Goal: Task Accomplishment & Management: Complete application form

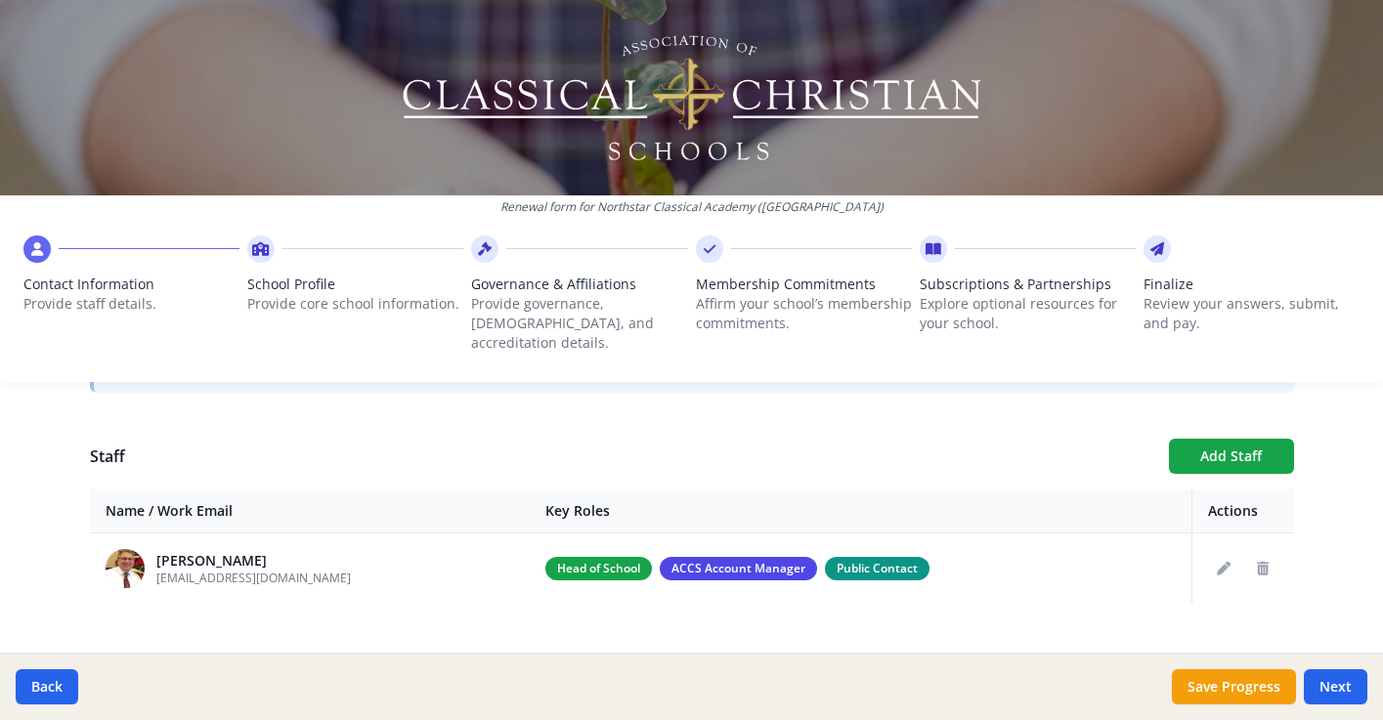
scroll to position [677, 0]
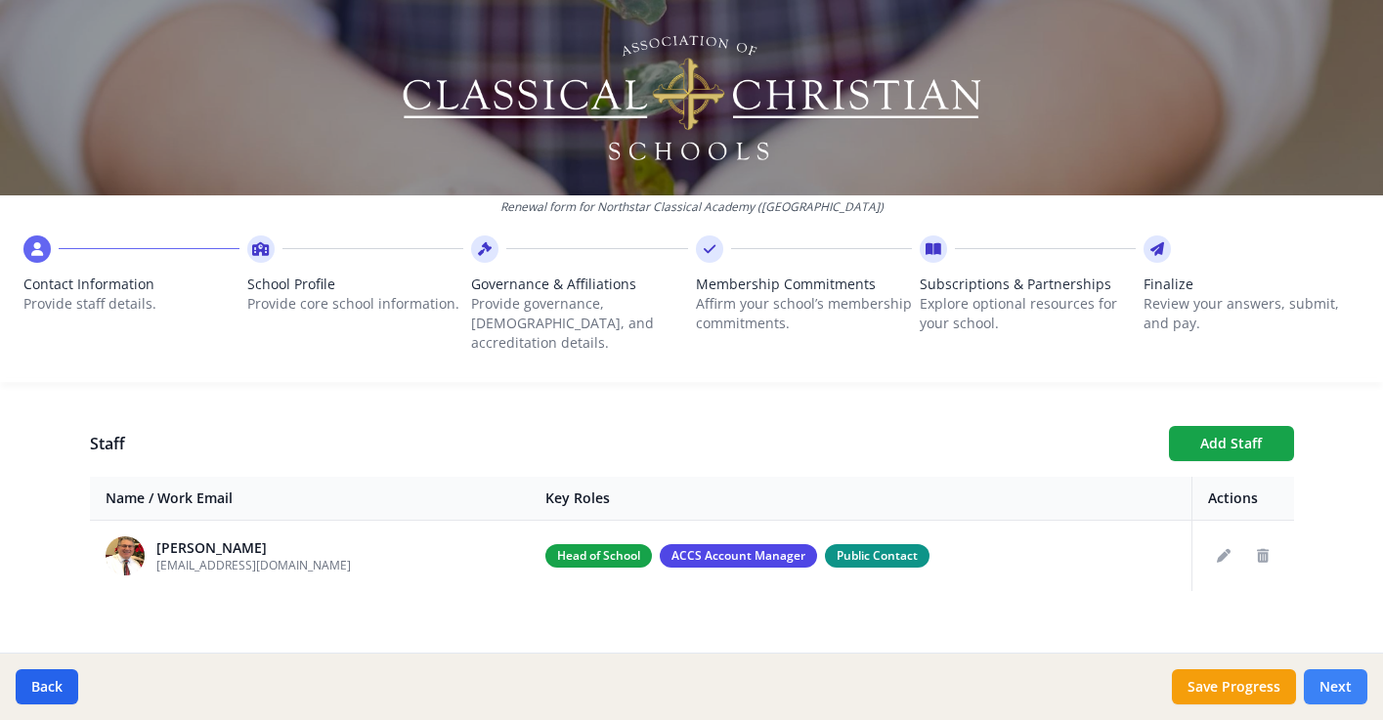
click at [1330, 688] on button "Next" at bounding box center [1336, 687] width 64 height 35
type input "[PHONE_NUMBER]"
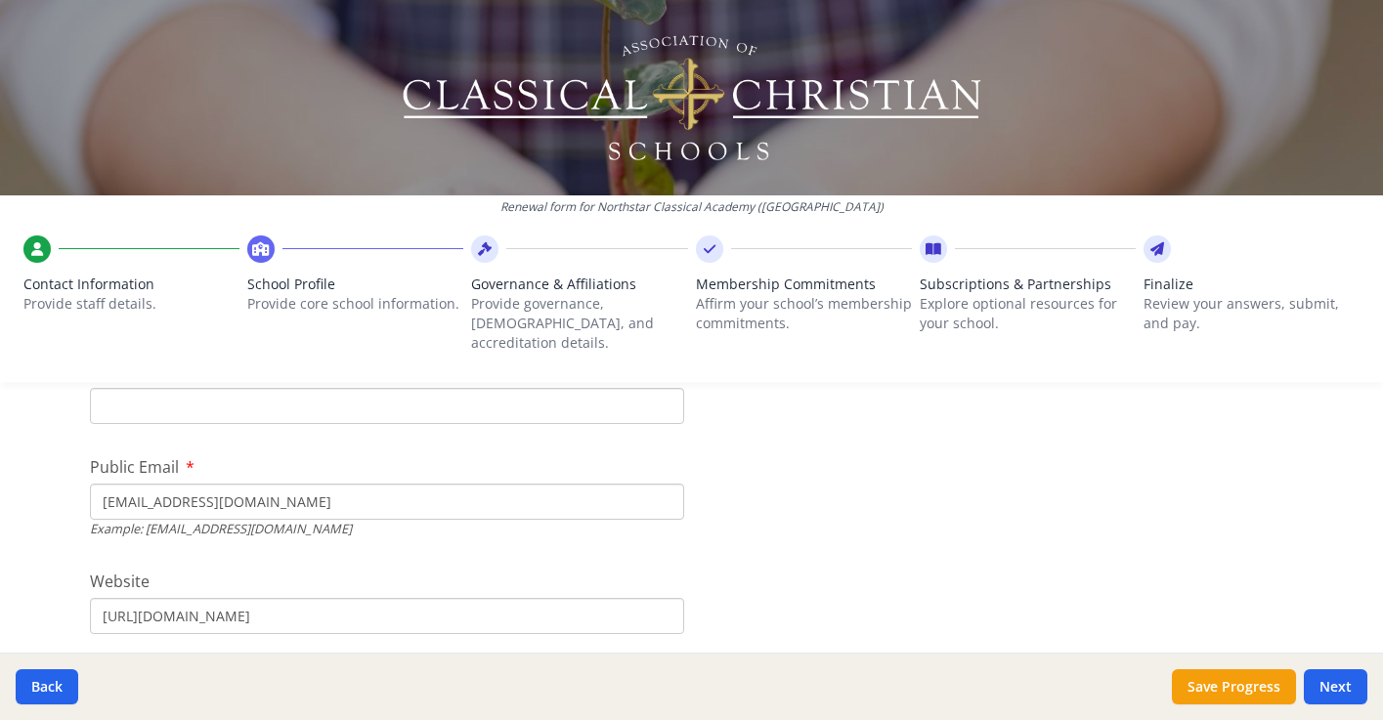
scroll to position [611, 0]
click at [309, 601] on input "[URL][DOMAIN_NAME]" at bounding box center [387, 617] width 594 height 36
type input "[URL][DOMAIN_NAME]"
click at [250, 487] on input "[EMAIL_ADDRESS][DOMAIN_NAME]" at bounding box center [387, 503] width 594 height 36
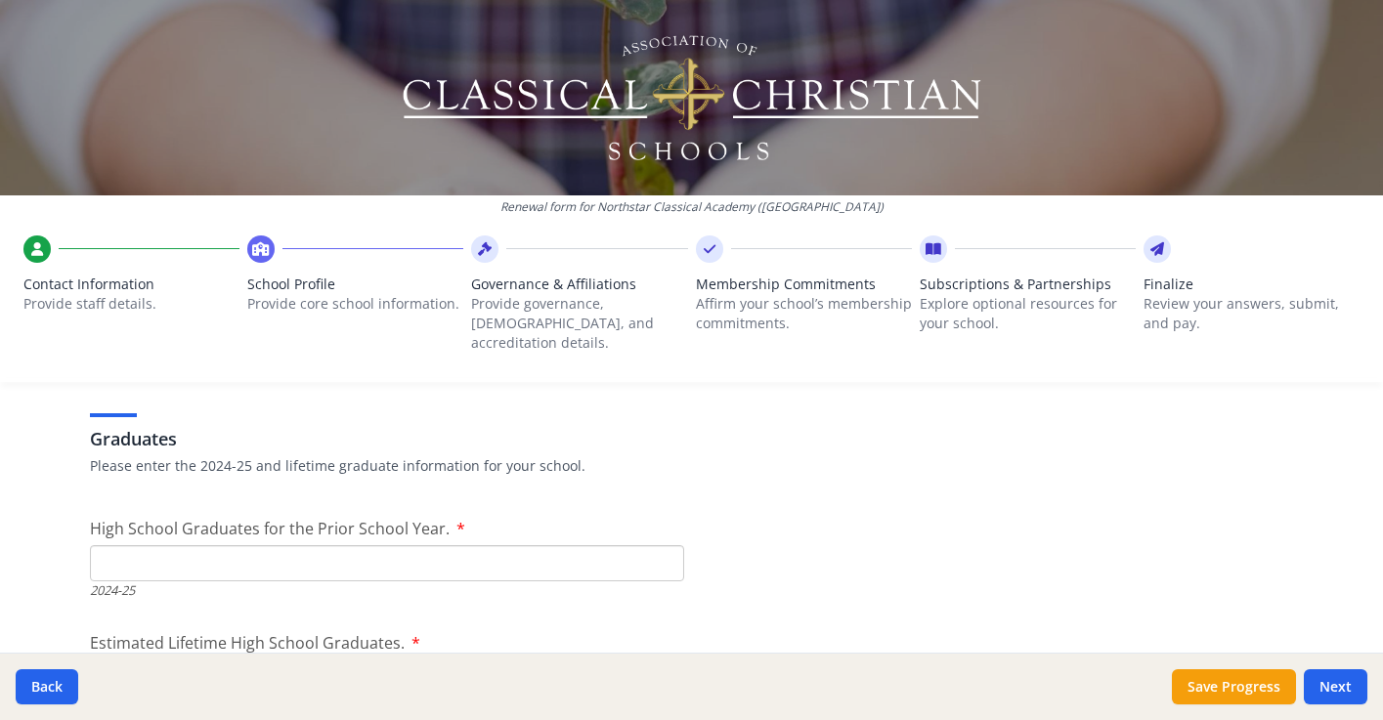
scroll to position [2742, 0]
type input "[EMAIL_ADDRESS][DOMAIN_NAME]"
type input "1"
click at [664, 542] on input "1" at bounding box center [387, 560] width 594 height 36
type input "0"
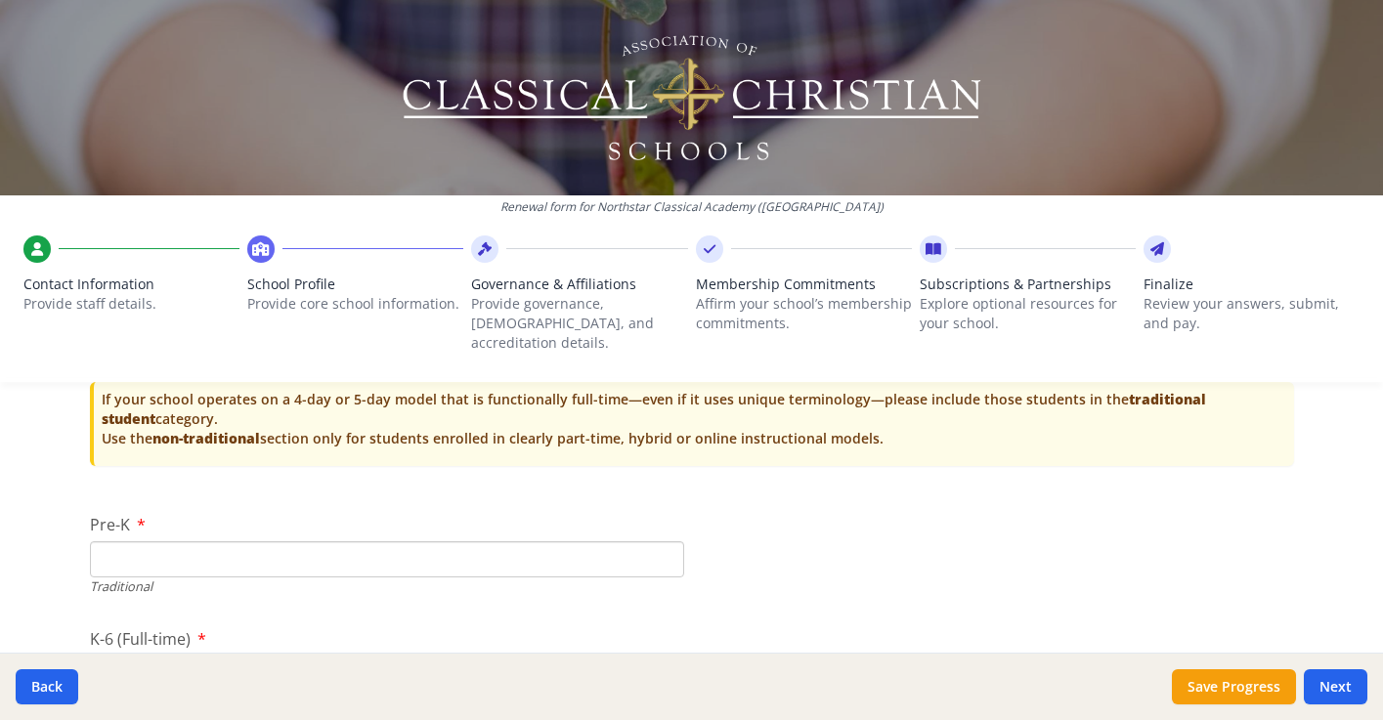
scroll to position [4030, 0]
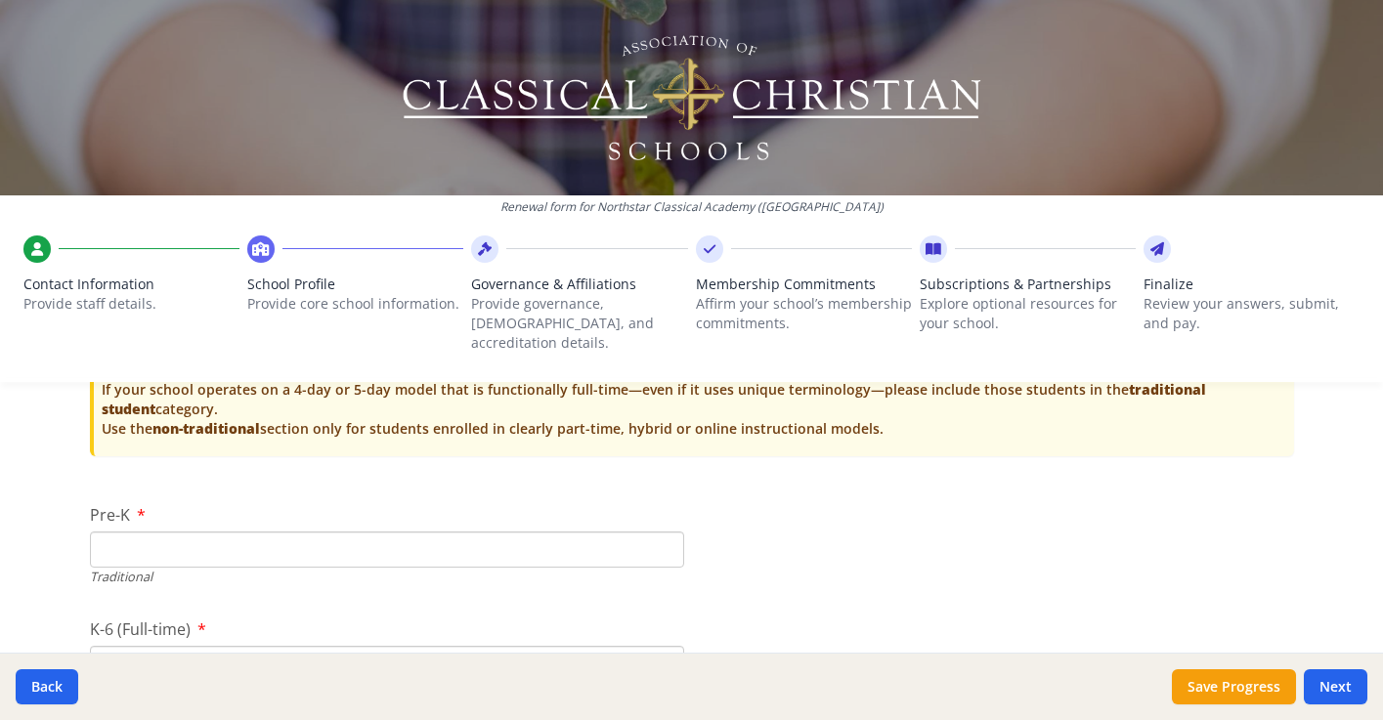
click at [147, 532] on input "Pre-K" at bounding box center [387, 550] width 594 height 36
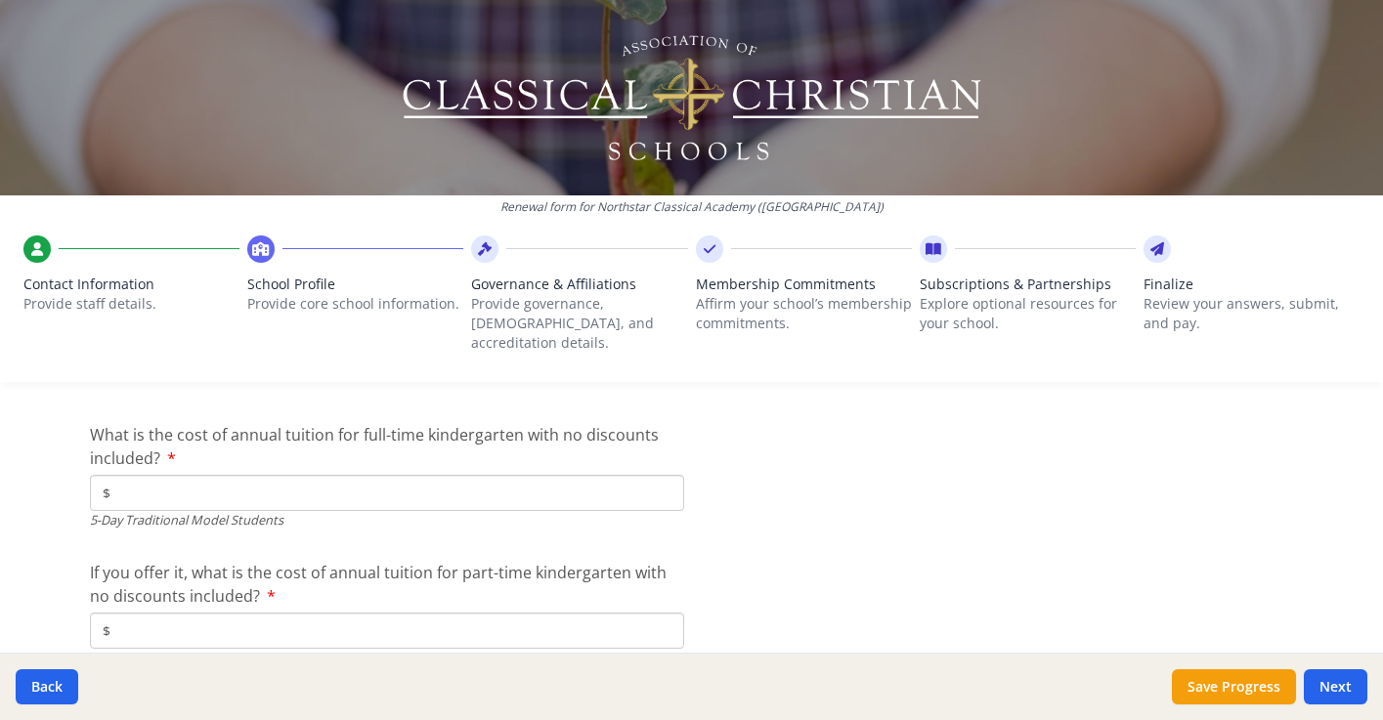
scroll to position [5164, 0]
click at [155, 473] on input "$" at bounding box center [387, 491] width 594 height 36
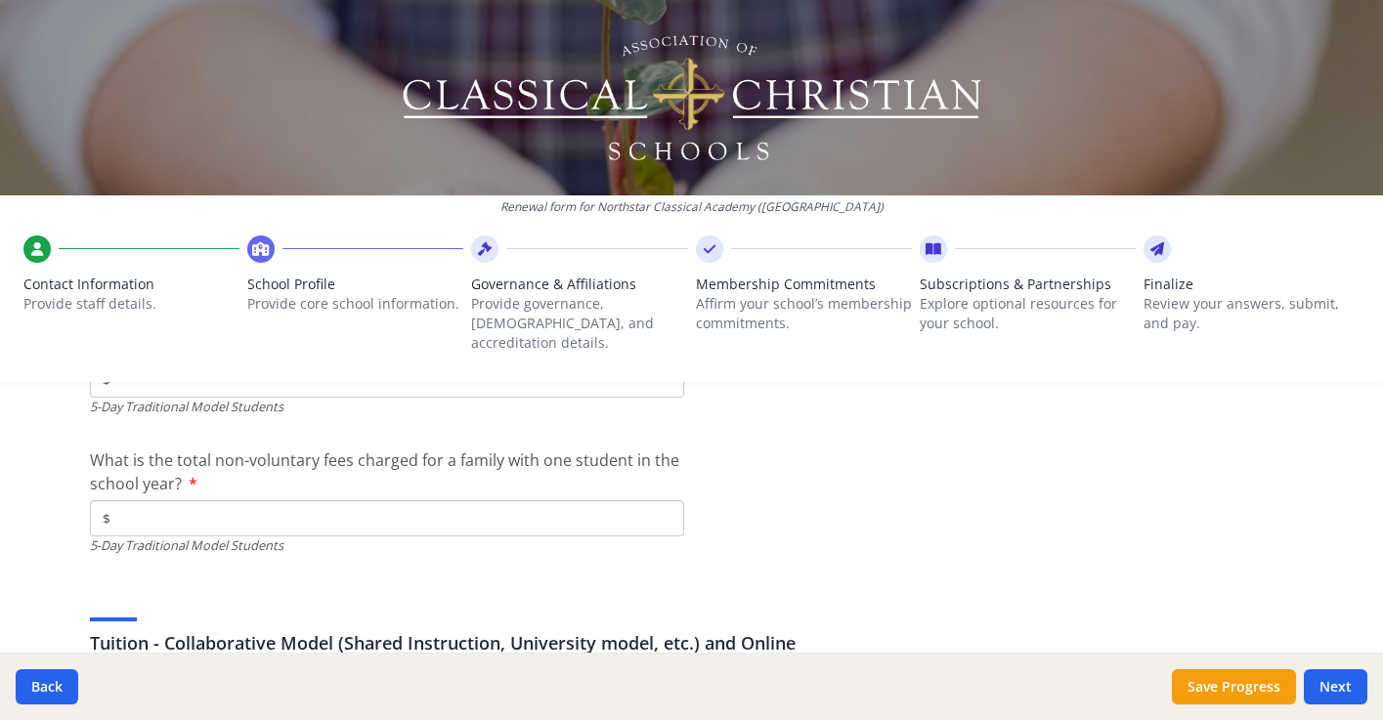
scroll to position [5761, 0]
type input "$10 080"
click at [134, 497] on input "$" at bounding box center [387, 515] width 594 height 36
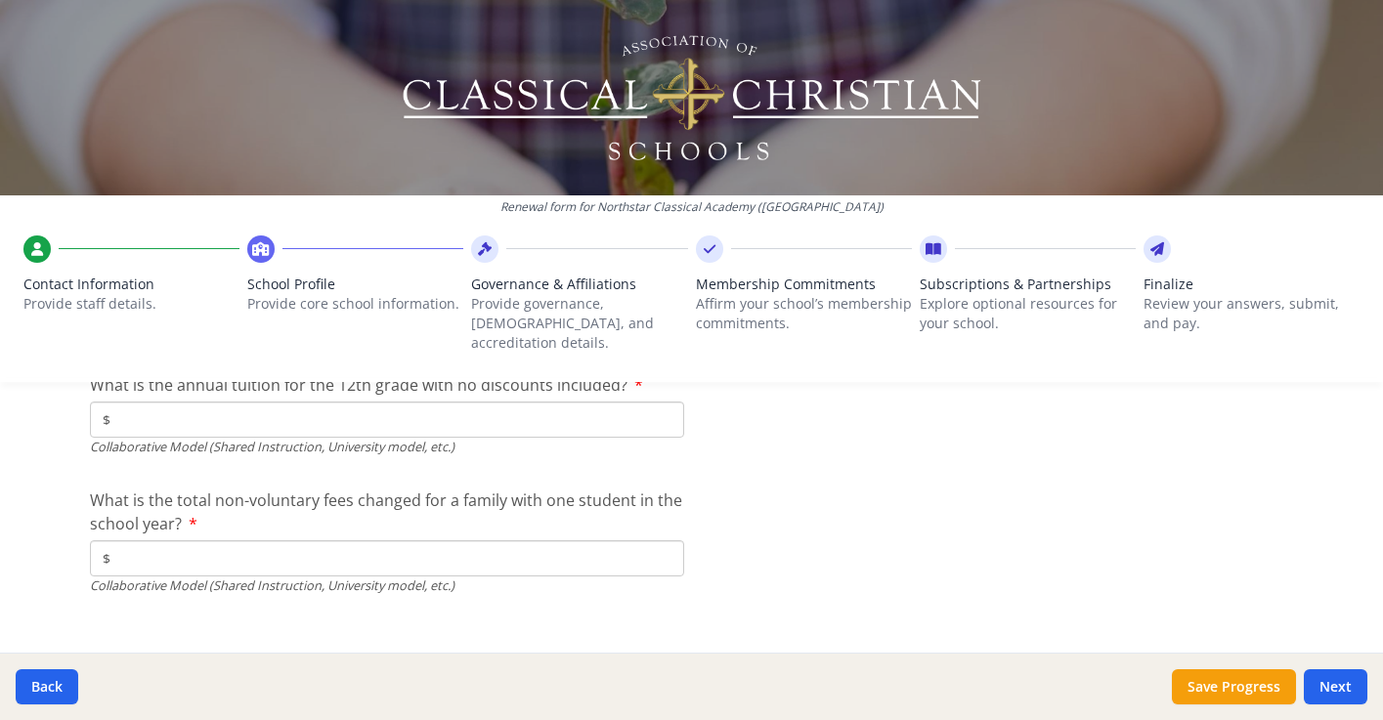
scroll to position [6612, 0]
type input "$150"
click at [1330, 682] on button "Next" at bounding box center [1336, 687] width 64 height 35
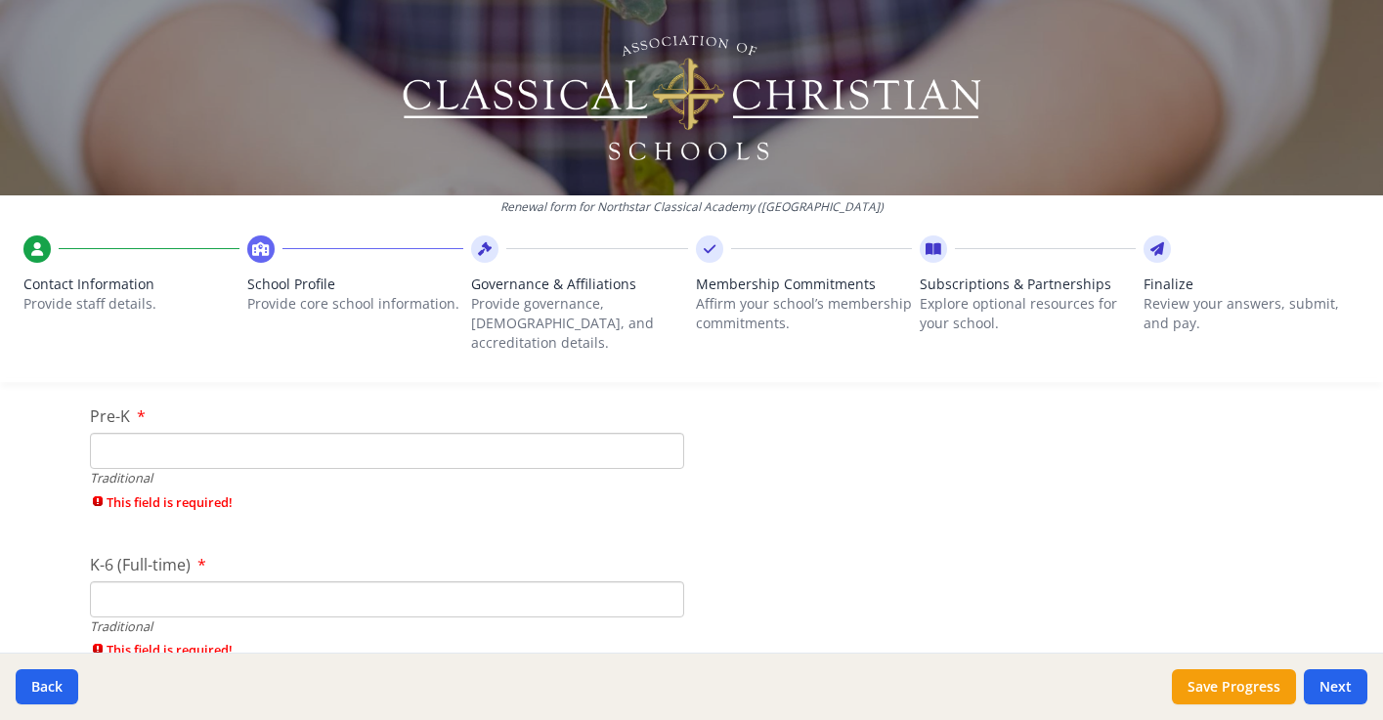
scroll to position [4238, 0]
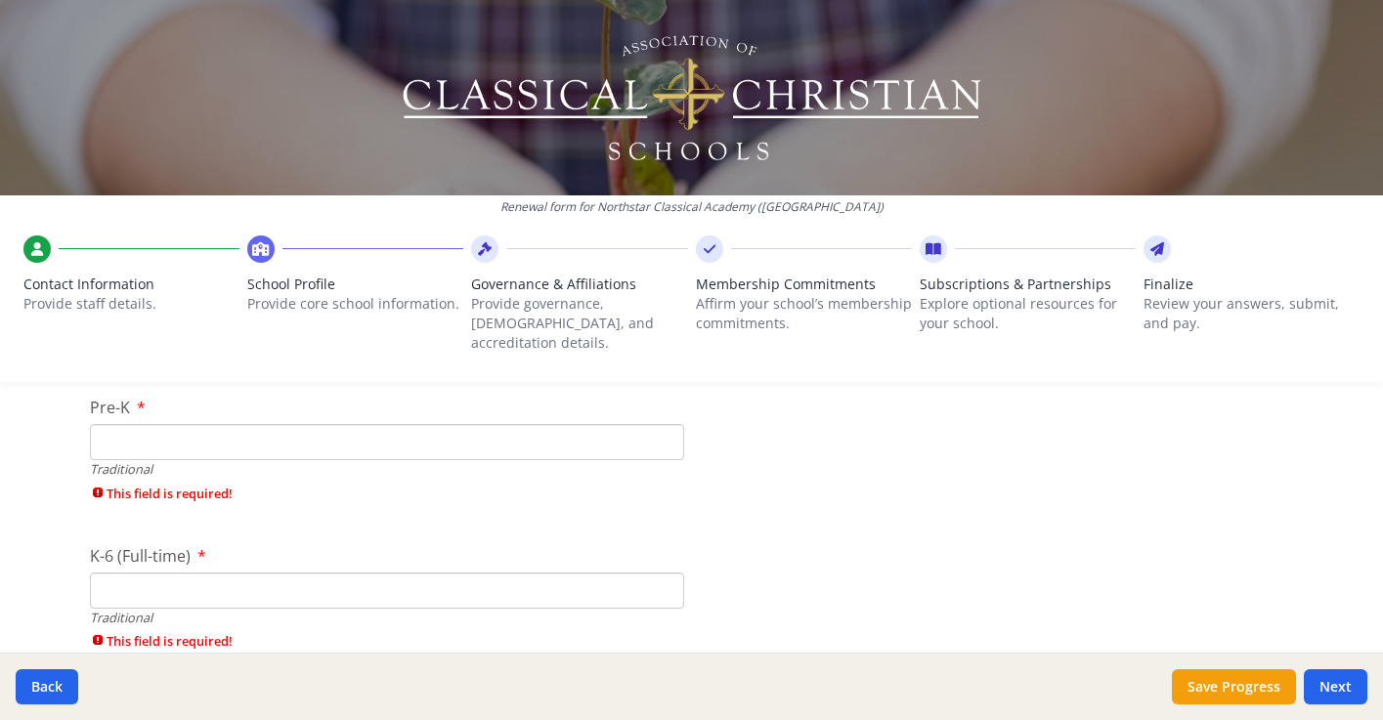
click at [151, 424] on input "Pre-K" at bounding box center [387, 442] width 594 height 36
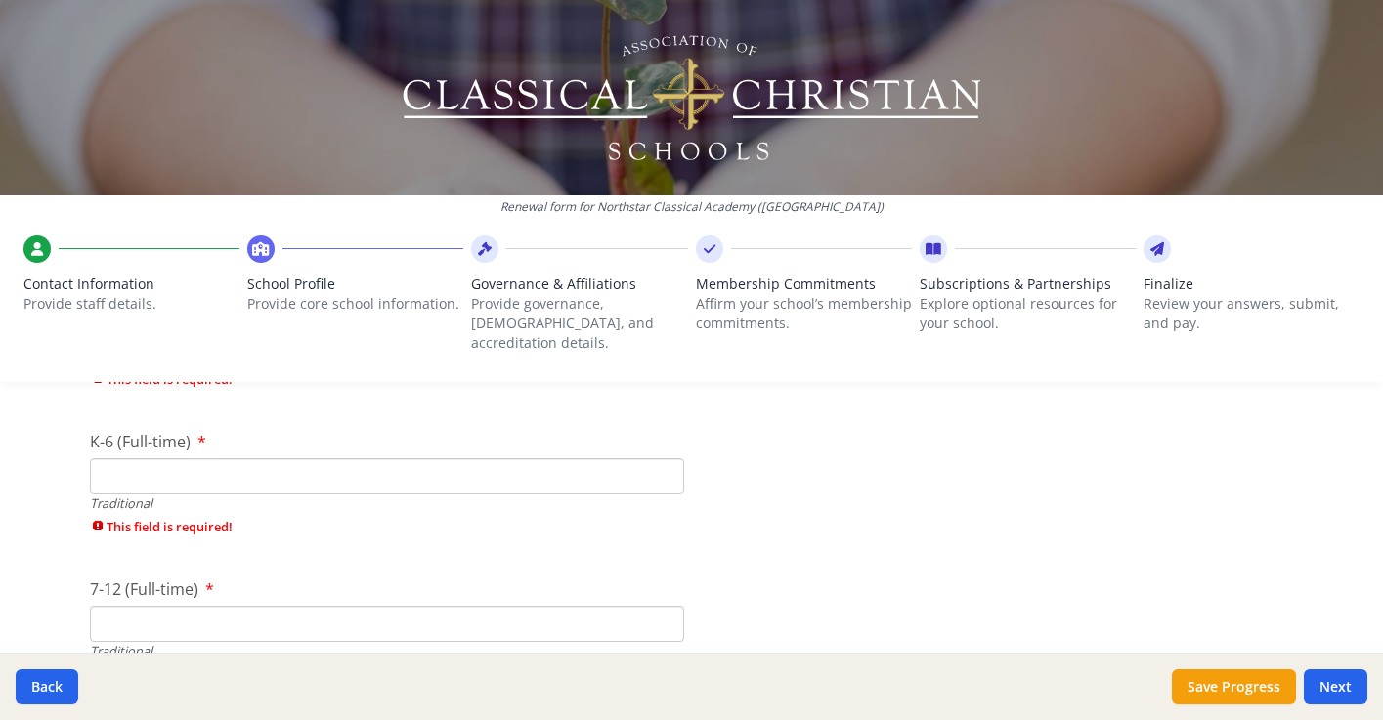
scroll to position [4377, 0]
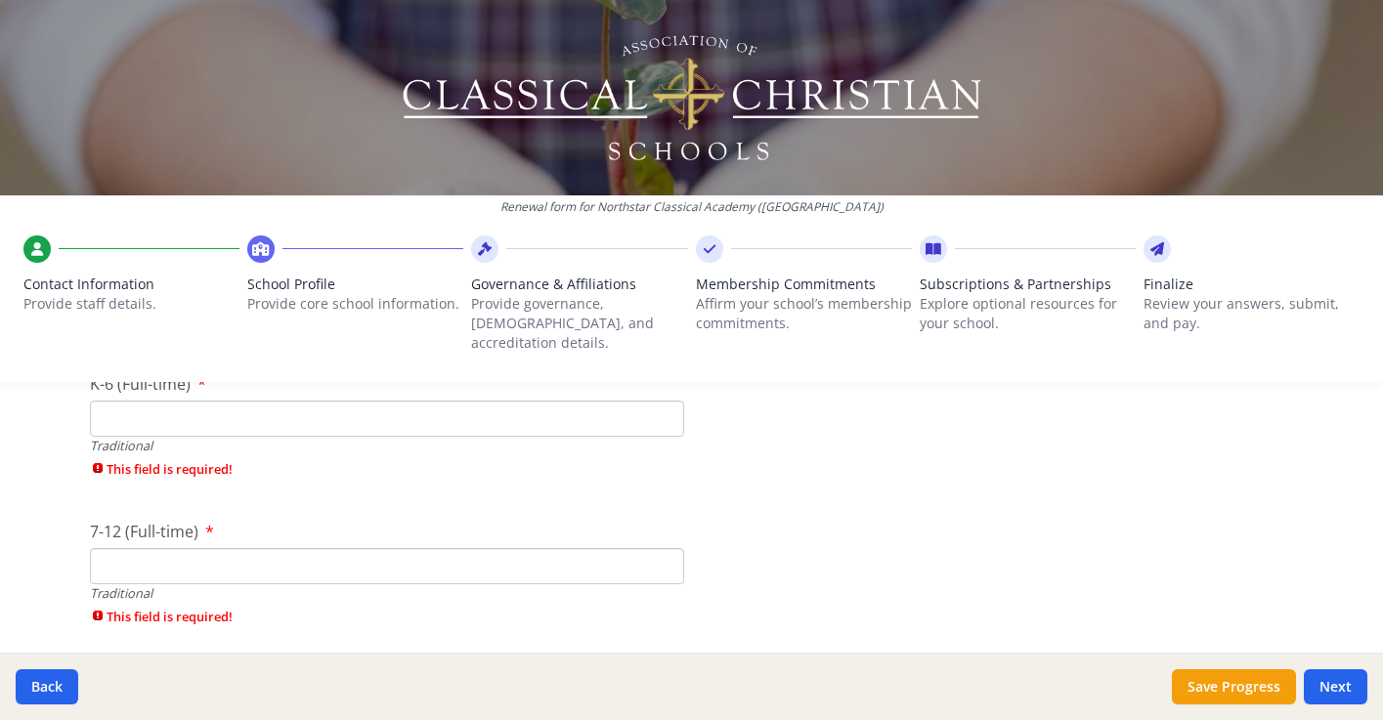
type input "0"
click at [122, 401] on input "K-6 (Full-time)" at bounding box center [387, 419] width 594 height 36
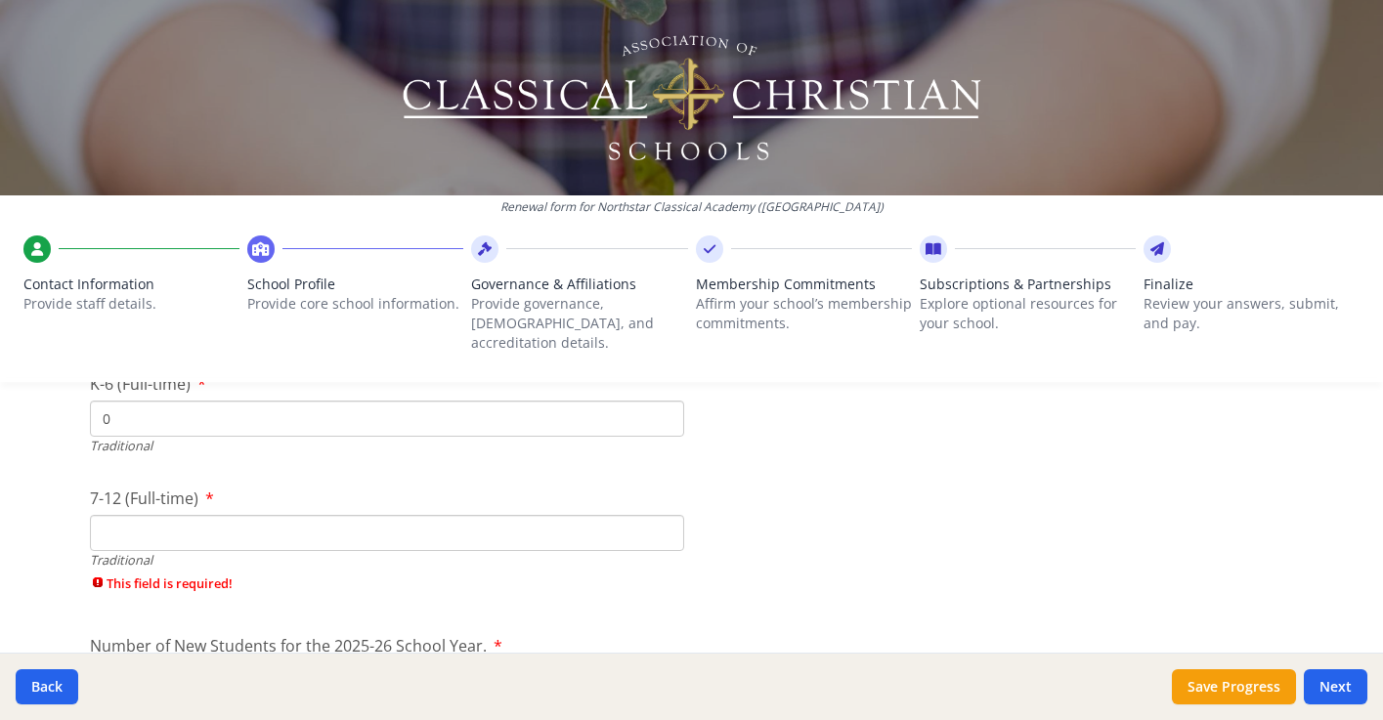
type input "0"
click at [109, 551] on div "Traditional" at bounding box center [387, 560] width 594 height 19
click at [114, 516] on input "7-12 (Full-time)" at bounding box center [387, 533] width 594 height 36
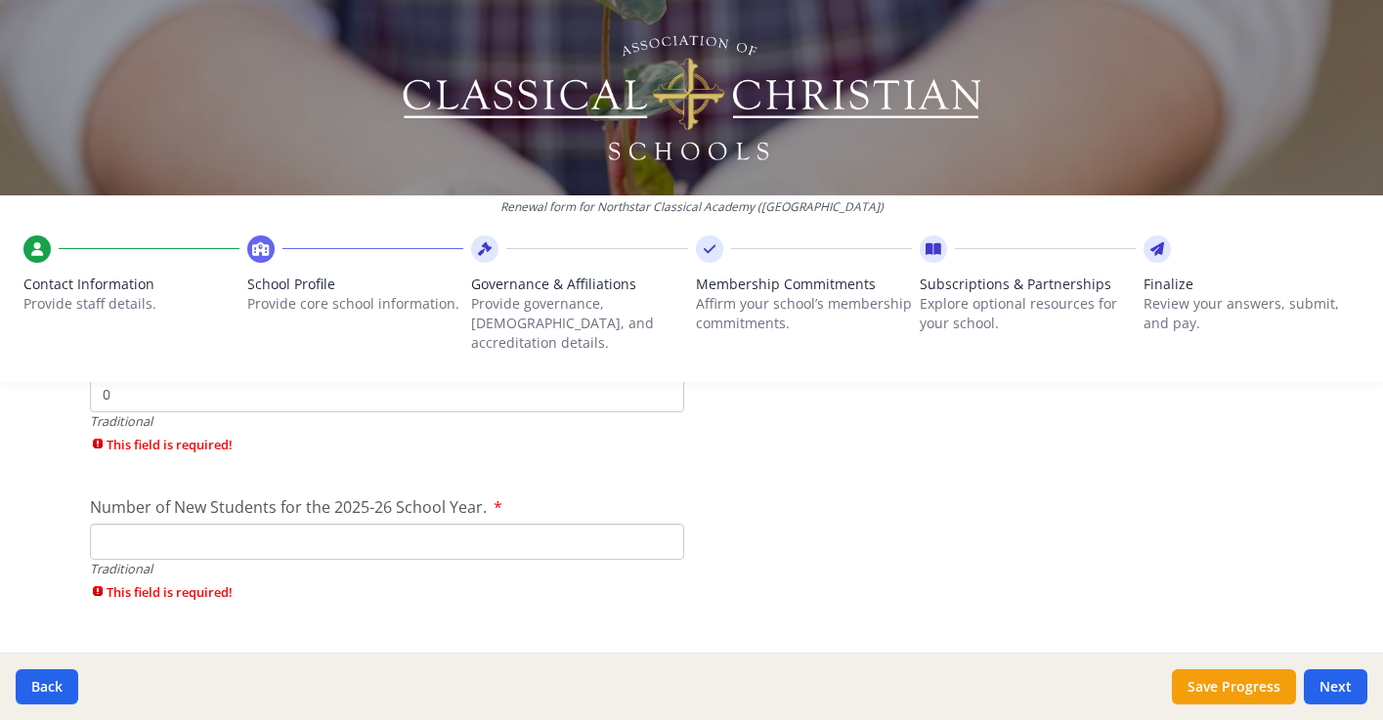
scroll to position [4554, 0]
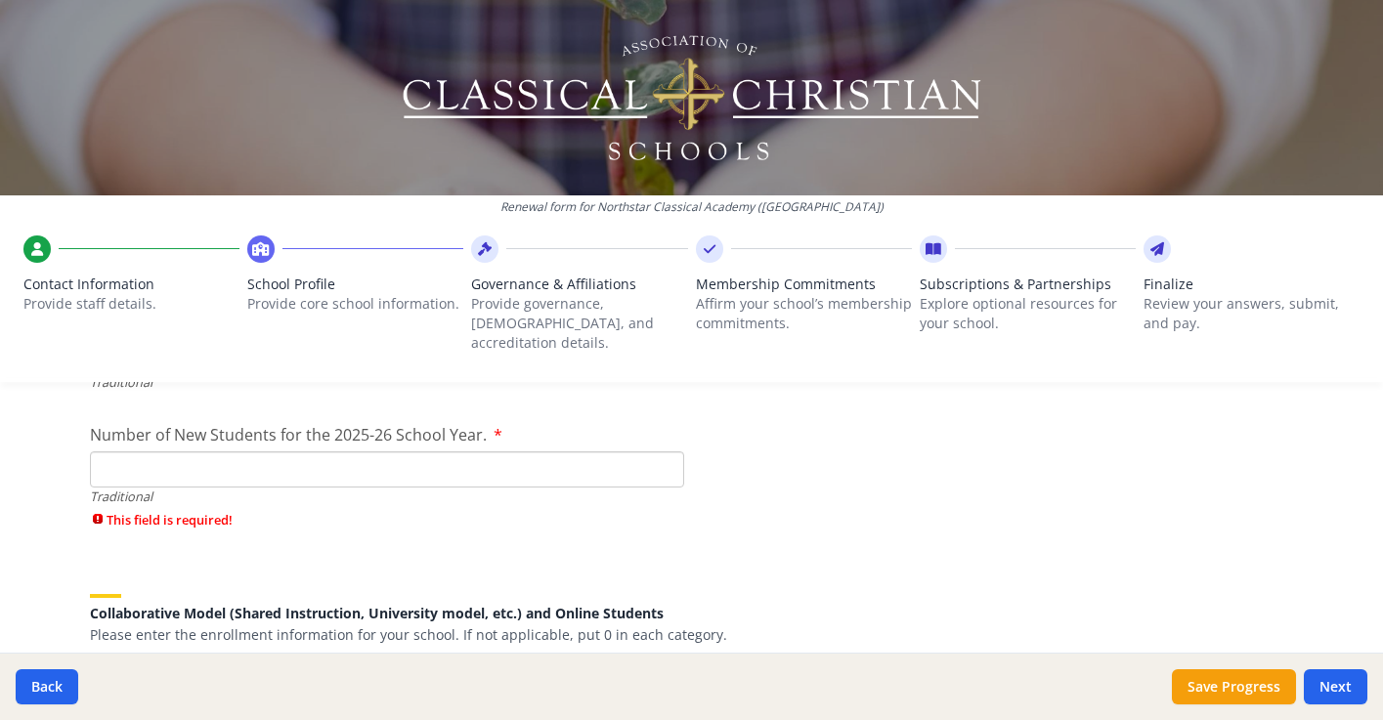
type input "0"
click at [121, 452] on input "Number of New Students for the 2025-26 School Year." at bounding box center [387, 470] width 594 height 36
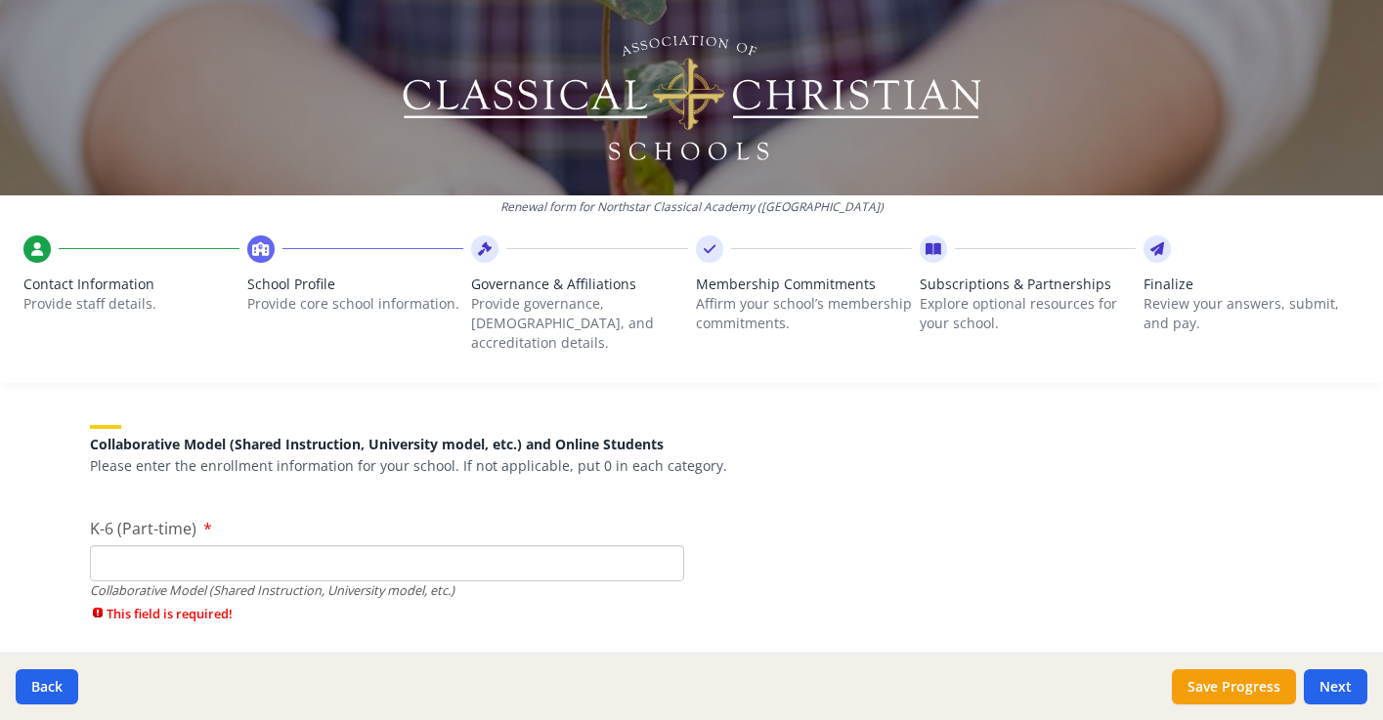
scroll to position [4696, 0]
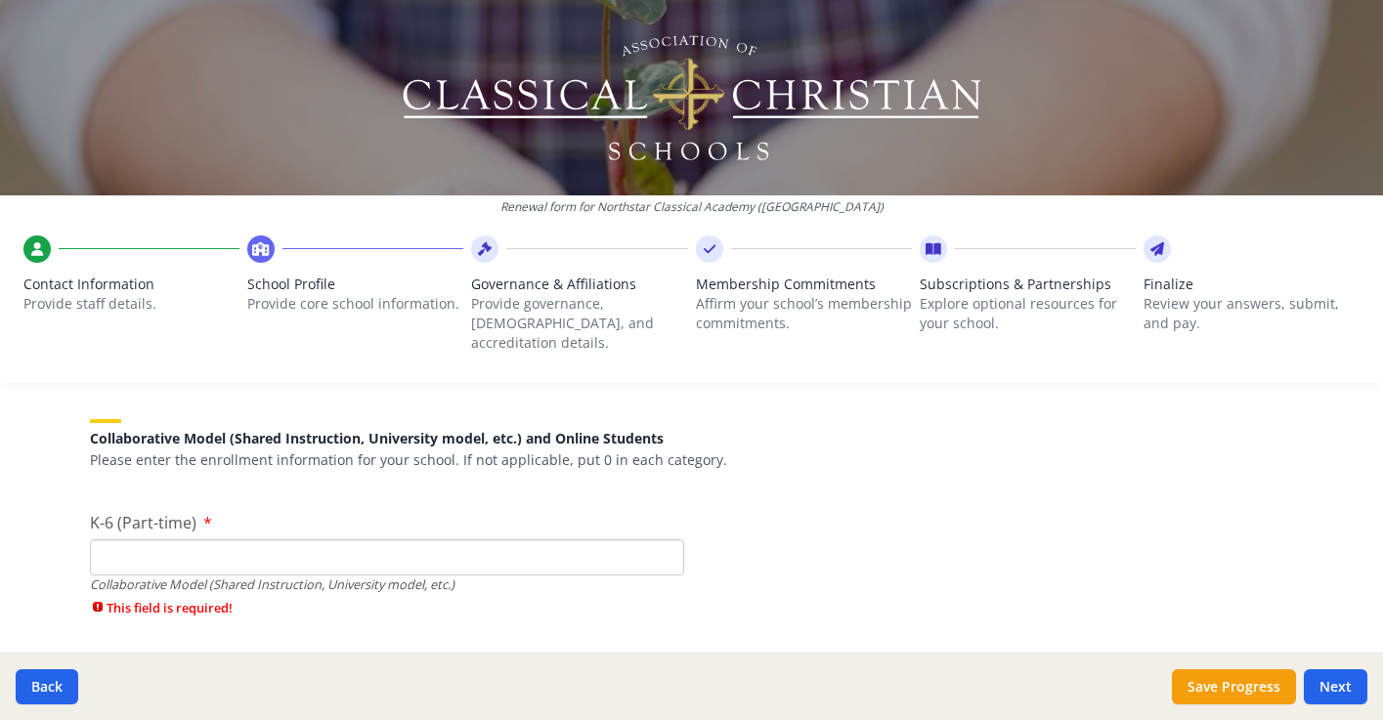
type input "0"
click at [111, 540] on input "K-6 (Part-time)" at bounding box center [387, 558] width 594 height 36
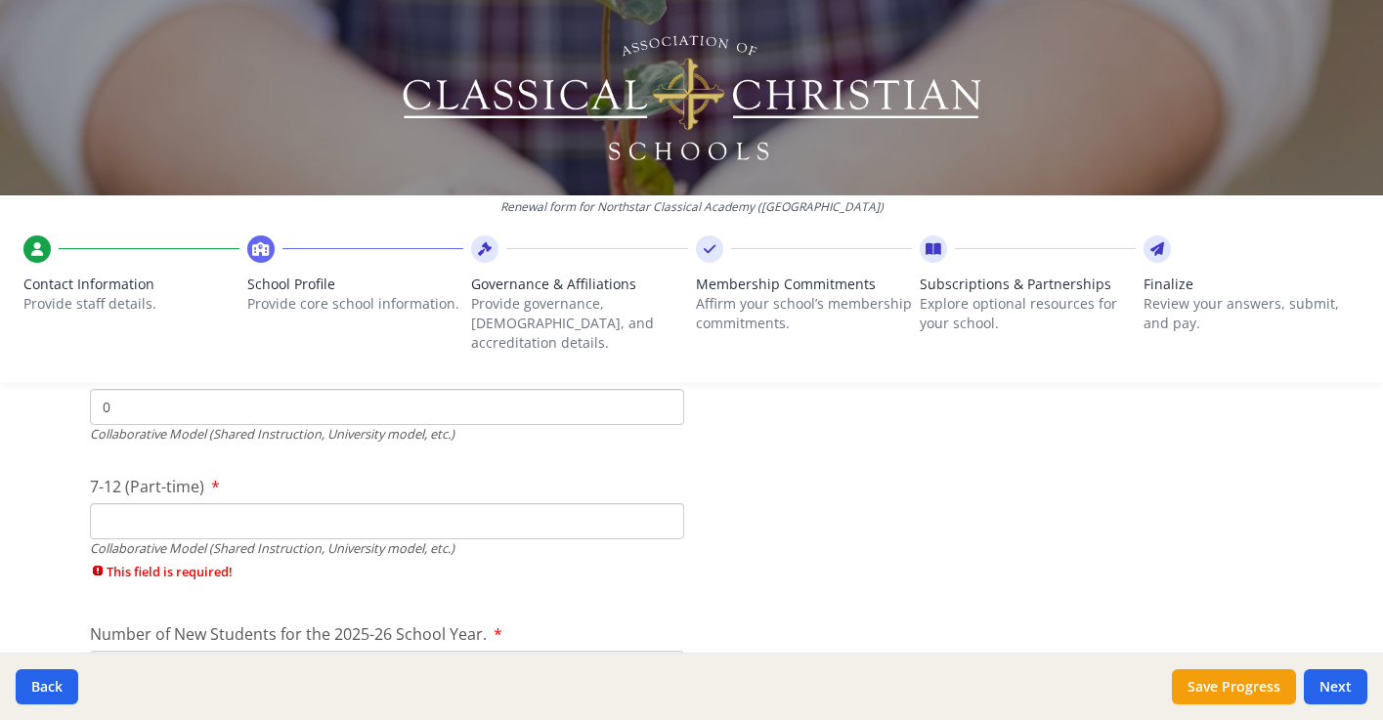
scroll to position [4888, 0]
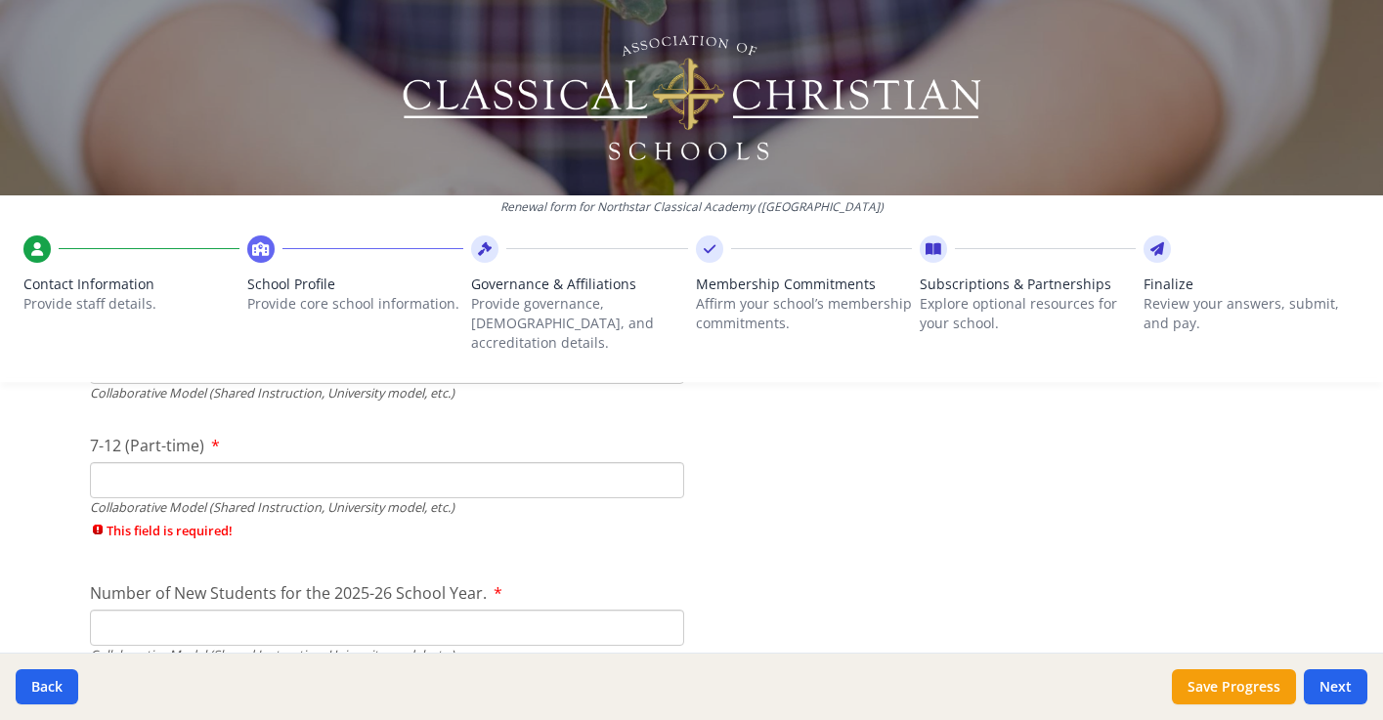
type input "0"
click at [120, 462] on input "7-12 (Part-time)" at bounding box center [387, 480] width 594 height 36
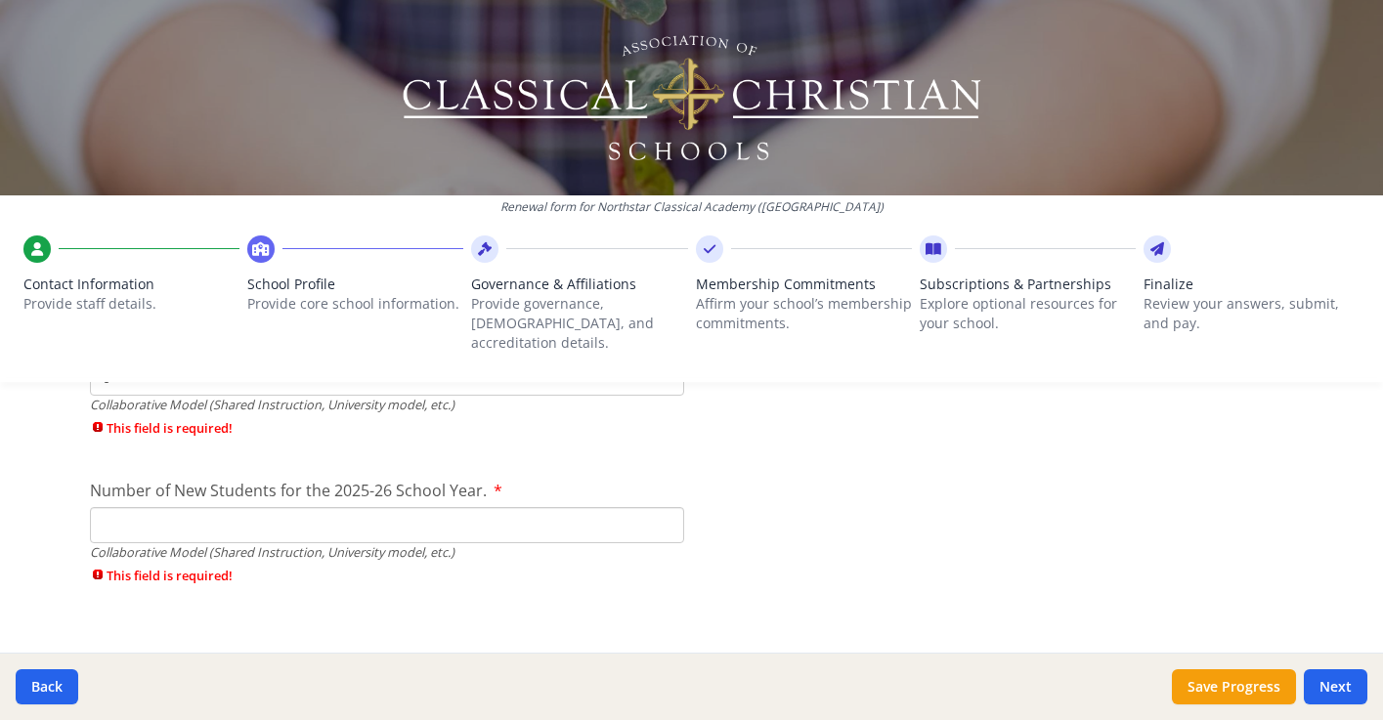
scroll to position [5001, 0]
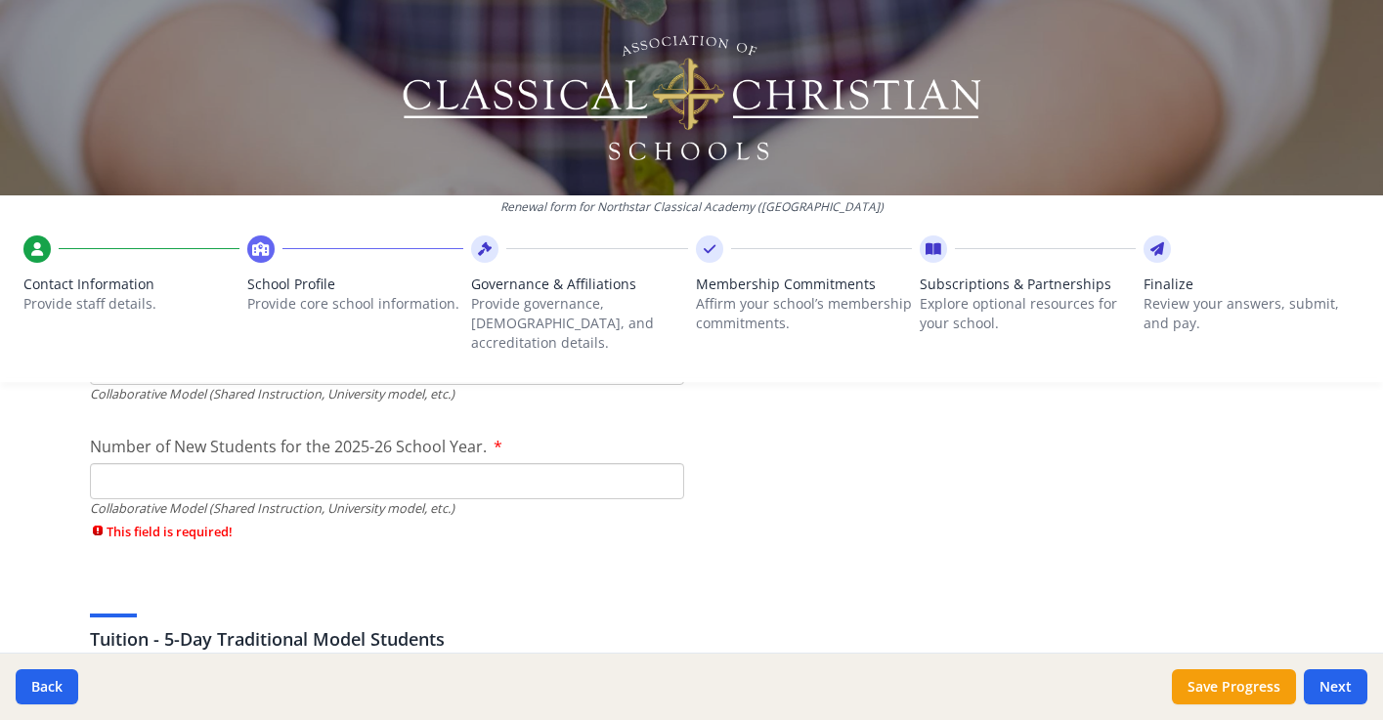
type input "0"
click at [117, 466] on input "Number of New Students for the 2025-26 School Year." at bounding box center [387, 481] width 594 height 36
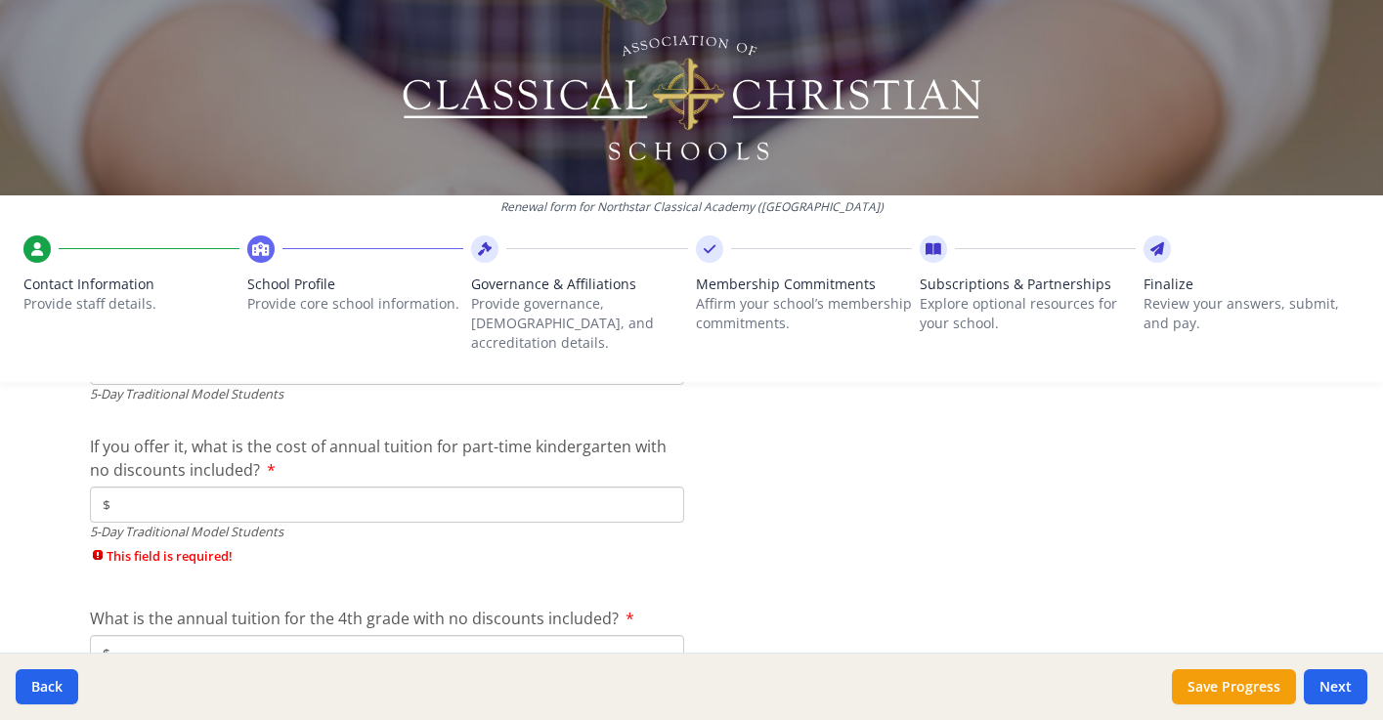
scroll to position [5379, 0]
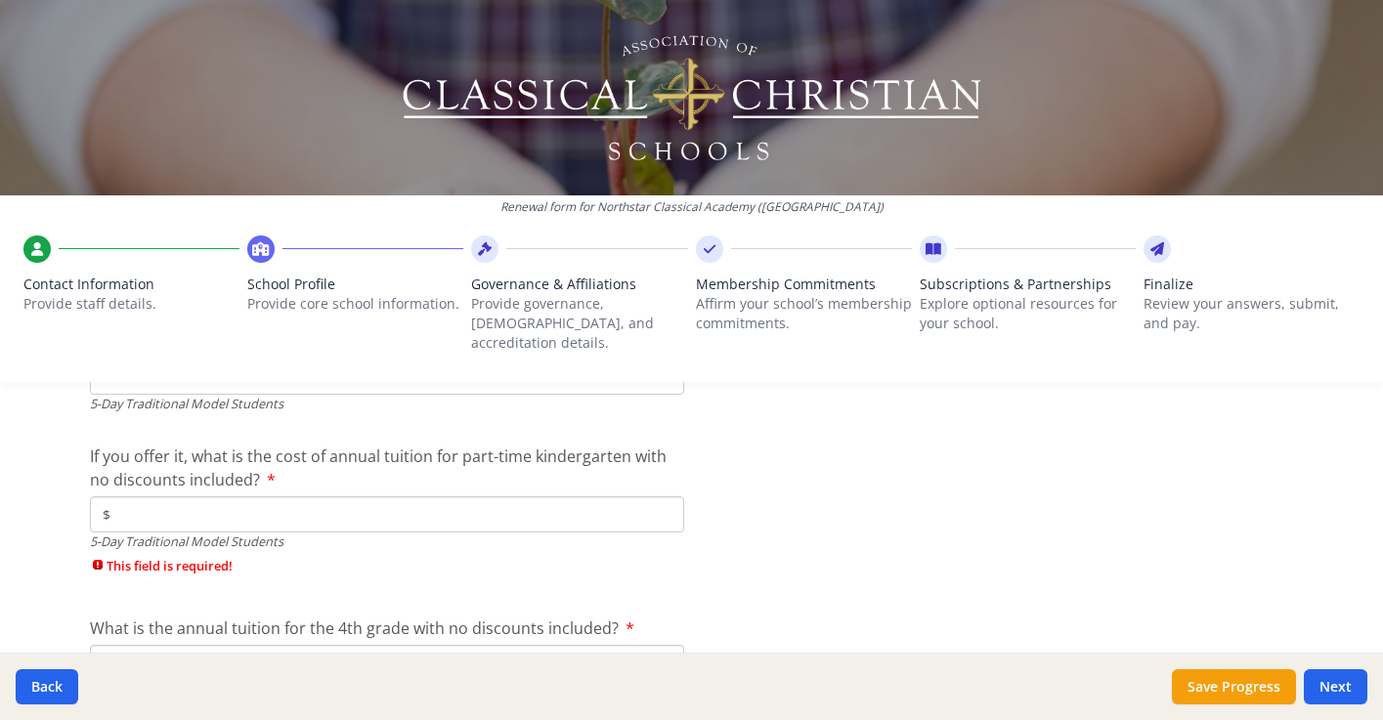
type input "0"
click at [167, 497] on input "$" at bounding box center [387, 515] width 594 height 36
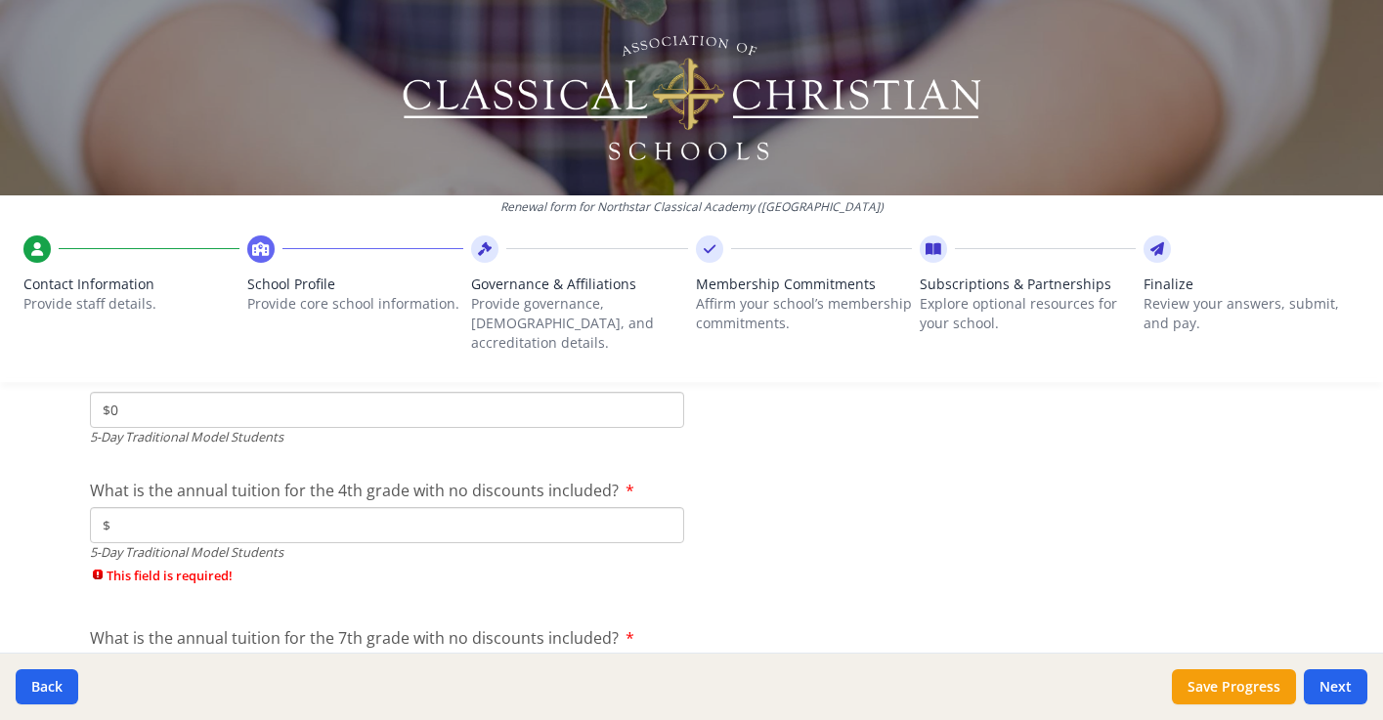
scroll to position [5494, 0]
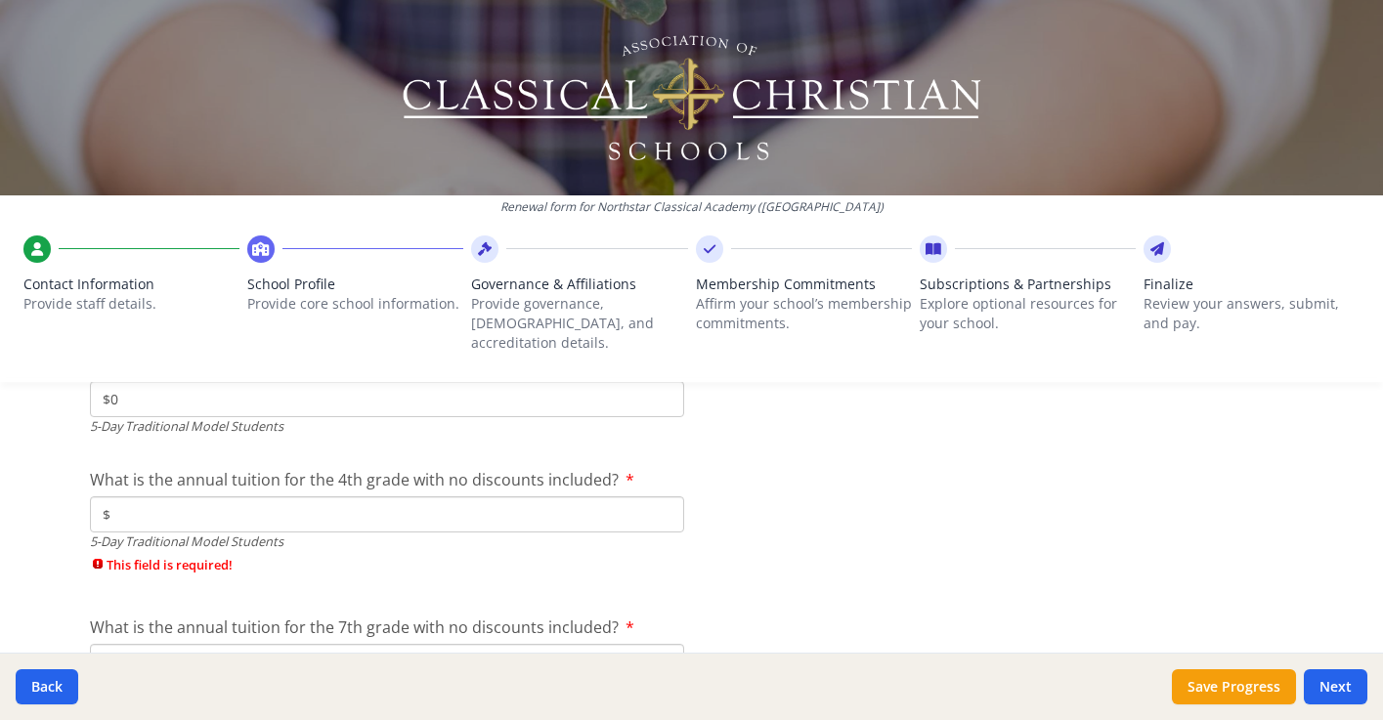
type input "$0"
click at [138, 497] on input "$" at bounding box center [387, 515] width 594 height 36
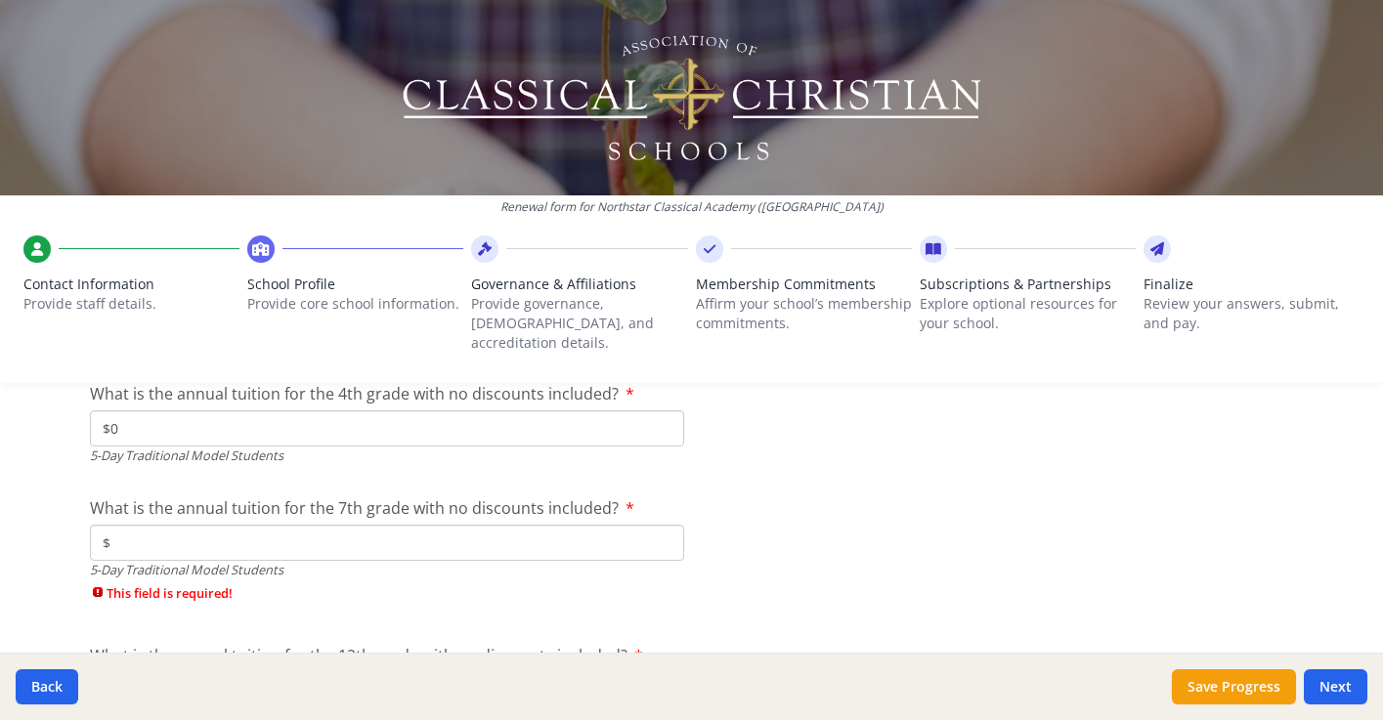
scroll to position [5603, 0]
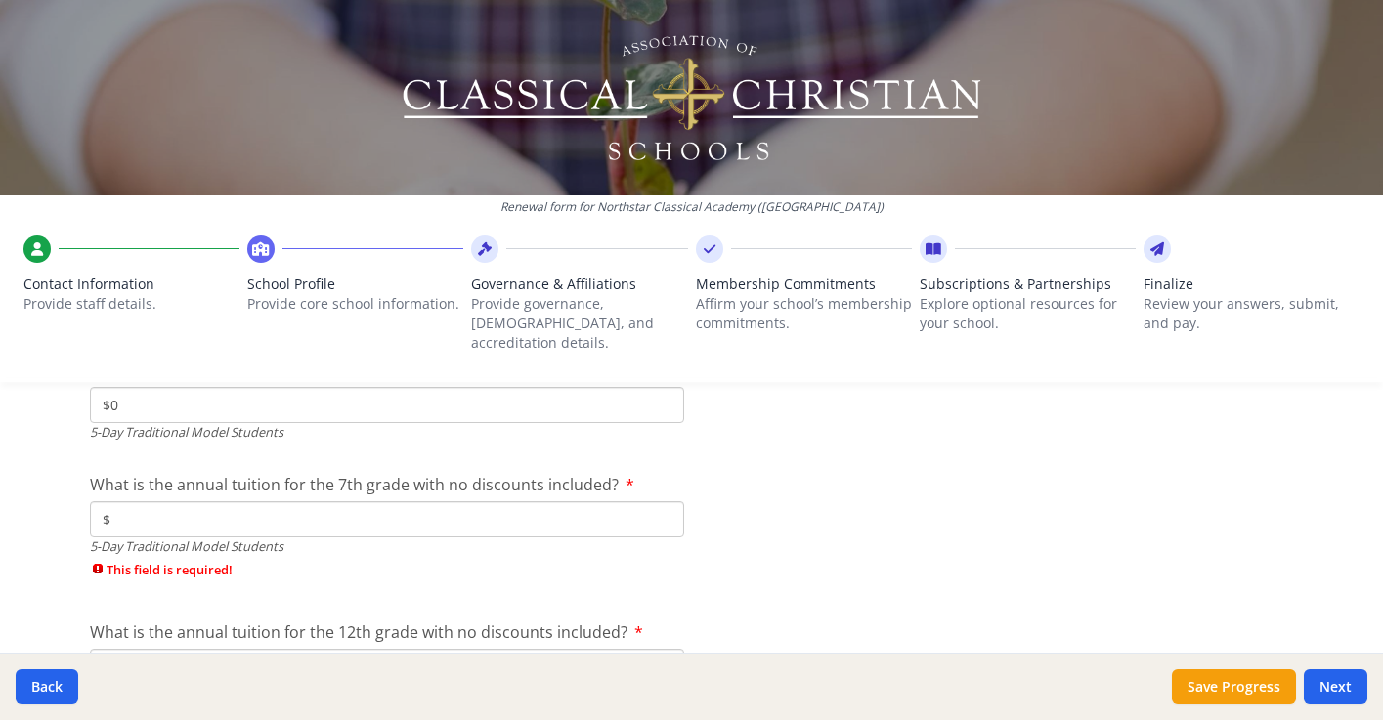
type input "$0"
click at [122, 501] on input "$" at bounding box center [387, 519] width 594 height 36
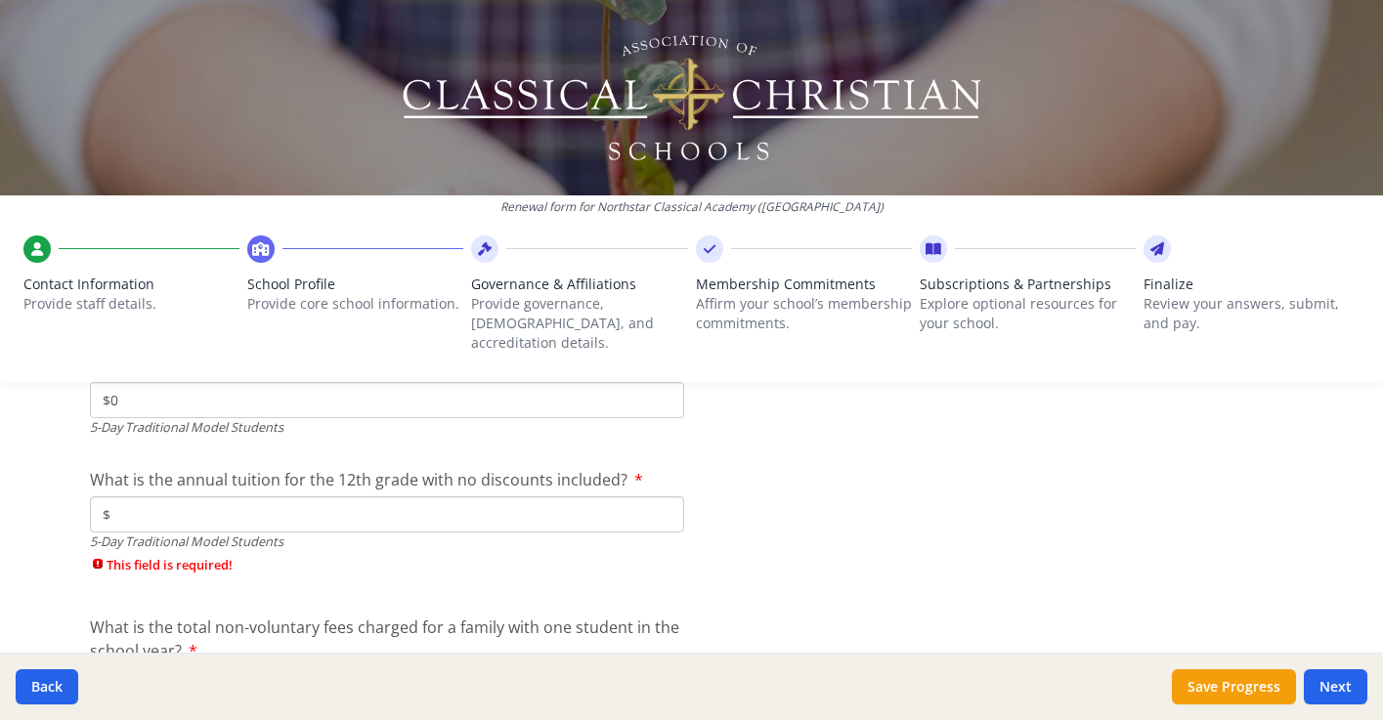
type input "$0"
click at [130, 497] on input "$" at bounding box center [387, 515] width 594 height 36
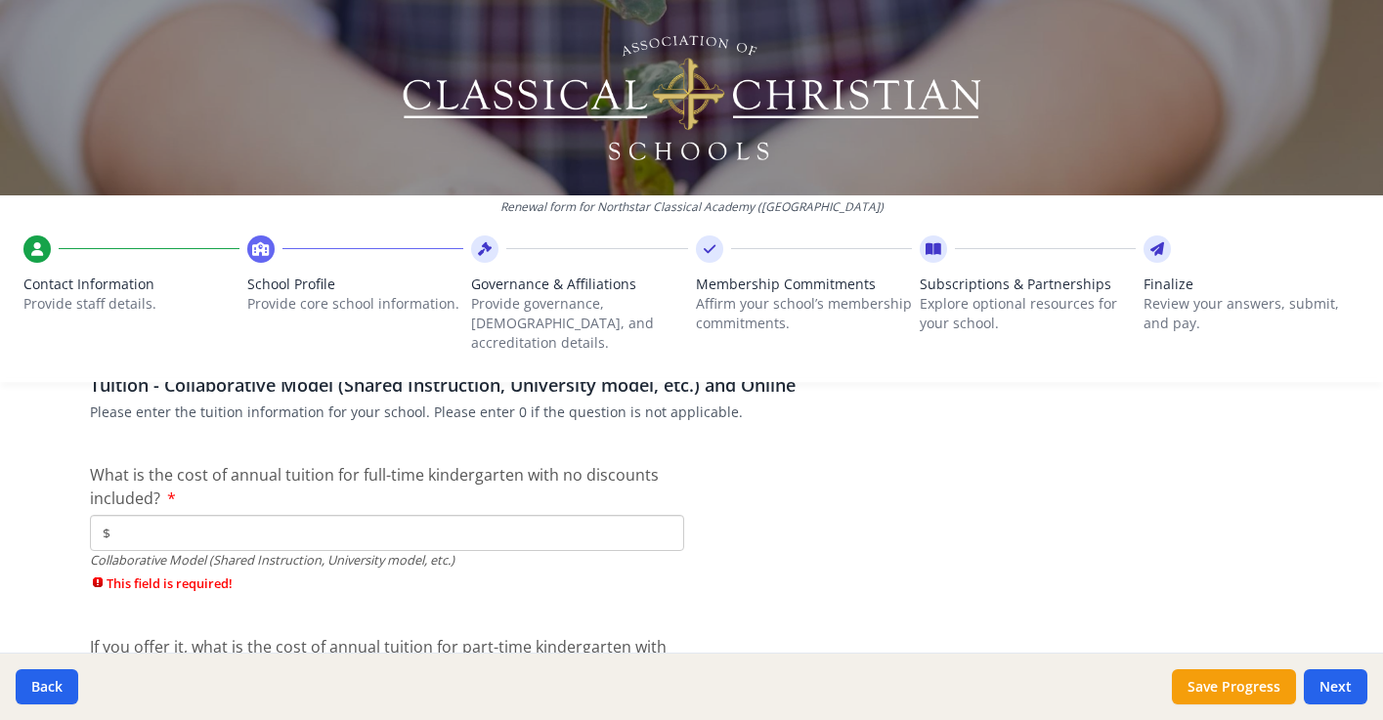
scroll to position [6121, 0]
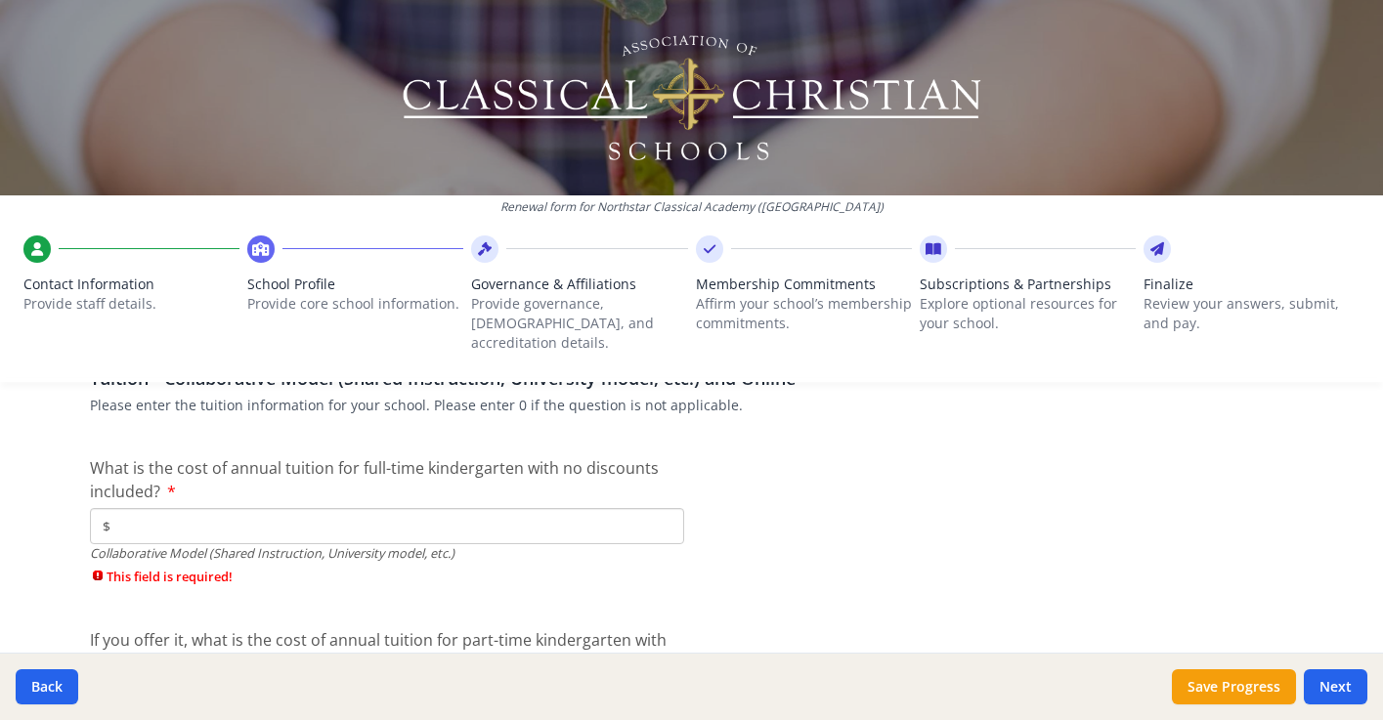
type input "$0"
click at [130, 508] on input "$" at bounding box center [387, 526] width 594 height 36
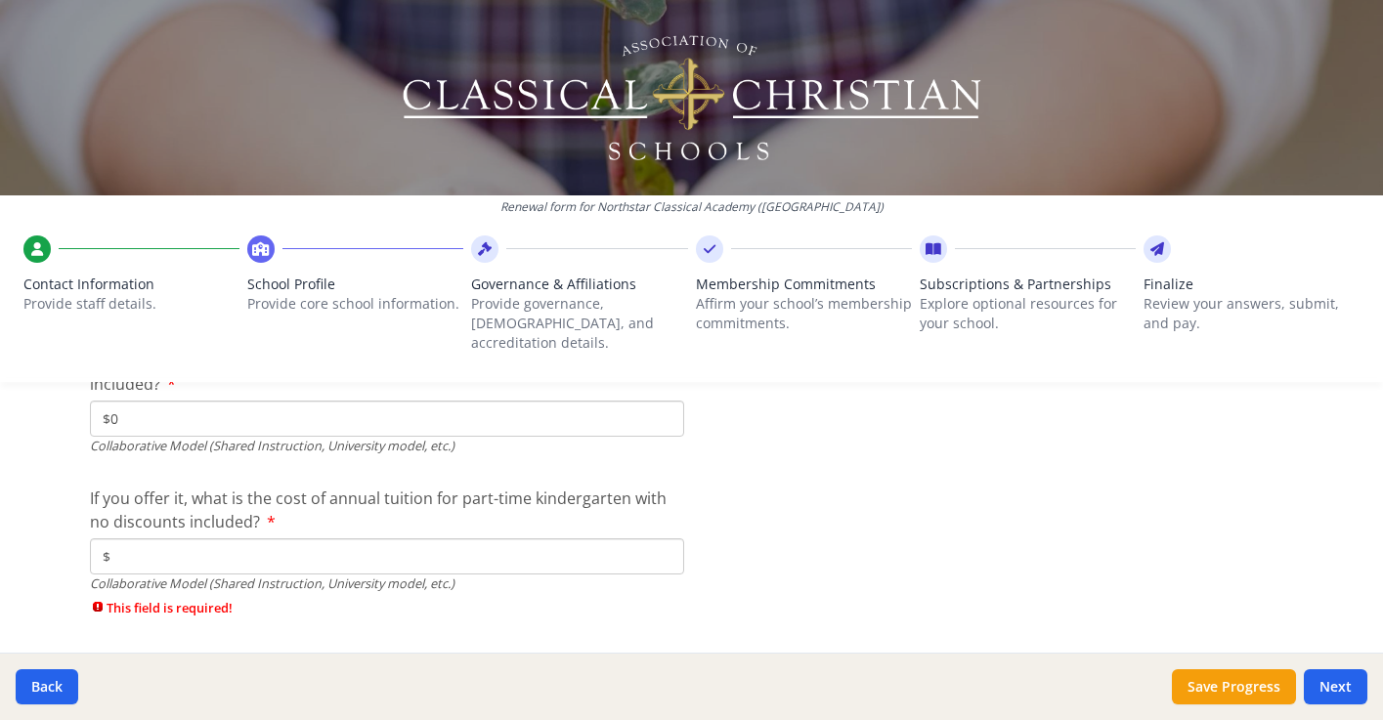
scroll to position [6247, 0]
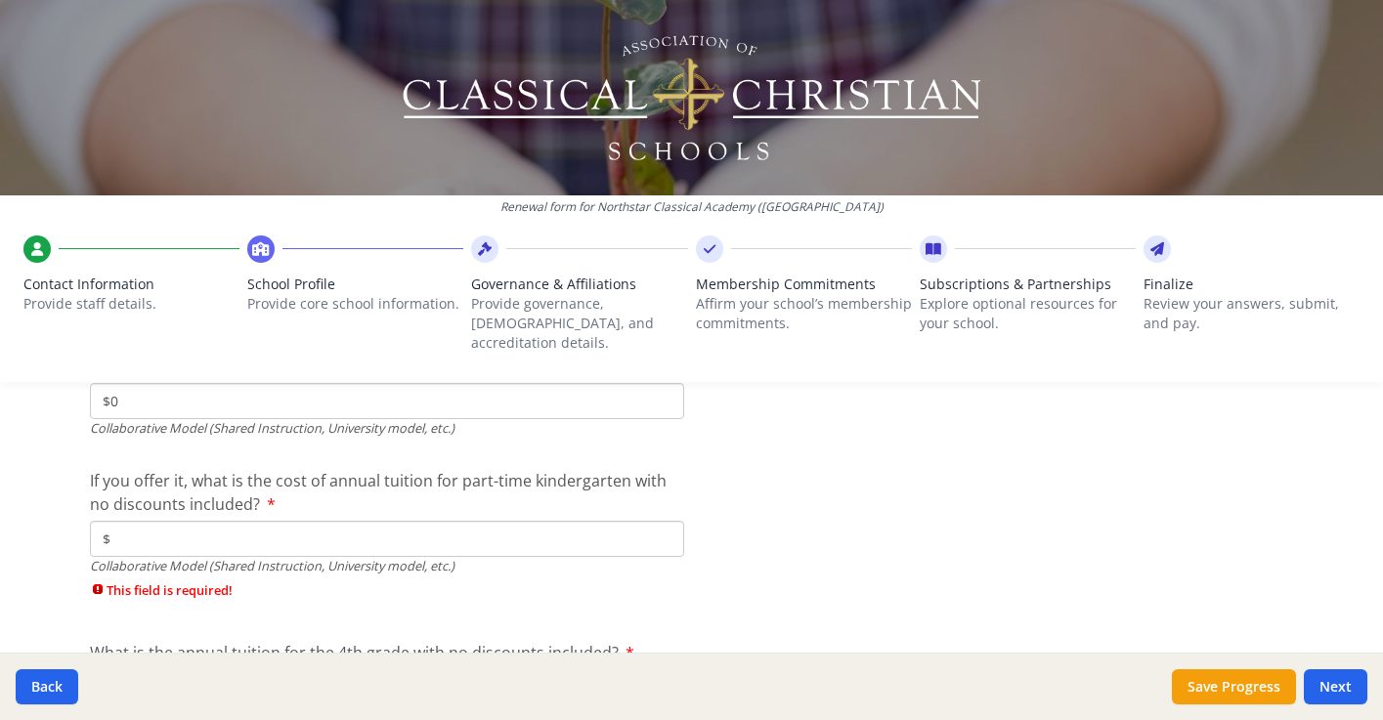
type input "$0"
click at [124, 521] on input "$" at bounding box center [387, 539] width 594 height 36
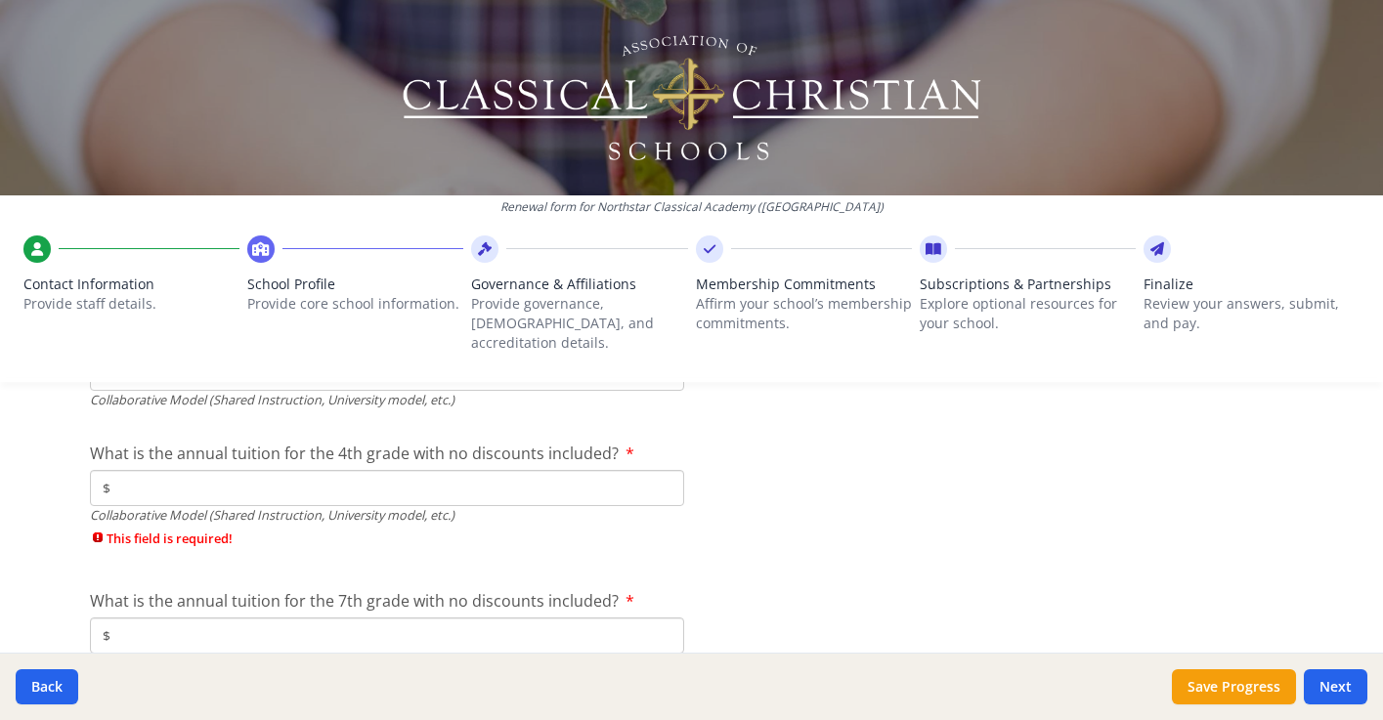
scroll to position [6429, 0]
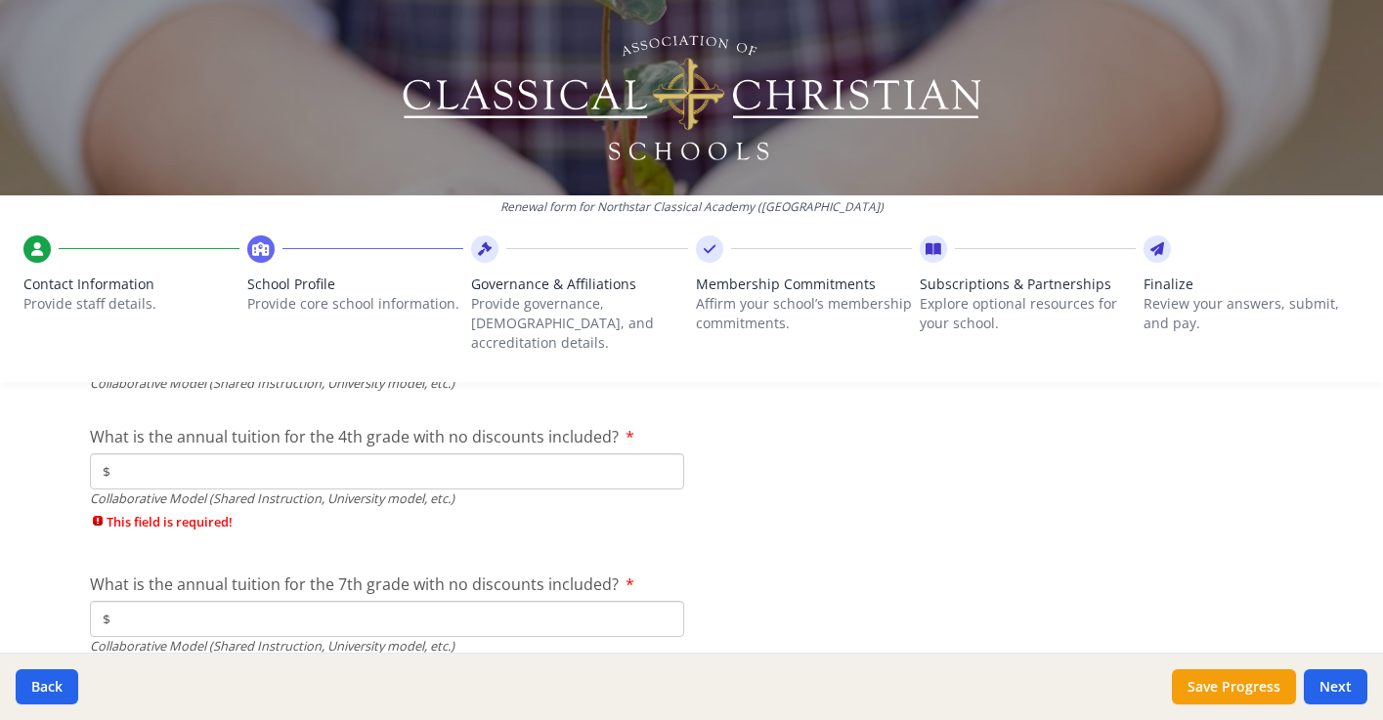
type input "$0"
click at [125, 454] on input "$" at bounding box center [387, 472] width 594 height 36
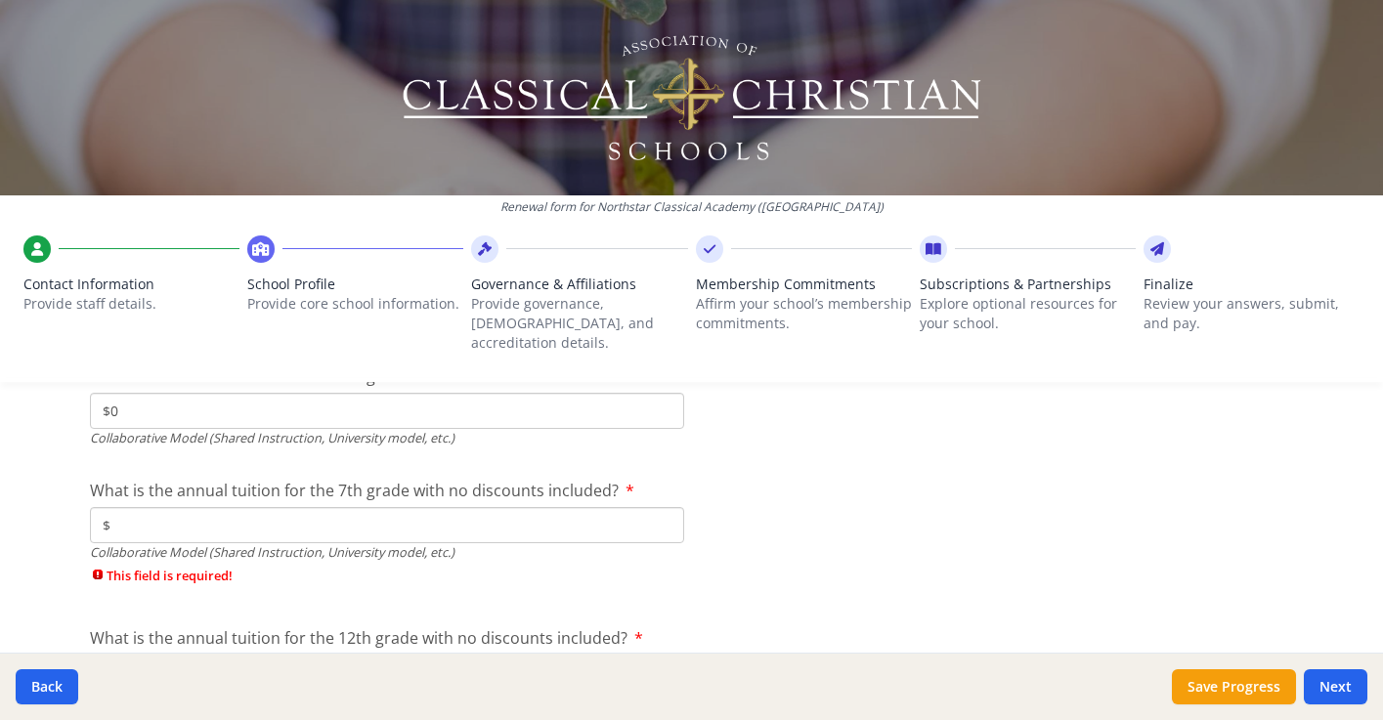
scroll to position [6538, 0]
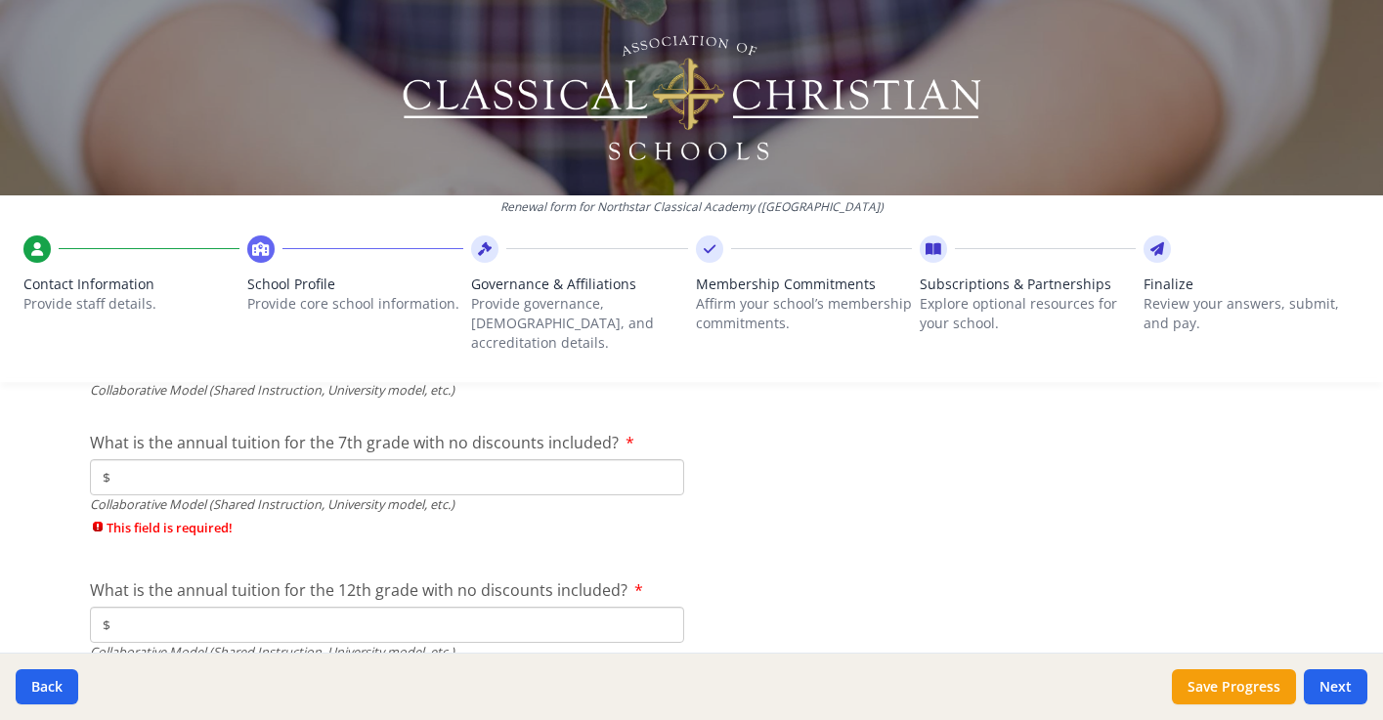
type input "$0"
click at [133, 459] on input "$" at bounding box center [387, 477] width 594 height 36
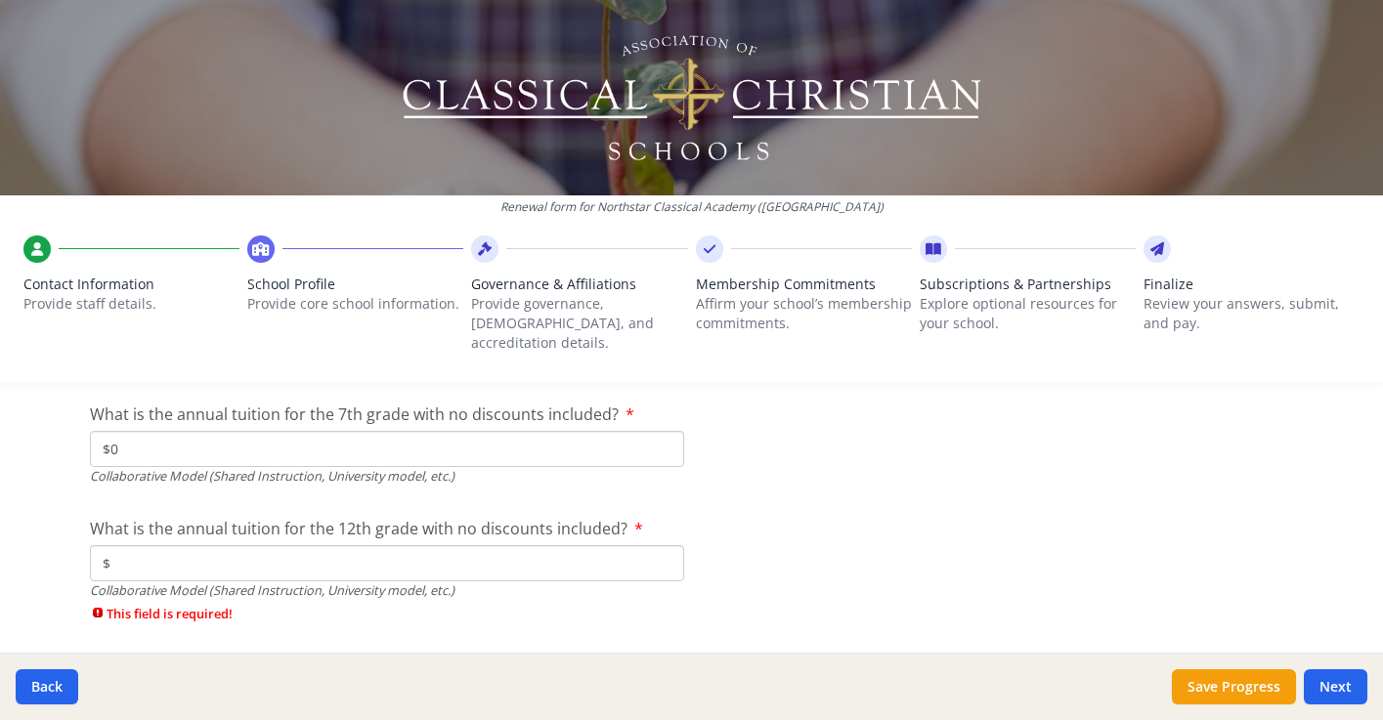
scroll to position [6610, 0]
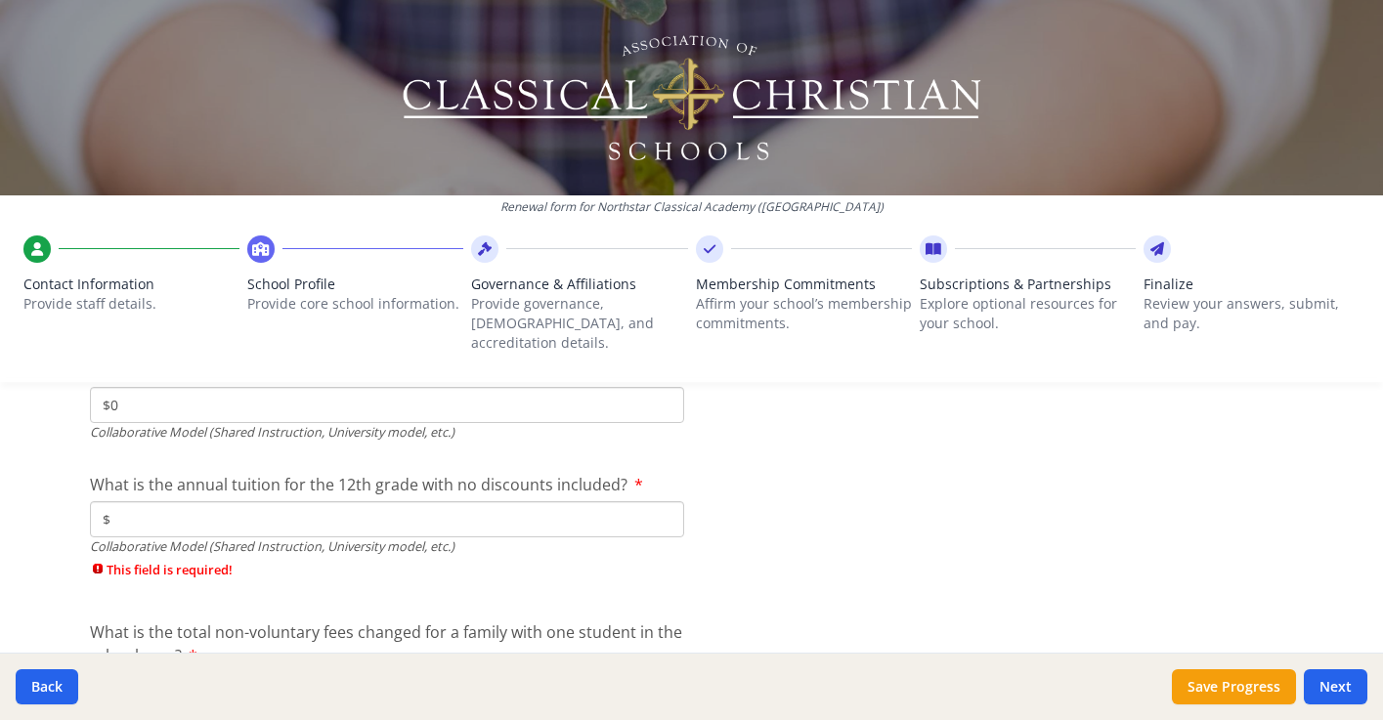
type input "$0"
click at [119, 501] on input "$" at bounding box center [387, 519] width 594 height 36
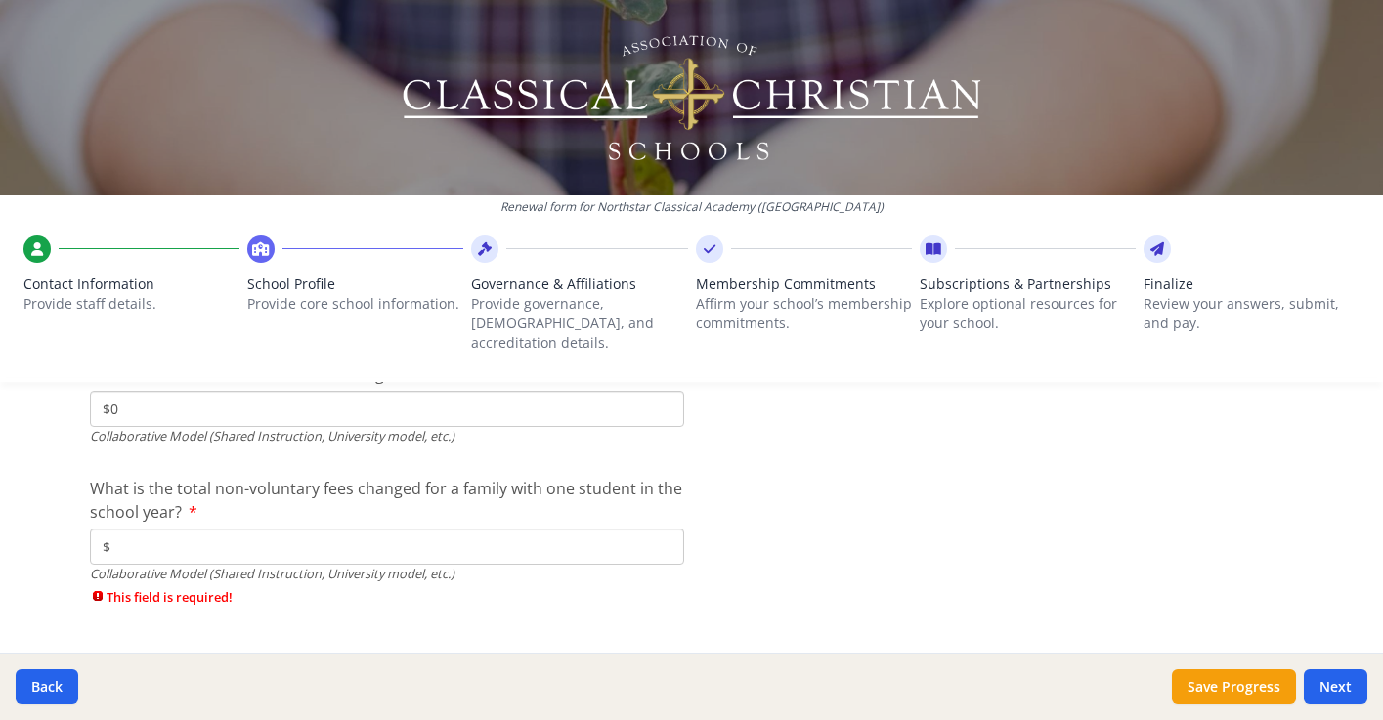
scroll to position [6740, 0]
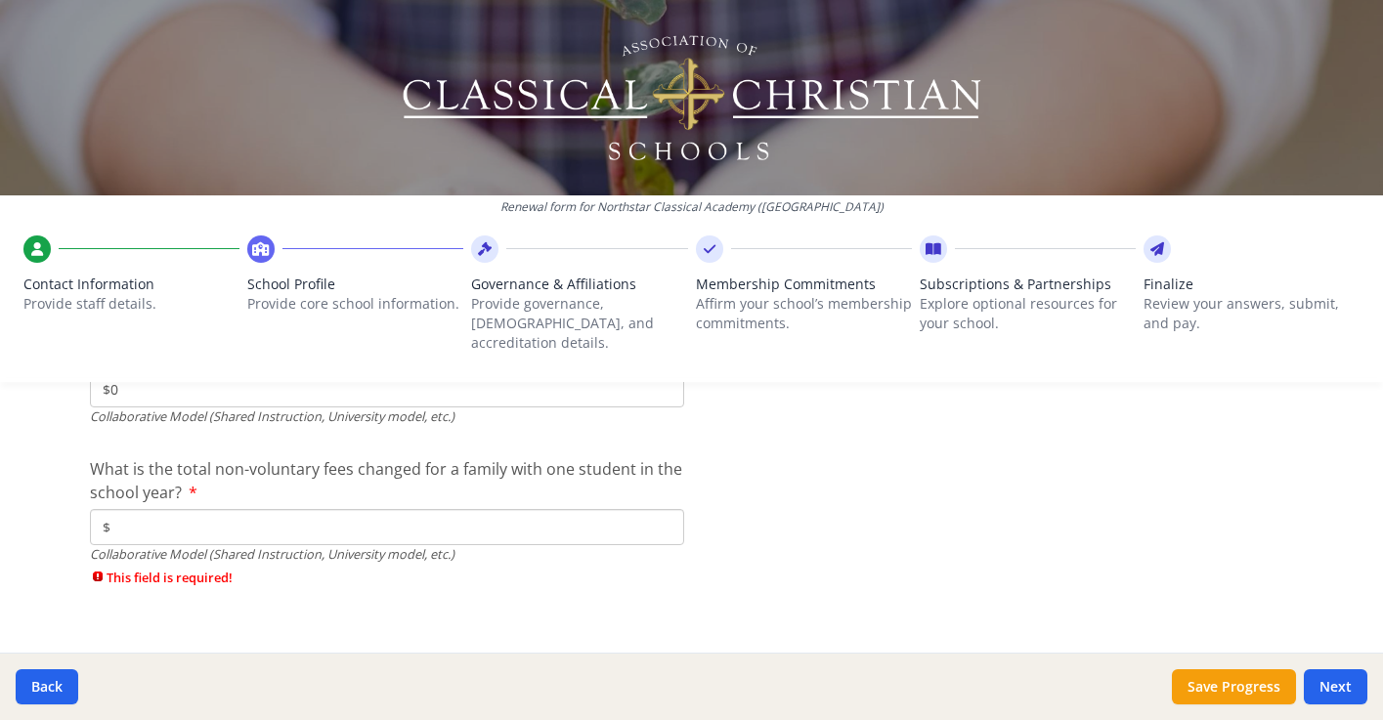
type input "$0"
click at [153, 509] on input "$" at bounding box center [387, 527] width 594 height 36
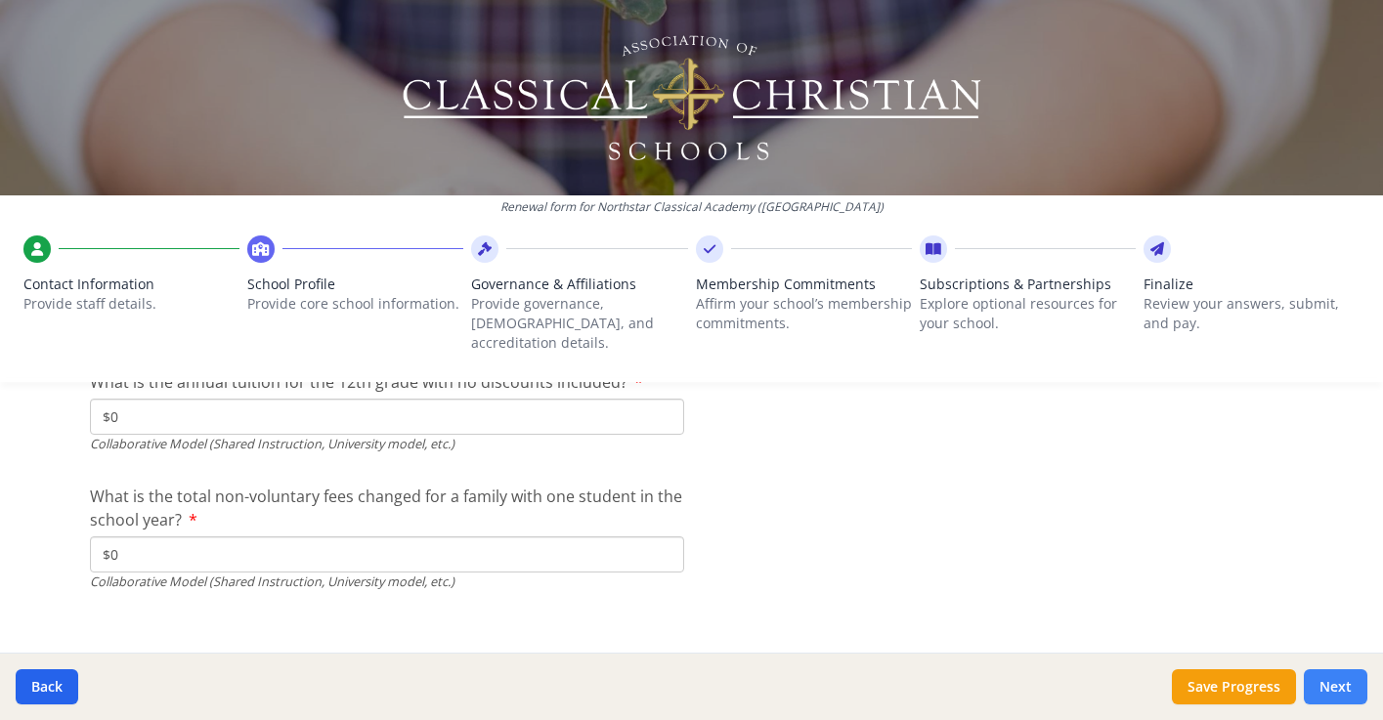
type input "$0"
click at [1327, 683] on button "Next" at bounding box center [1336, 687] width 64 height 35
click at [1328, 683] on button "Next" at bounding box center [1336, 687] width 64 height 35
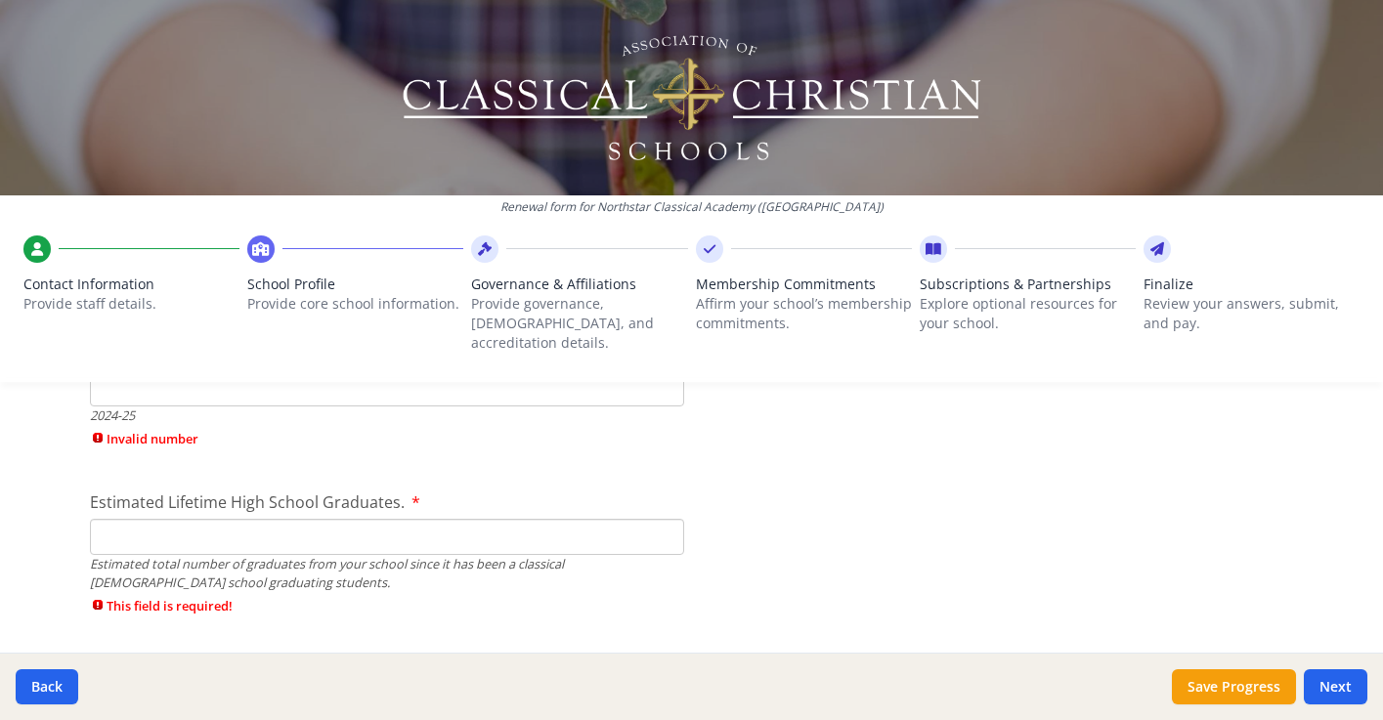
scroll to position [2975, 0]
click at [118, 524] on input "Estimated Lifetime High School Graduates." at bounding box center [387, 542] width 594 height 36
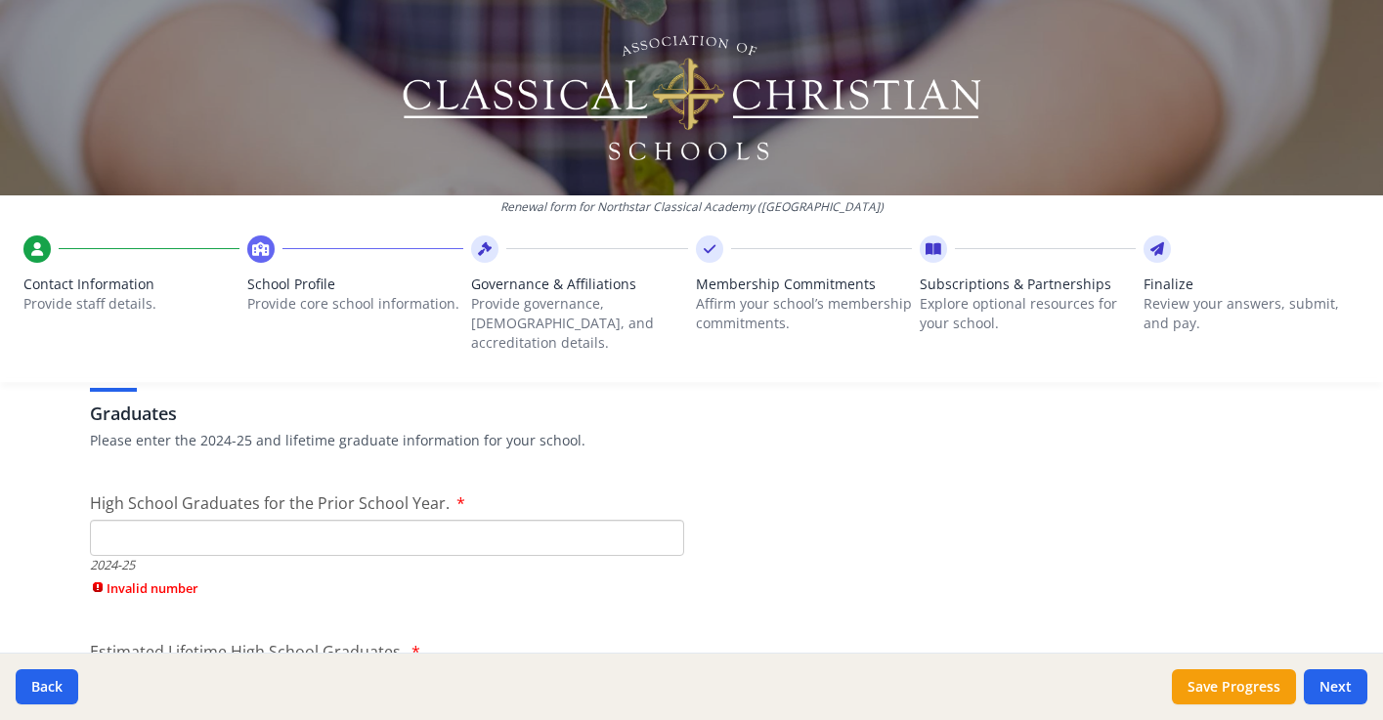
scroll to position [2807, 0]
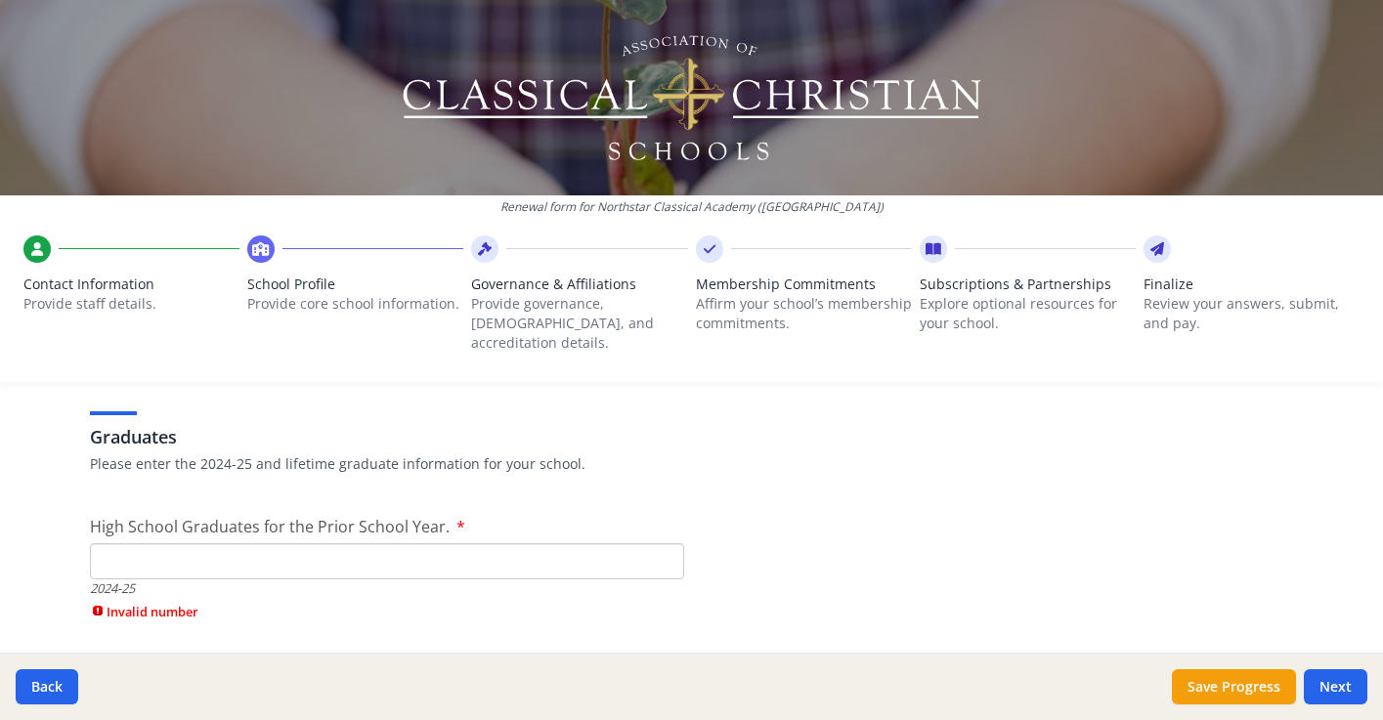
type input "0"
click at [116, 544] on input "High School Graduates for the Prior School Year." at bounding box center [387, 562] width 594 height 36
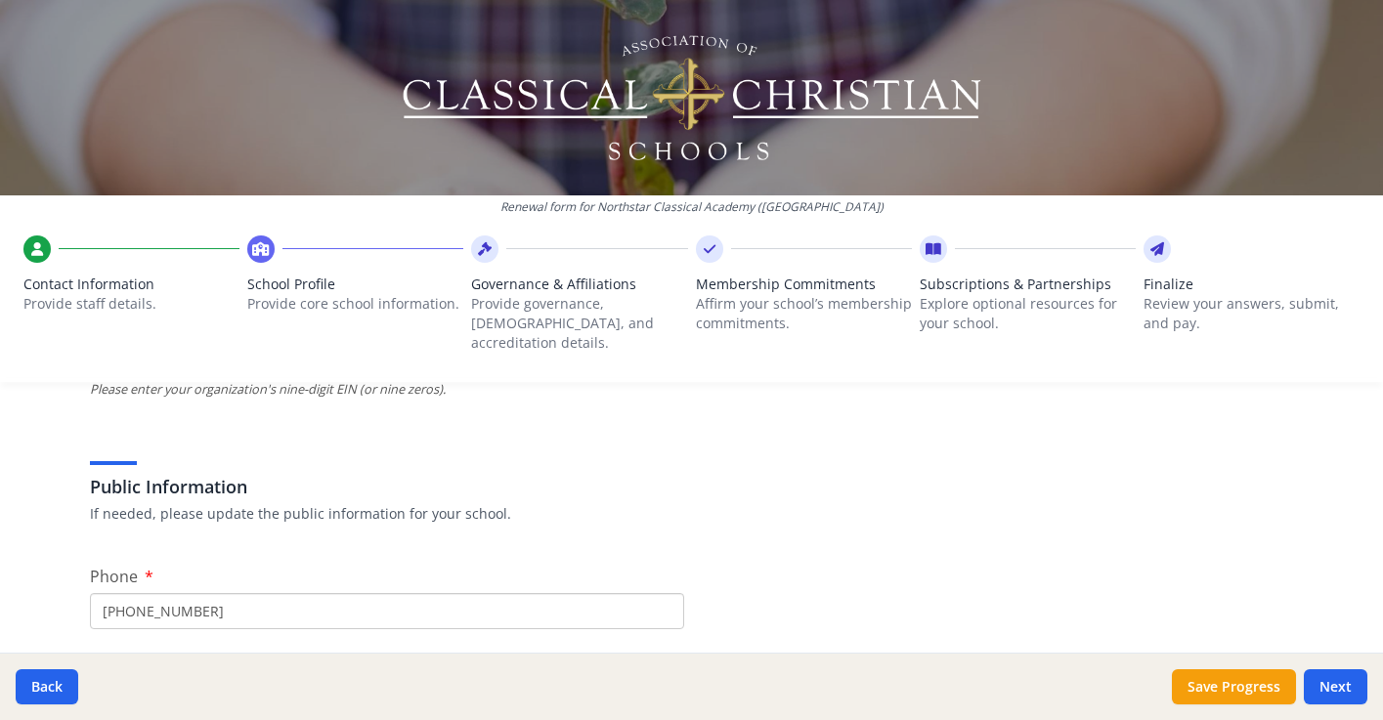
scroll to position [309, 0]
type input "0"
click at [206, 595] on input "(716) 288-7503" at bounding box center [387, 613] width 594 height 36
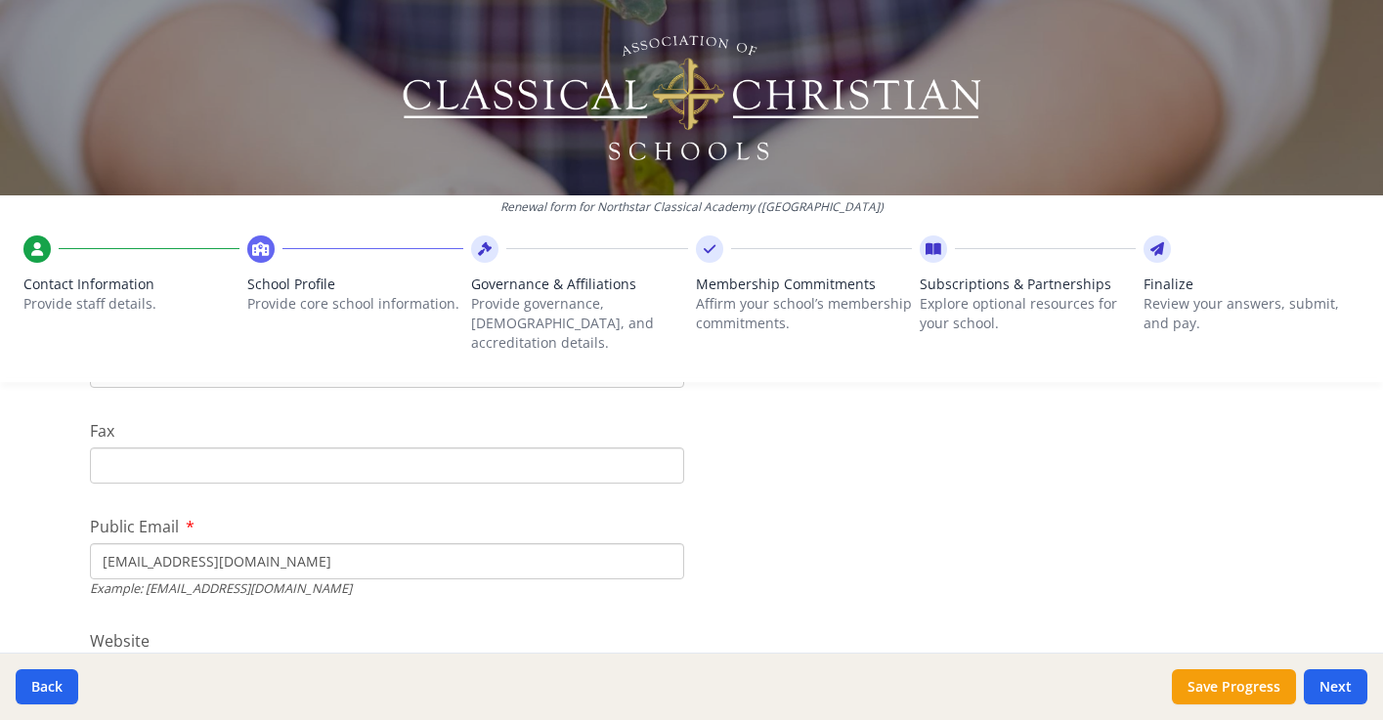
scroll to position [554, 0]
type input "716 254 2065"
click at [106, 447] on input "Fax" at bounding box center [387, 464] width 594 height 36
type input "0"
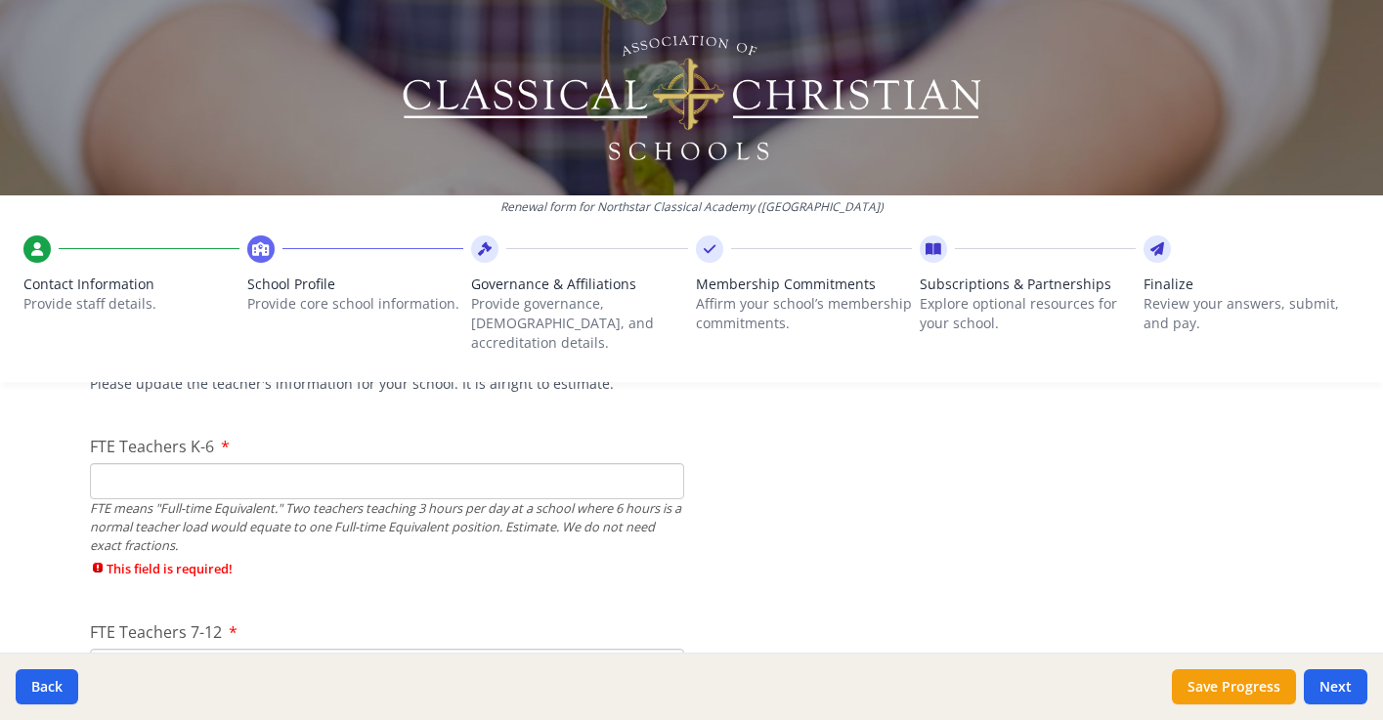
scroll to position [1199, 0]
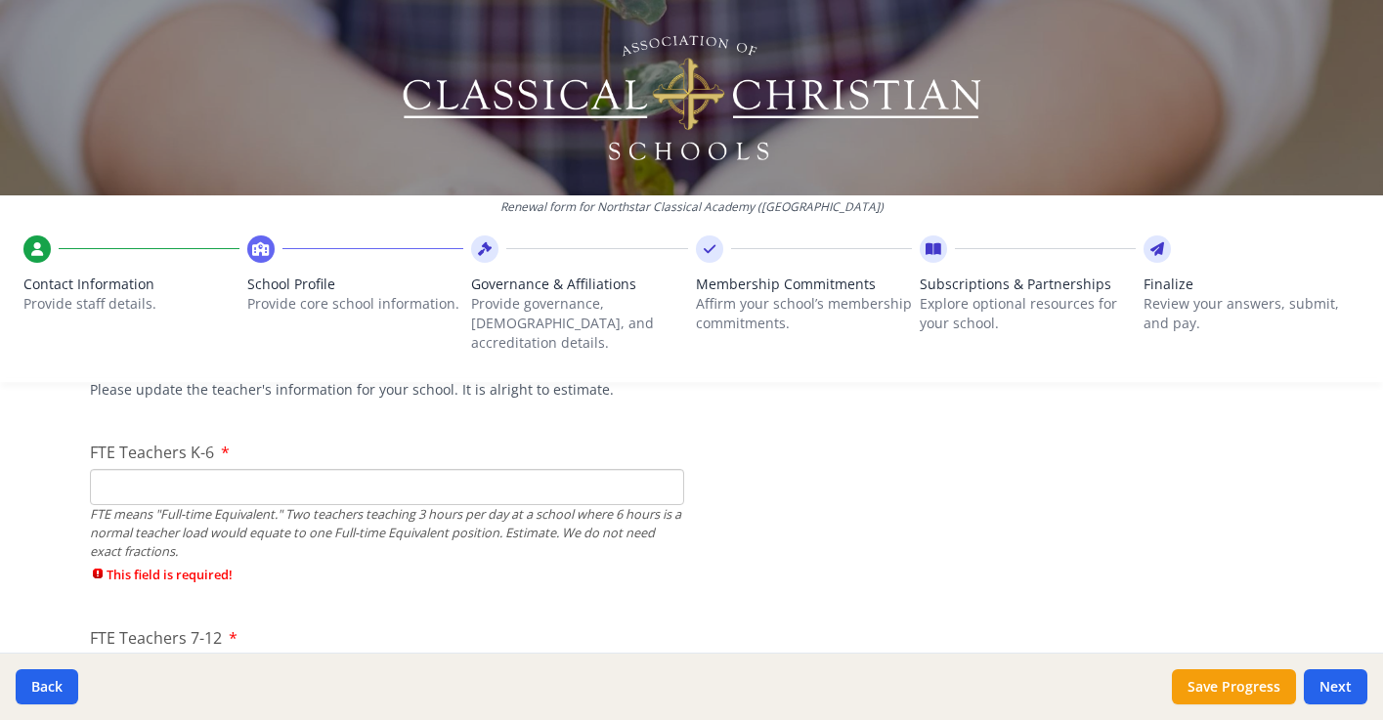
click at [119, 469] on input "FTE Teachers K-6" at bounding box center [387, 487] width 594 height 36
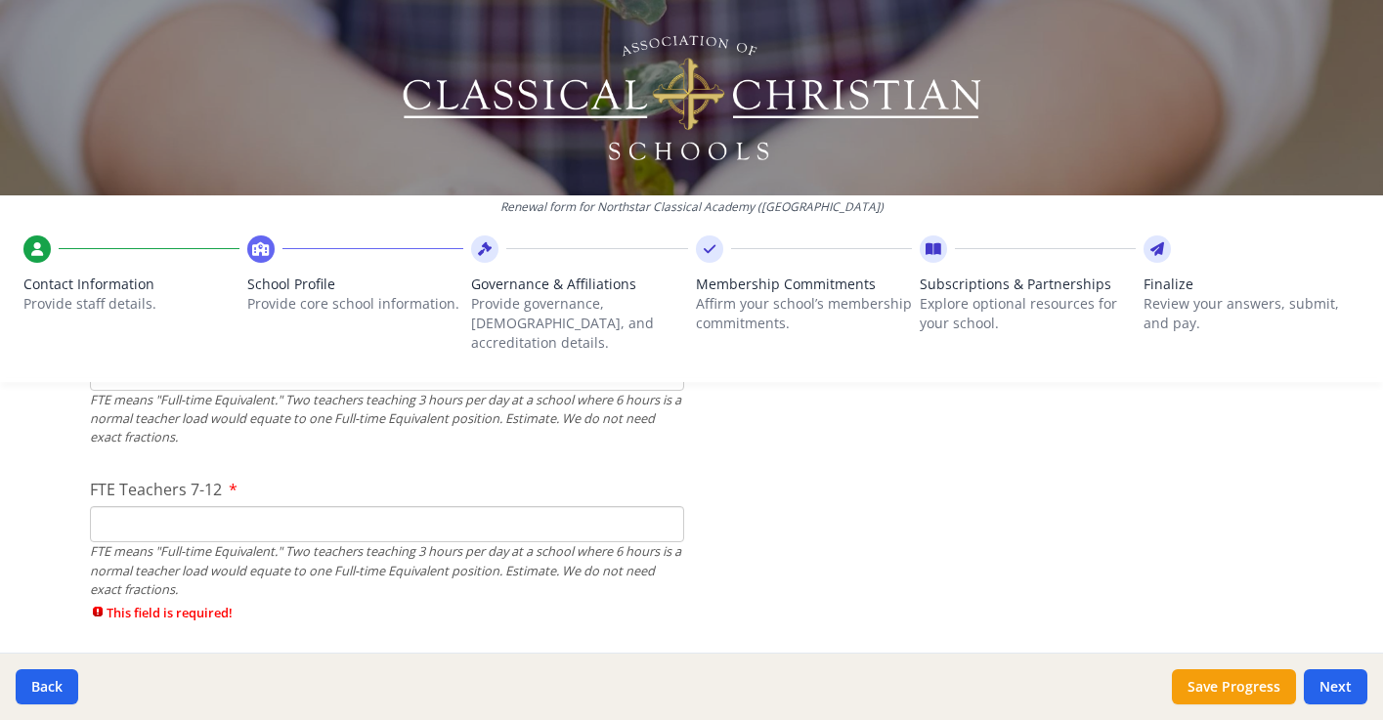
scroll to position [1343, 0]
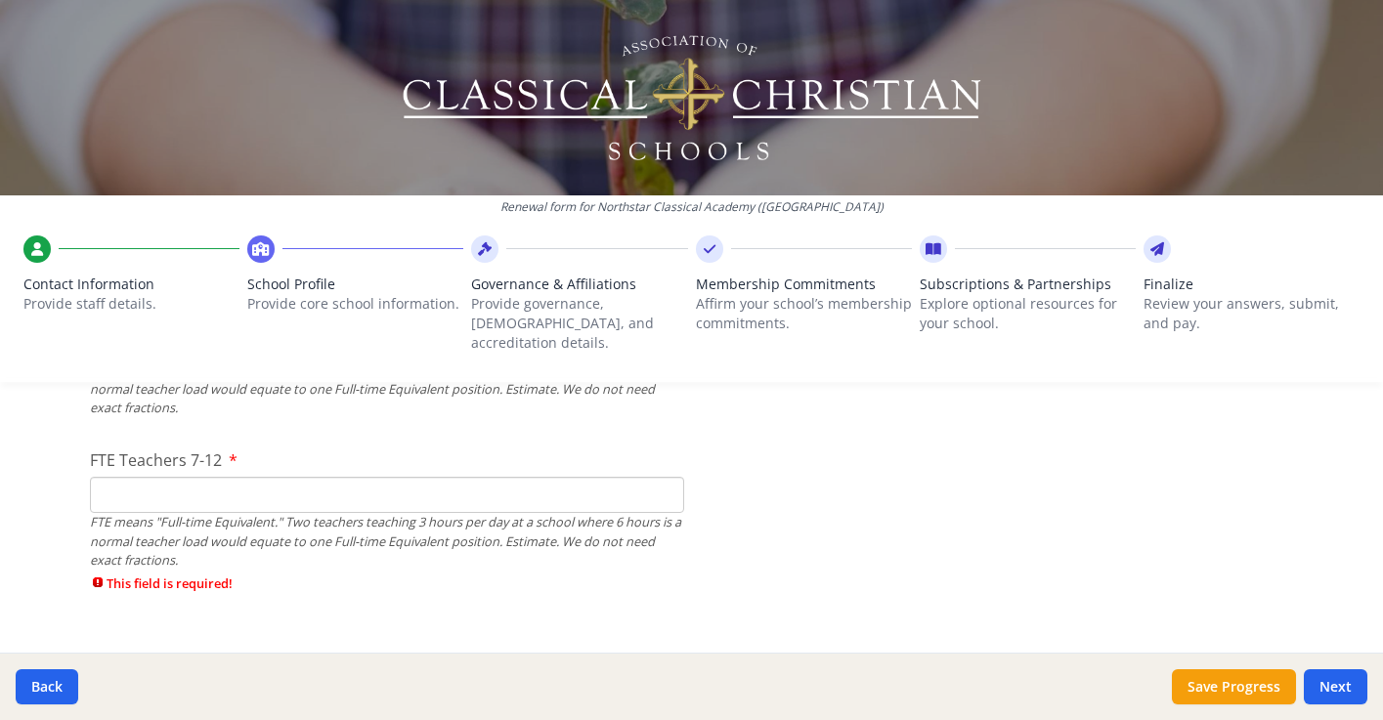
type input "0"
click at [107, 482] on input "FTE Teachers 7-12" at bounding box center [387, 495] width 594 height 36
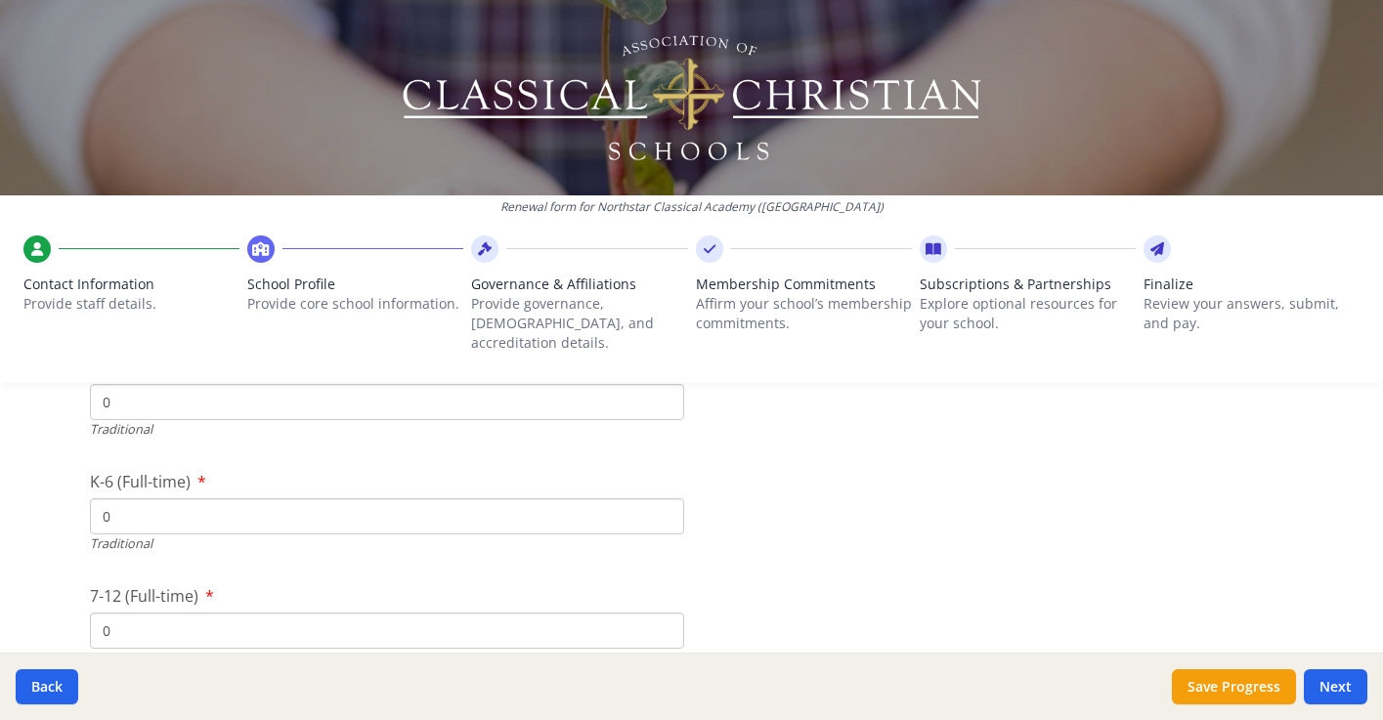
scroll to position [4148, 0]
type input "0"
click at [1332, 686] on button "Next" at bounding box center [1336, 687] width 64 height 35
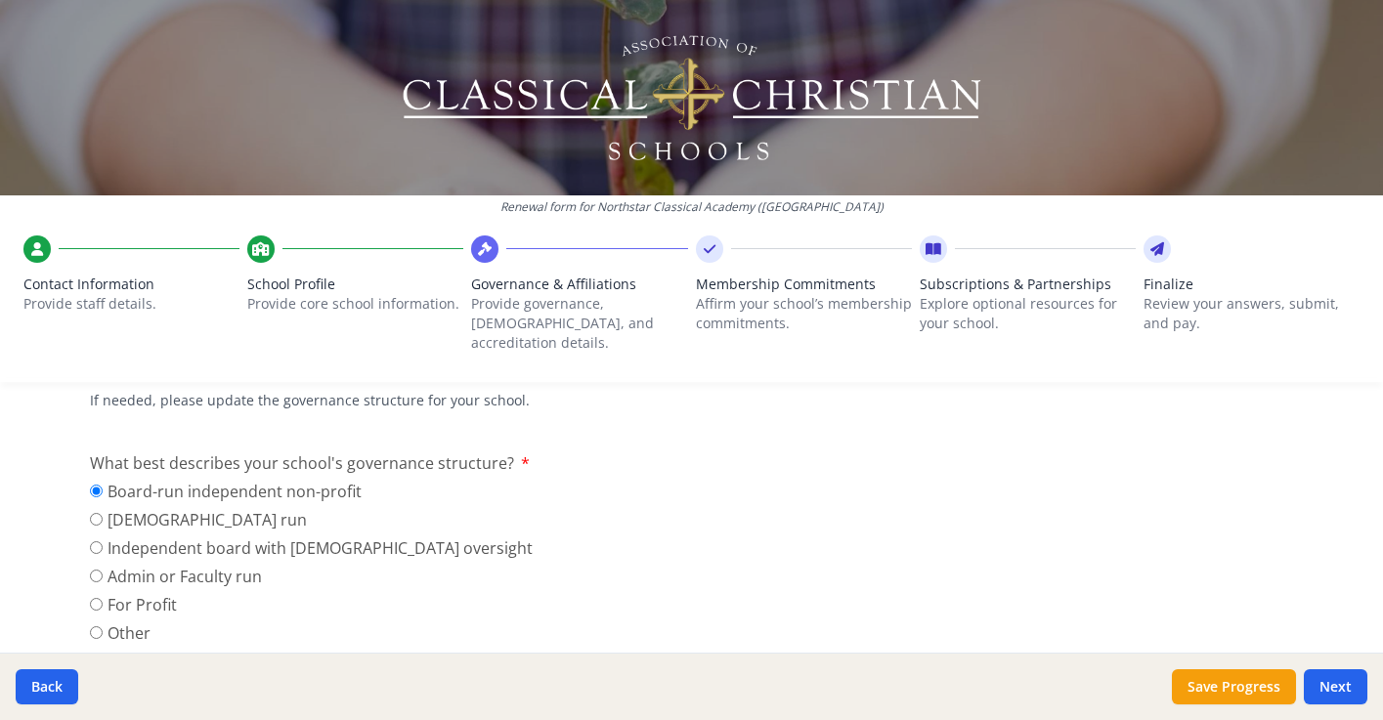
scroll to position [182, 0]
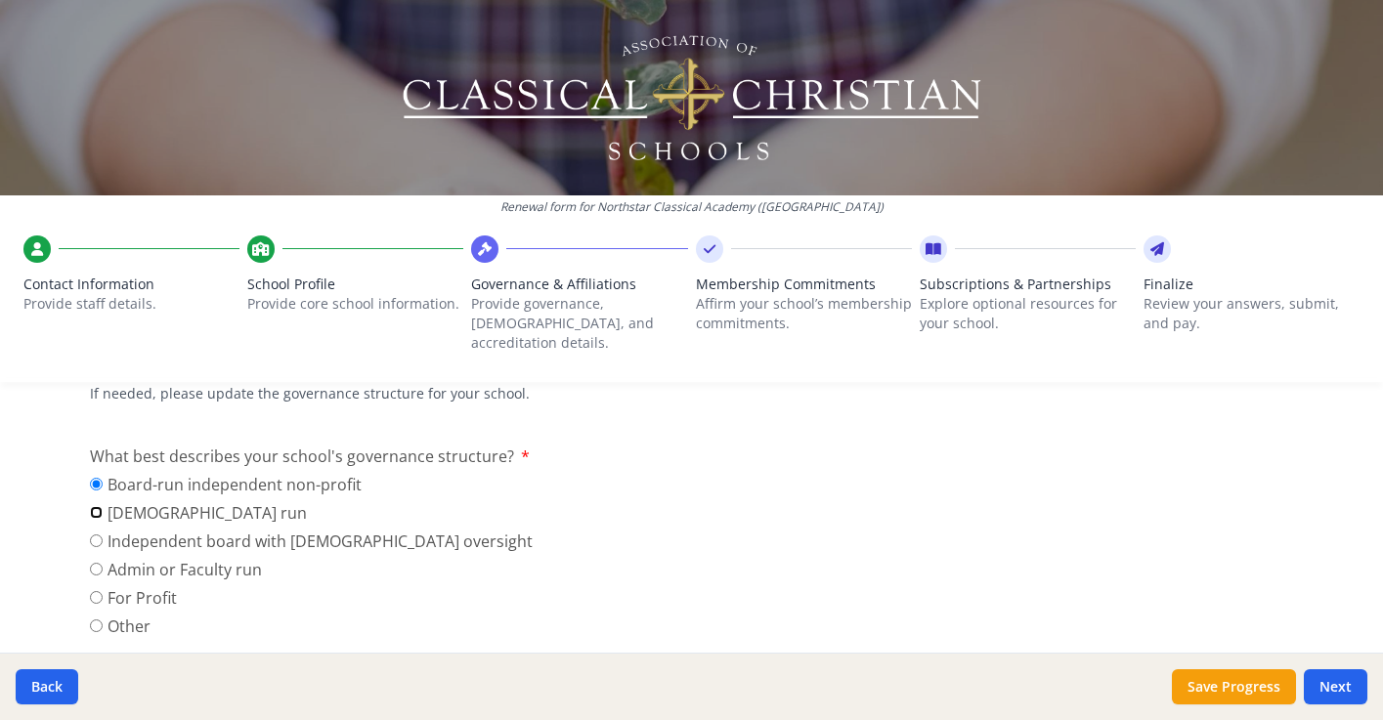
click at [94, 506] on input "Church run" at bounding box center [96, 512] width 13 height 13
radio input "true"
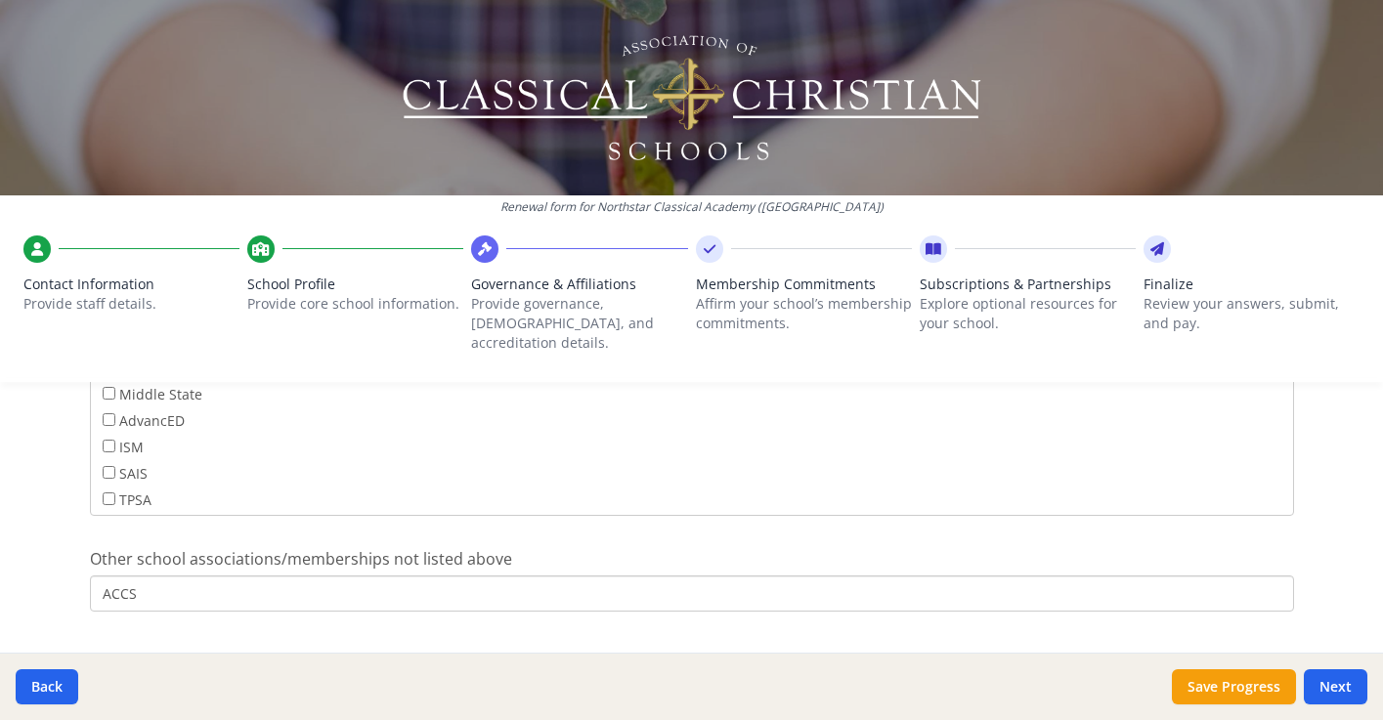
scroll to position [1588, 0]
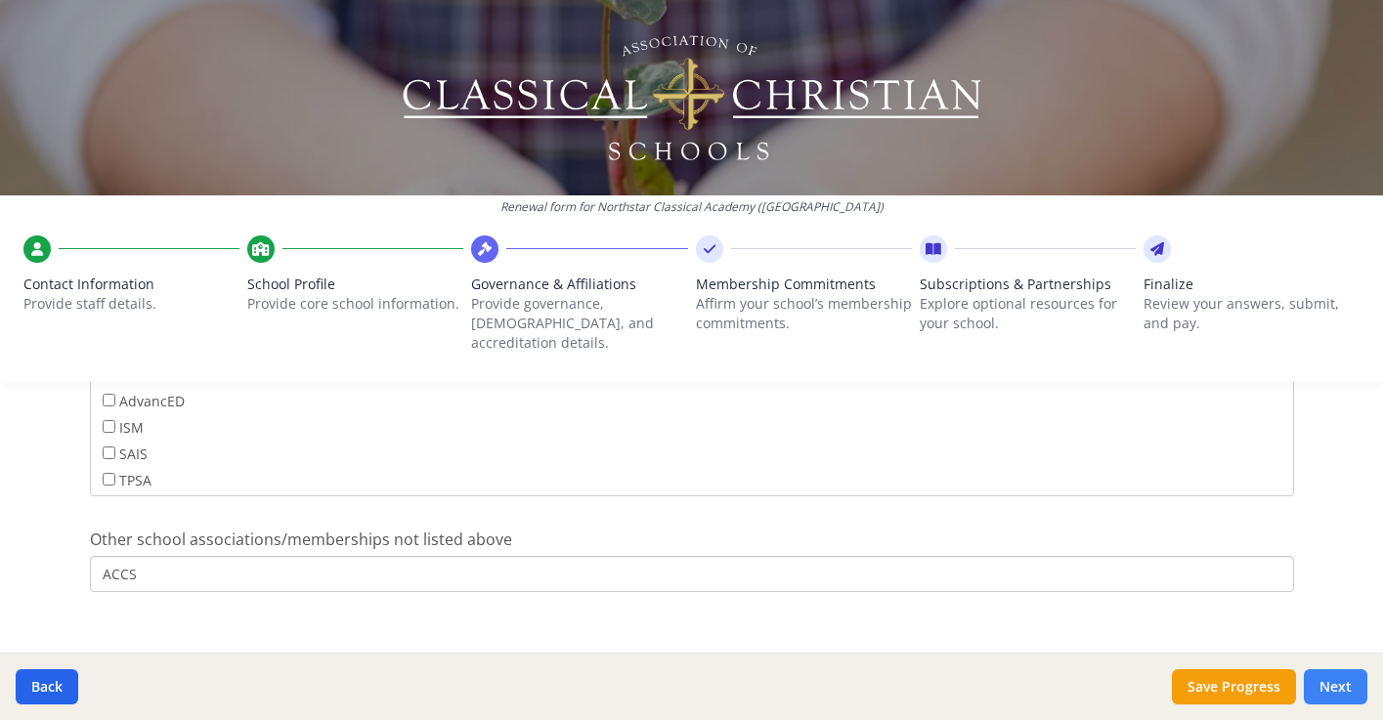
click at [1329, 686] on button "Next" at bounding box center [1336, 687] width 64 height 35
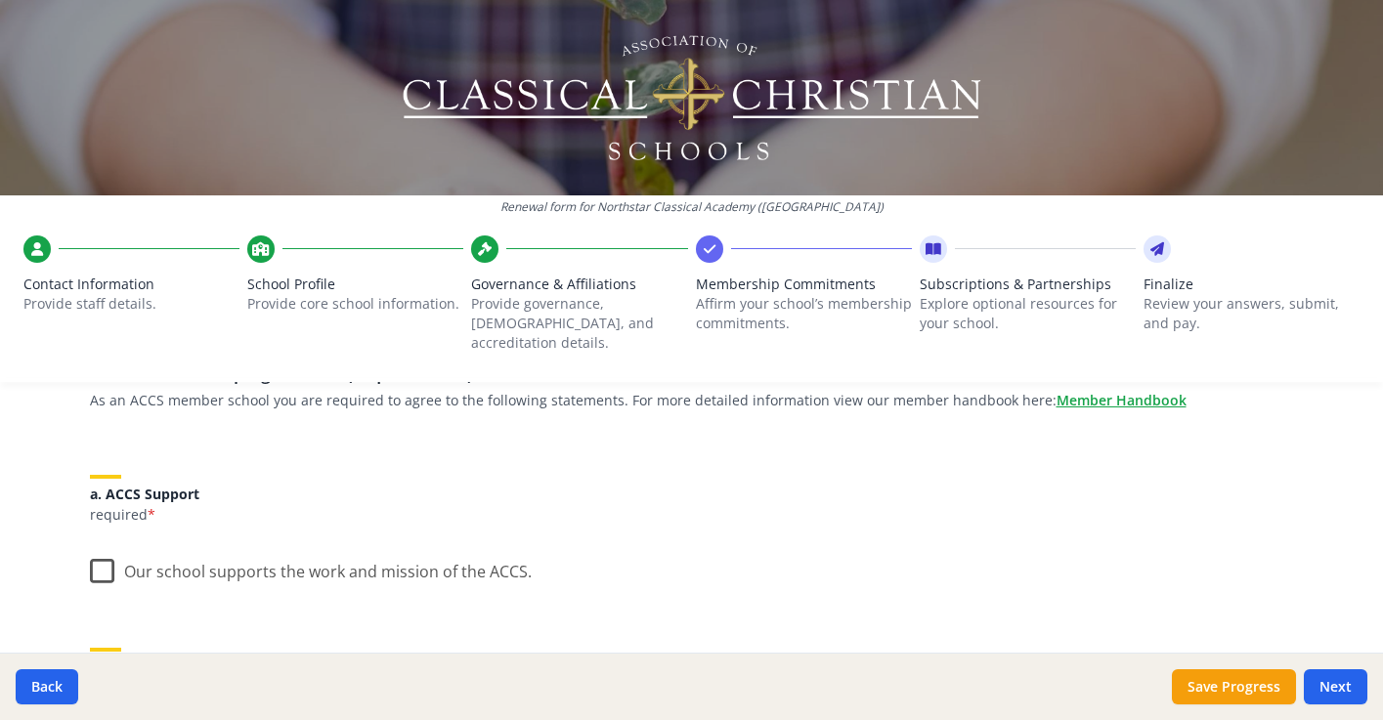
scroll to position [180, 0]
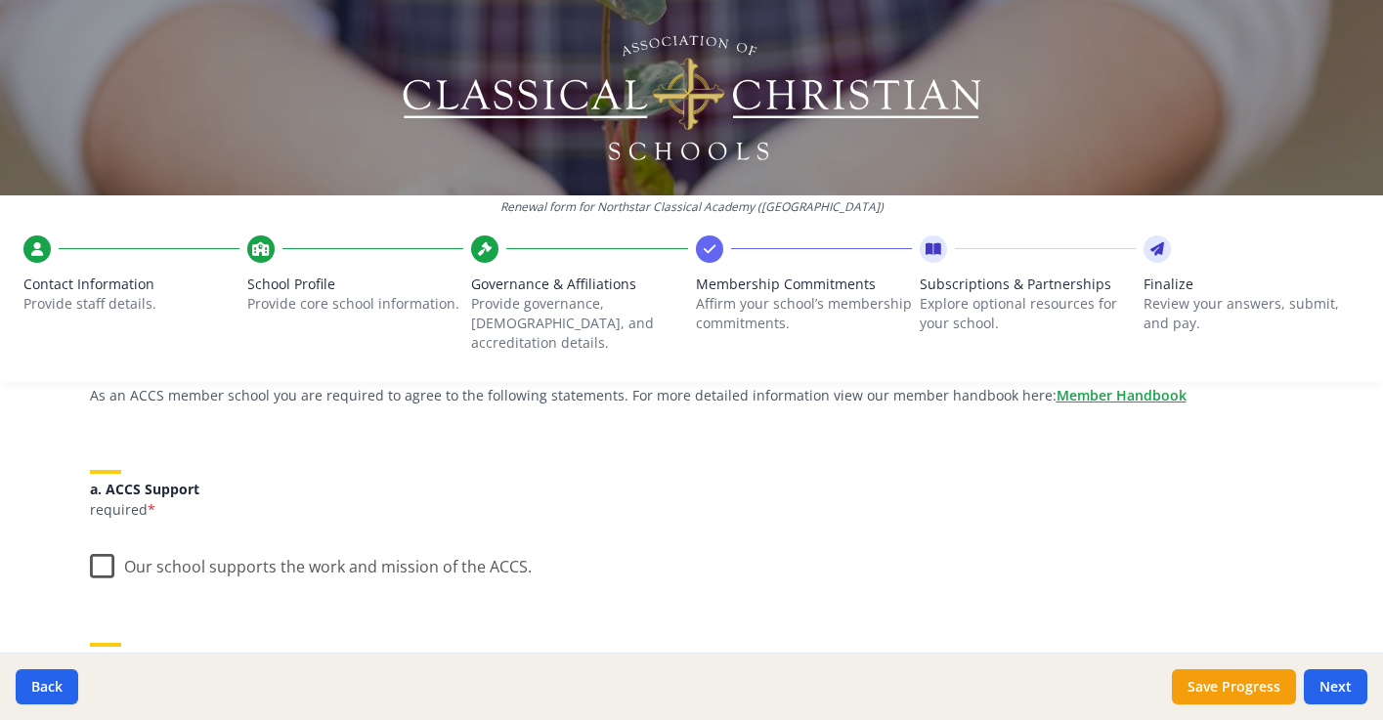
click at [102, 545] on label "Our school supports the work and mission of the ACCS." at bounding box center [311, 563] width 442 height 42
click at [0, 0] on input "Our school supports the work and mission of the ACCS." at bounding box center [0, 0] width 0 height 0
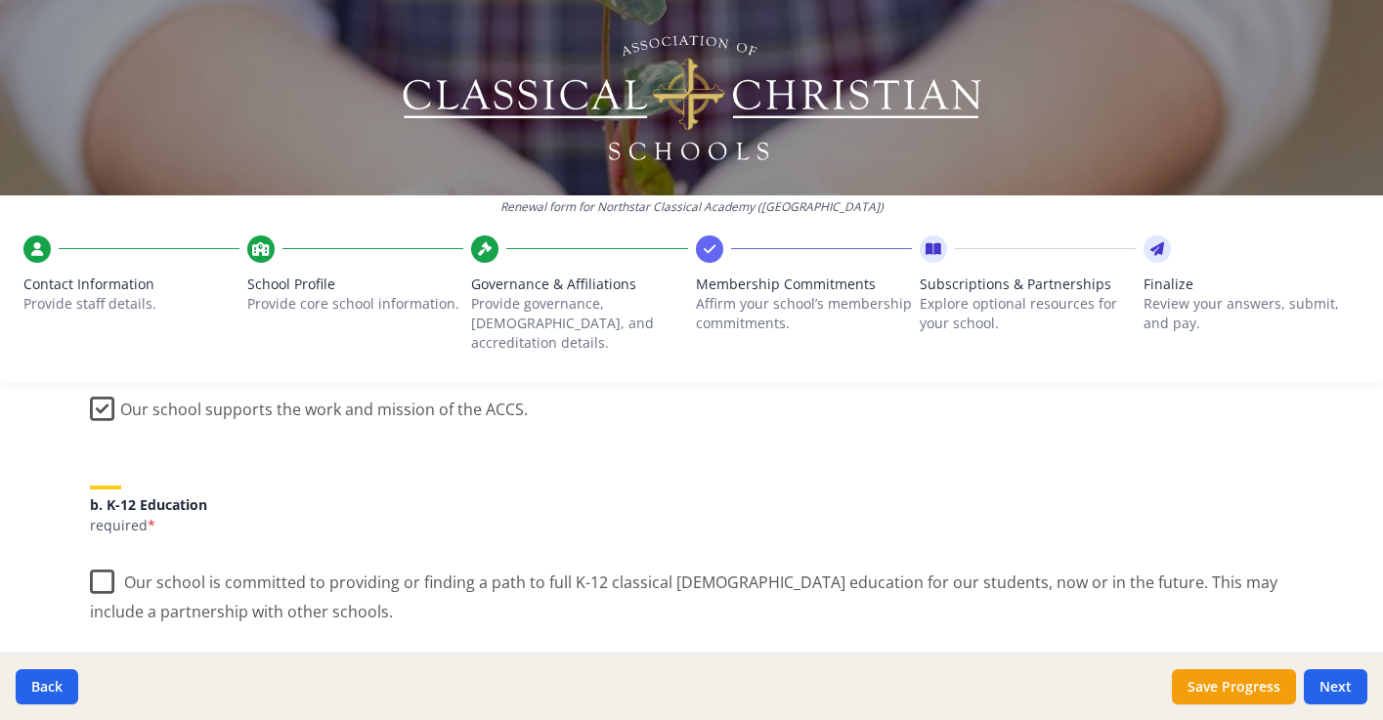
scroll to position [338, 0]
click at [97, 564] on label "Our school is committed to providing or finding a path to full K-12 classical C…" at bounding box center [692, 588] width 1204 height 65
click at [0, 0] on input "Our school is committed to providing or finding a path to full K-12 classical C…" at bounding box center [0, 0] width 0 height 0
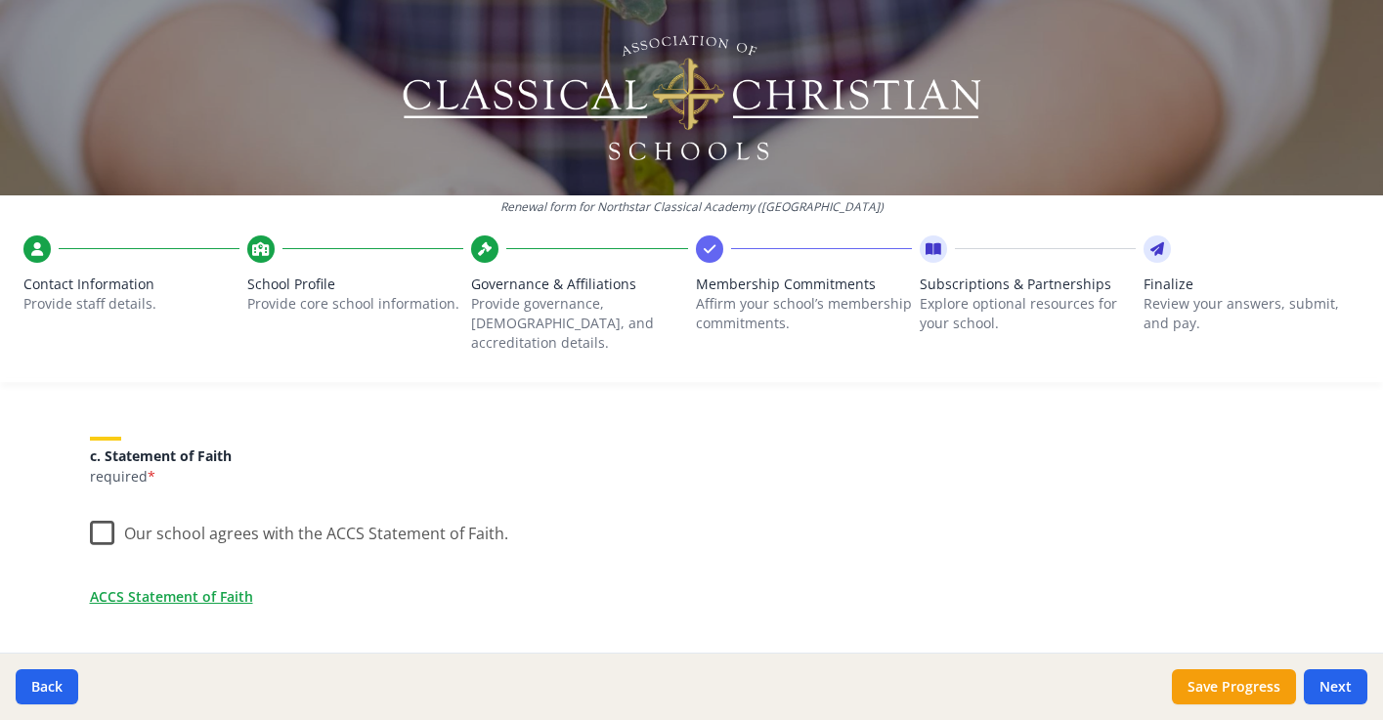
scroll to position [587, 0]
click at [104, 511] on label "Our school agrees with the ACCS Statement of Faith." at bounding box center [299, 526] width 418 height 42
click at [0, 0] on input "Our school agrees with the ACCS Statement of Faith." at bounding box center [0, 0] width 0 height 0
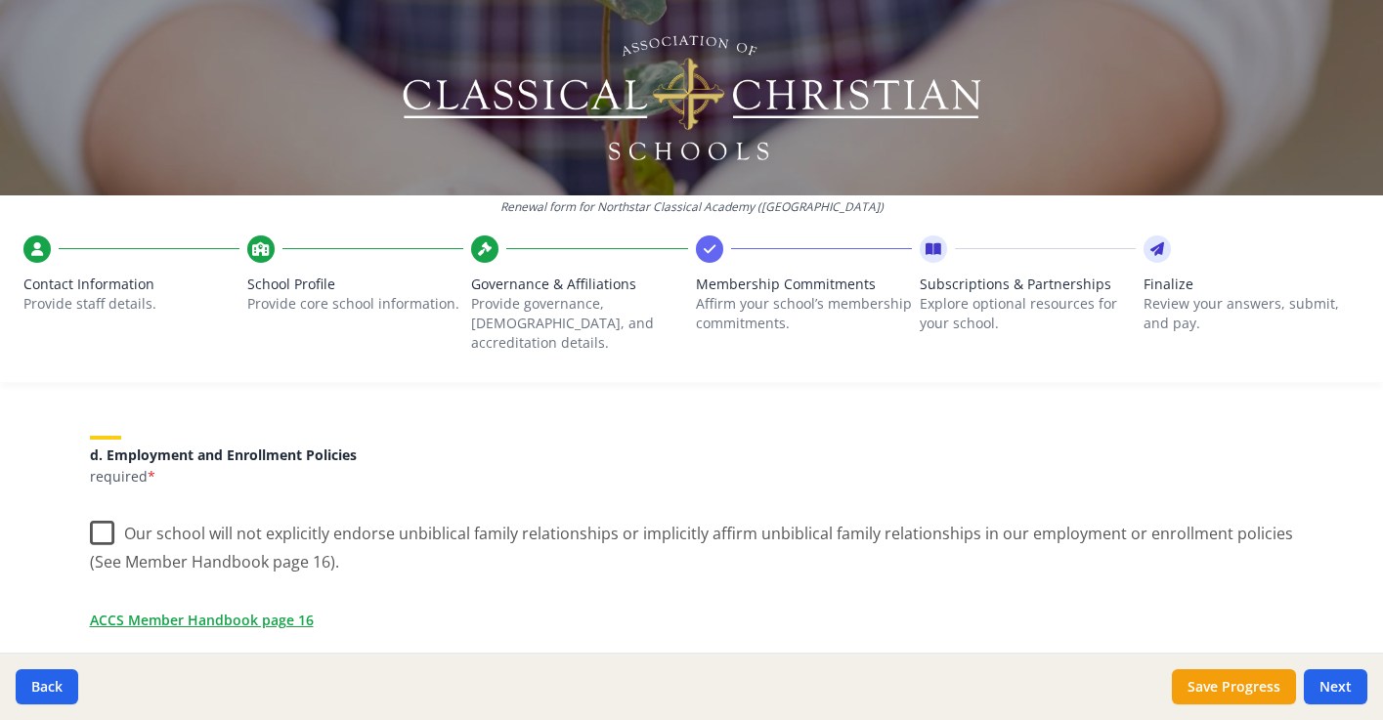
scroll to position [823, 0]
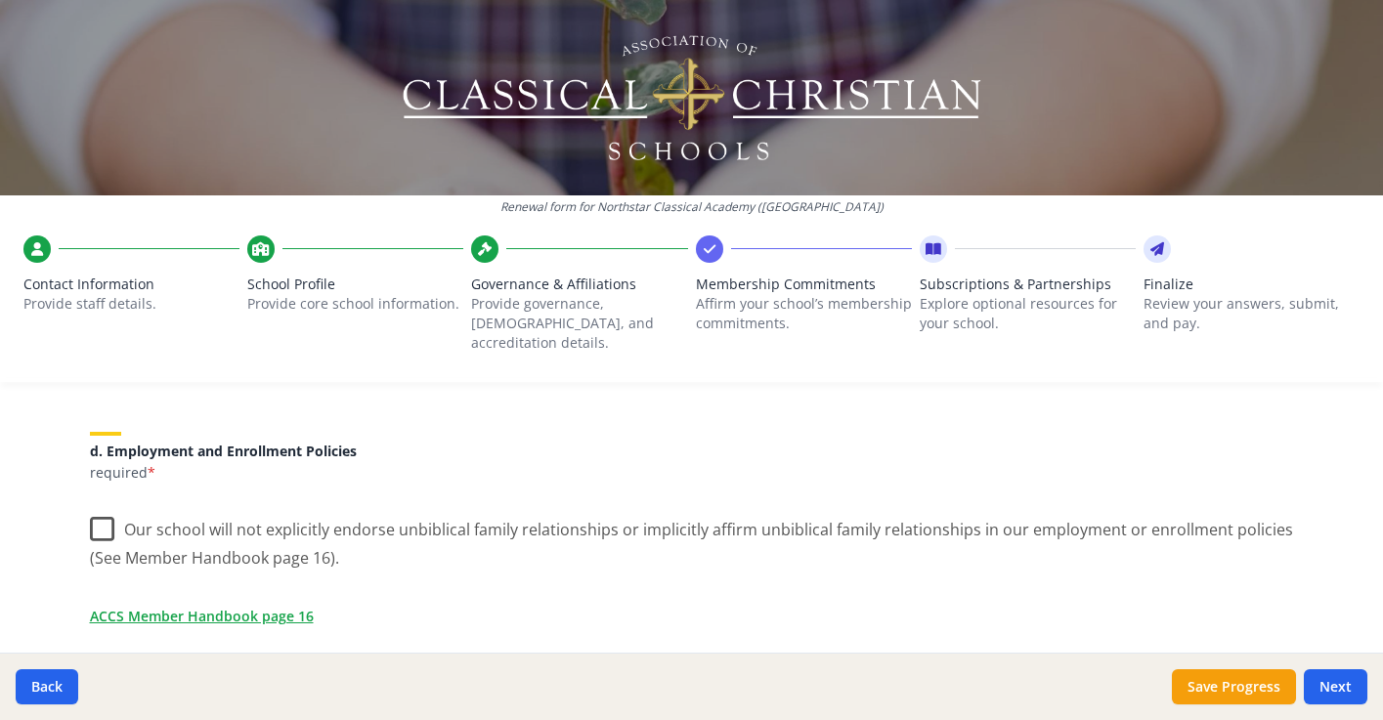
click at [101, 512] on label "Our school will not explicitly endorse unbiblical family relationships or impli…" at bounding box center [692, 536] width 1204 height 65
click at [0, 0] on input "Our school will not explicitly endorse unbiblical family relationships or impli…" at bounding box center [0, 0] width 0 height 0
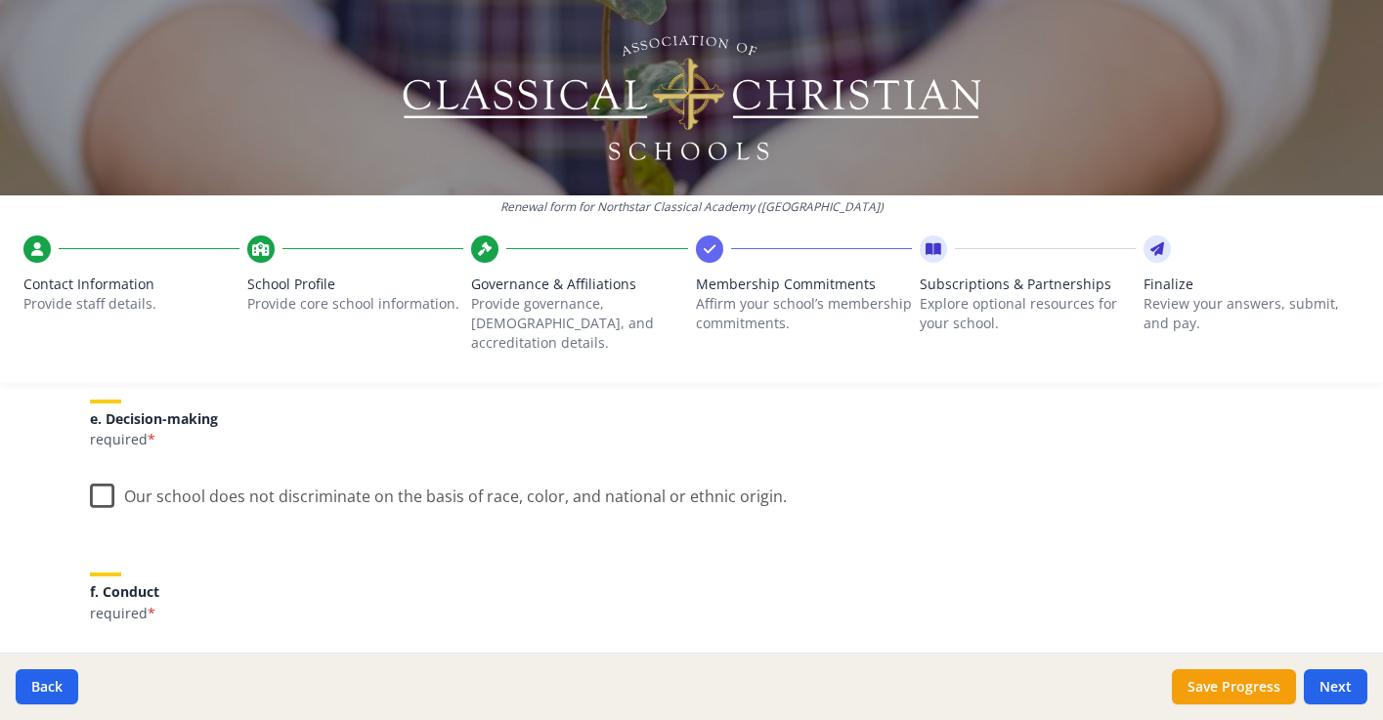
scroll to position [1116, 0]
click at [98, 474] on label "Our school does not discriminate on the basis of race, color, and national or e…" at bounding box center [438, 490] width 697 height 42
click at [0, 0] on input "Our school does not discriminate on the basis of race, color, and national or e…" at bounding box center [0, 0] width 0 height 0
click at [103, 475] on label "Our school agrees to treat other ACCS member schools according to "the golden r…" at bounding box center [629, 491] width 1079 height 42
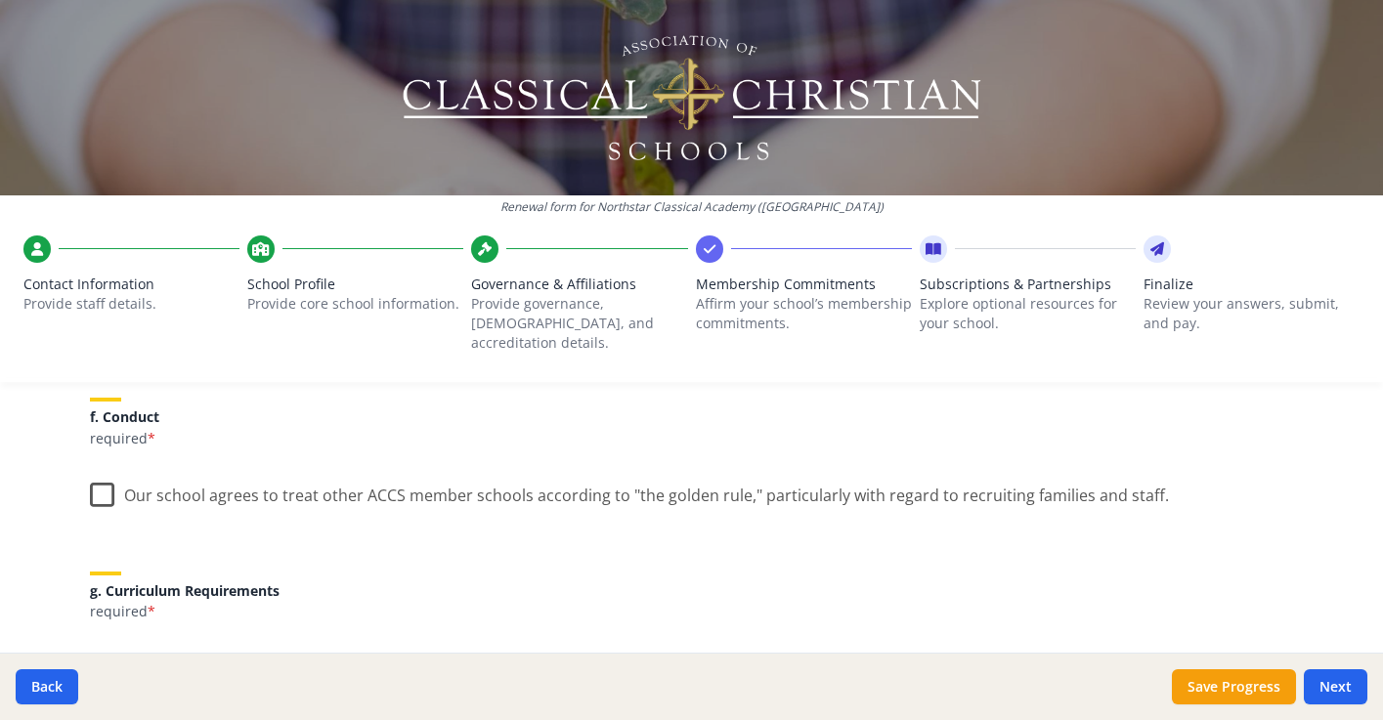
click at [0, 0] on input "Our school agrees to treat other ACCS member schools according to "the golden r…" at bounding box center [0, 0] width 0 height 0
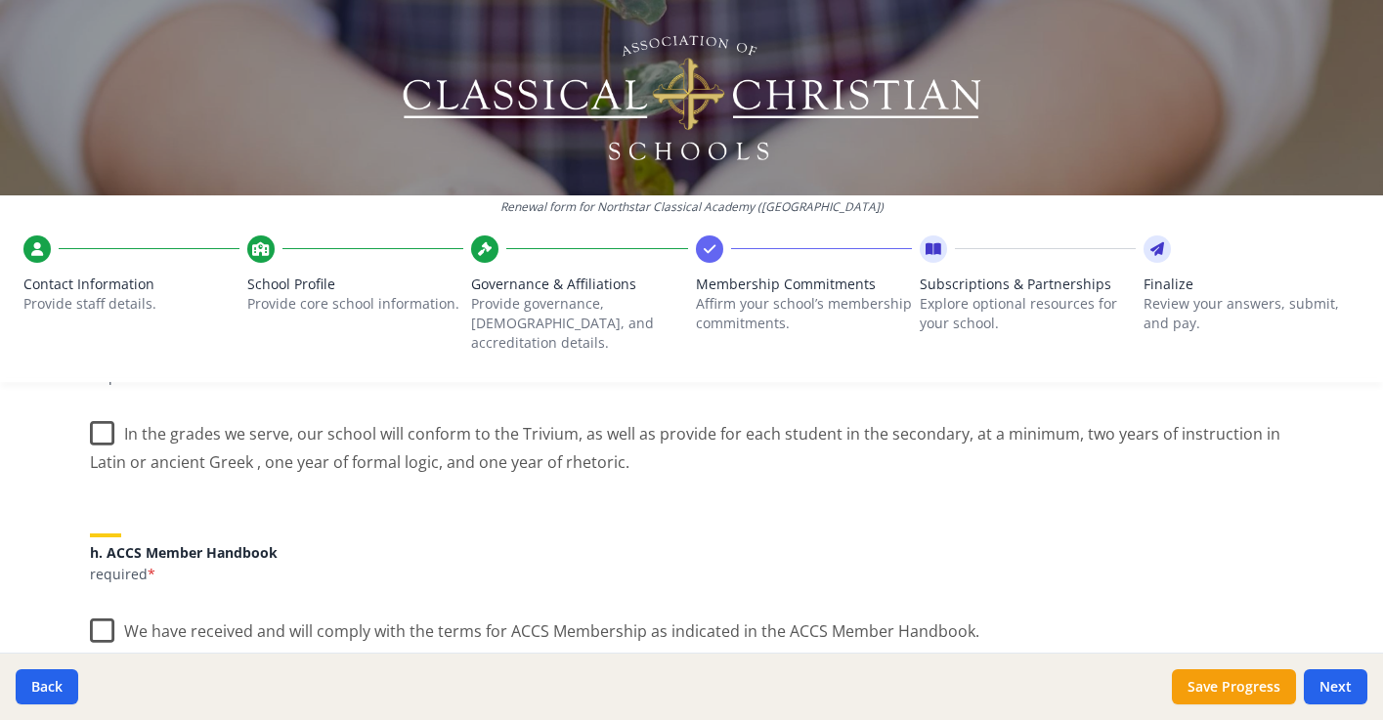
scroll to position [1526, 0]
click at [102, 413] on label "In the grades we serve, our school will conform to the Trivium, as well as prov…" at bounding box center [692, 439] width 1204 height 65
click at [0, 0] on input "In the grades we serve, our school will conform to the Trivium, as well as prov…" at bounding box center [0, 0] width 0 height 0
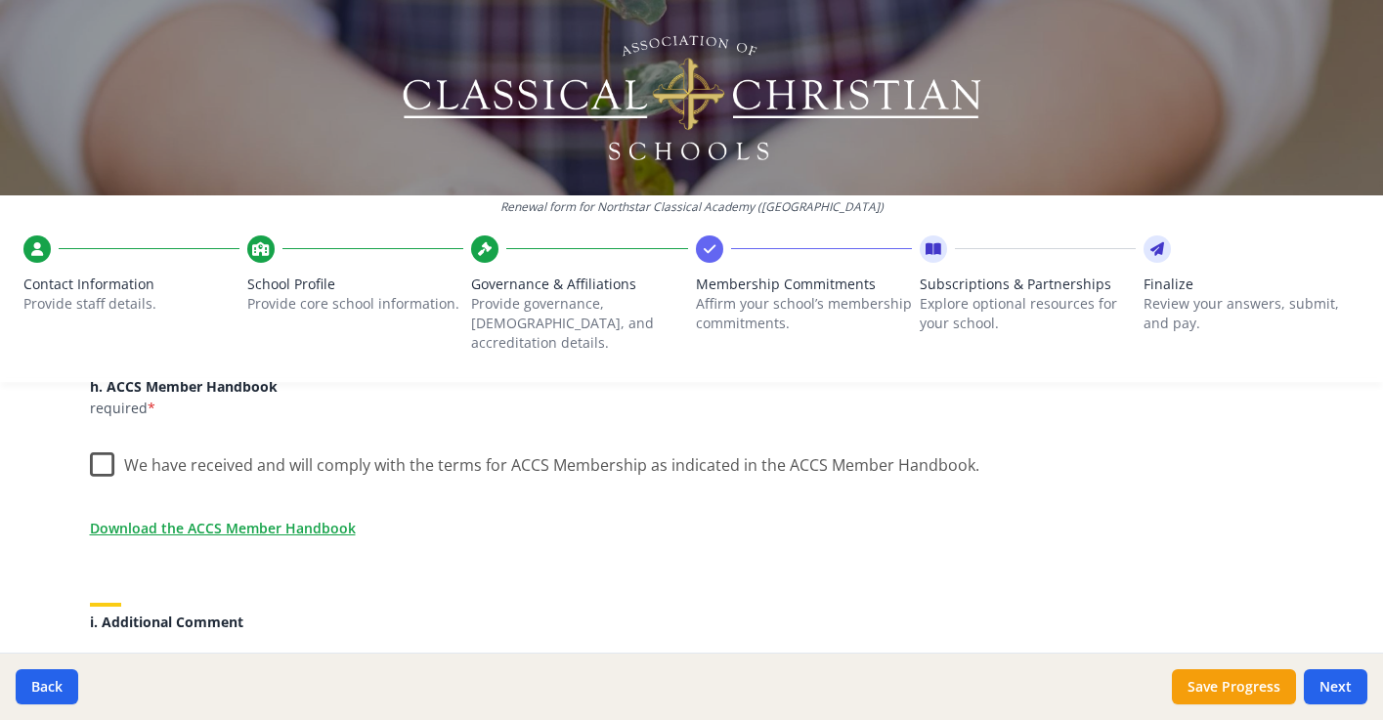
scroll to position [1693, 0]
click at [98, 442] on label "We have received and will comply with the terms for ACCS Membership as indicate…" at bounding box center [535, 458] width 890 height 42
click at [0, 0] on input "We have received and will comply with the terms for ACCS Membership as indicate…" at bounding box center [0, 0] width 0 height 0
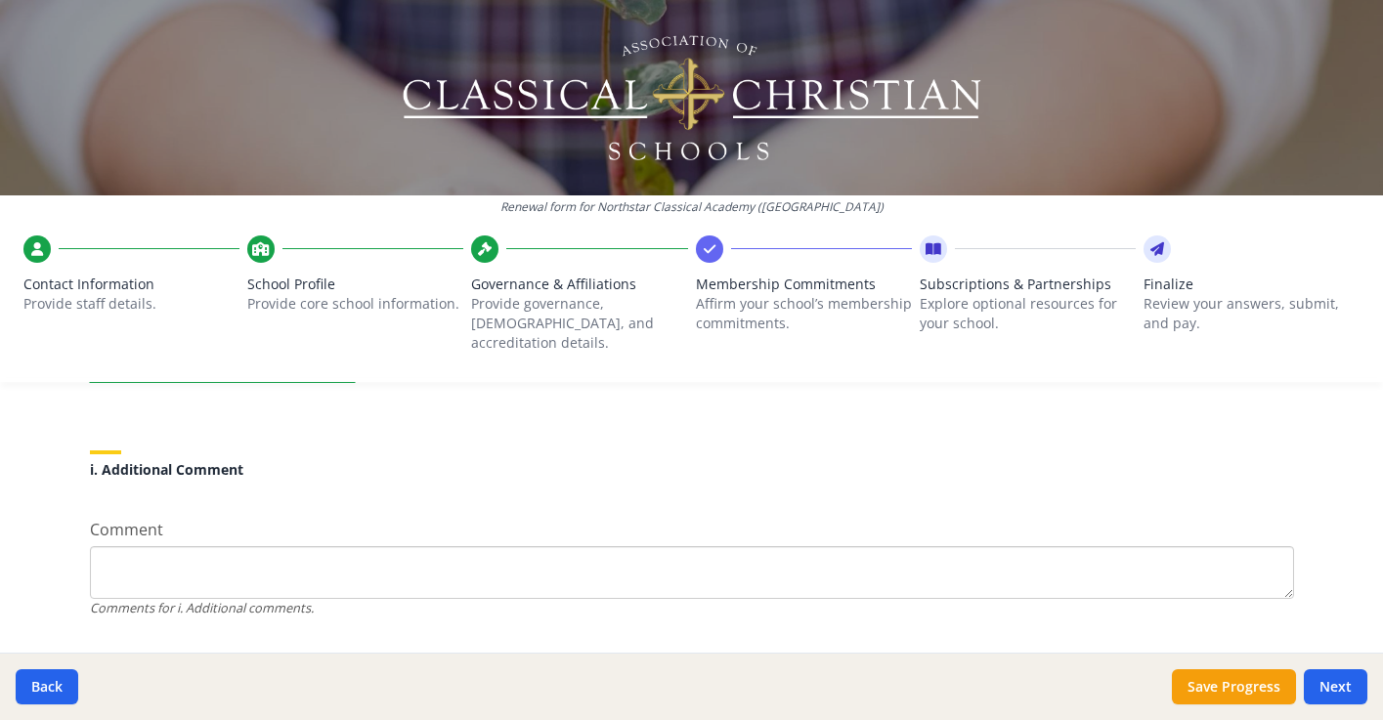
scroll to position [1871, 0]
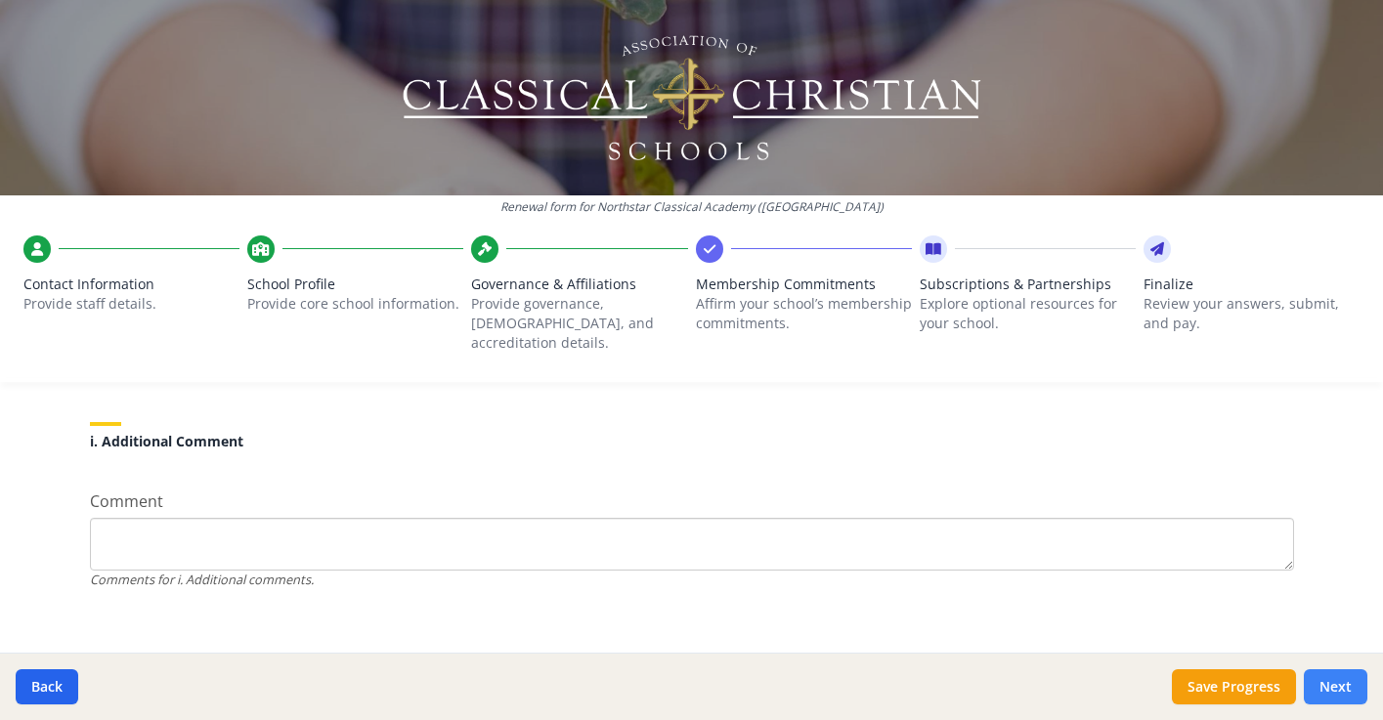
click at [1333, 685] on button "Next" at bounding box center [1336, 687] width 64 height 35
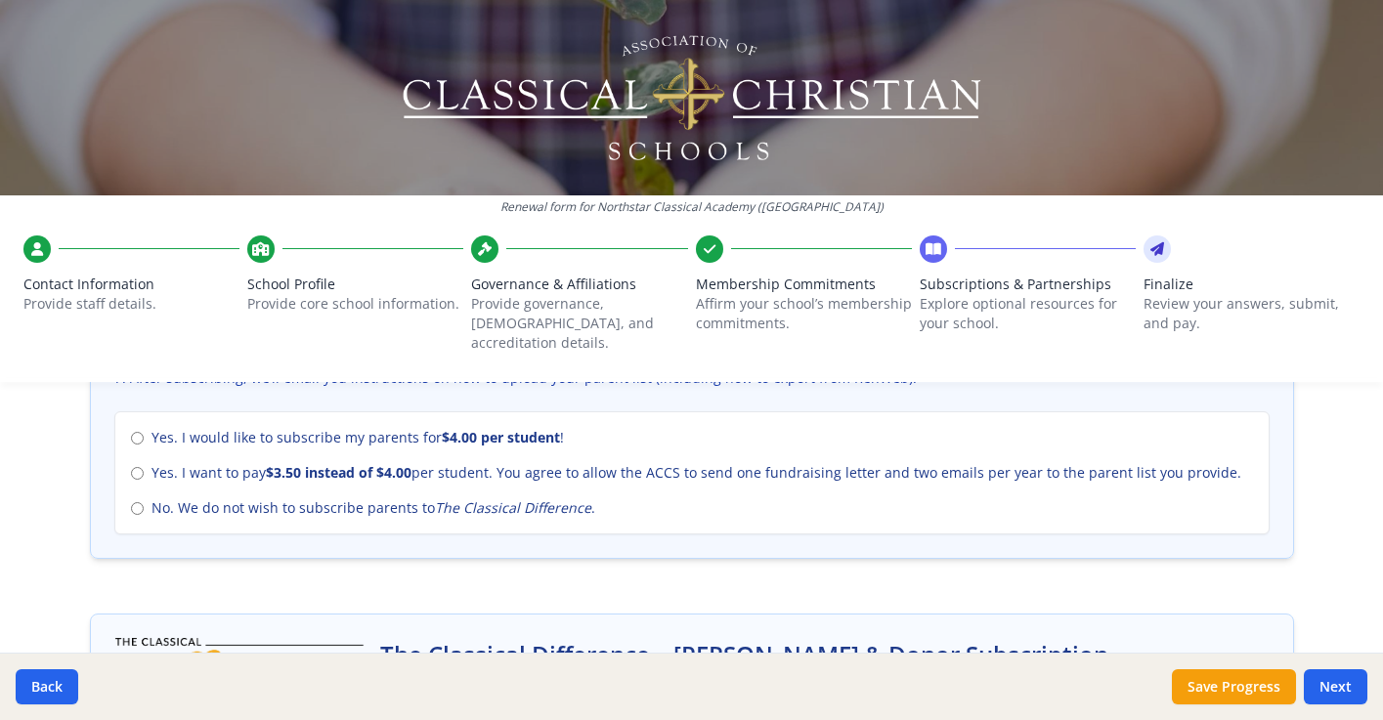
scroll to position [893, 0]
click at [138, 501] on input "No. We do not wish to subscribe parents to The Classical Difference ." at bounding box center [137, 507] width 13 height 13
radio input "true"
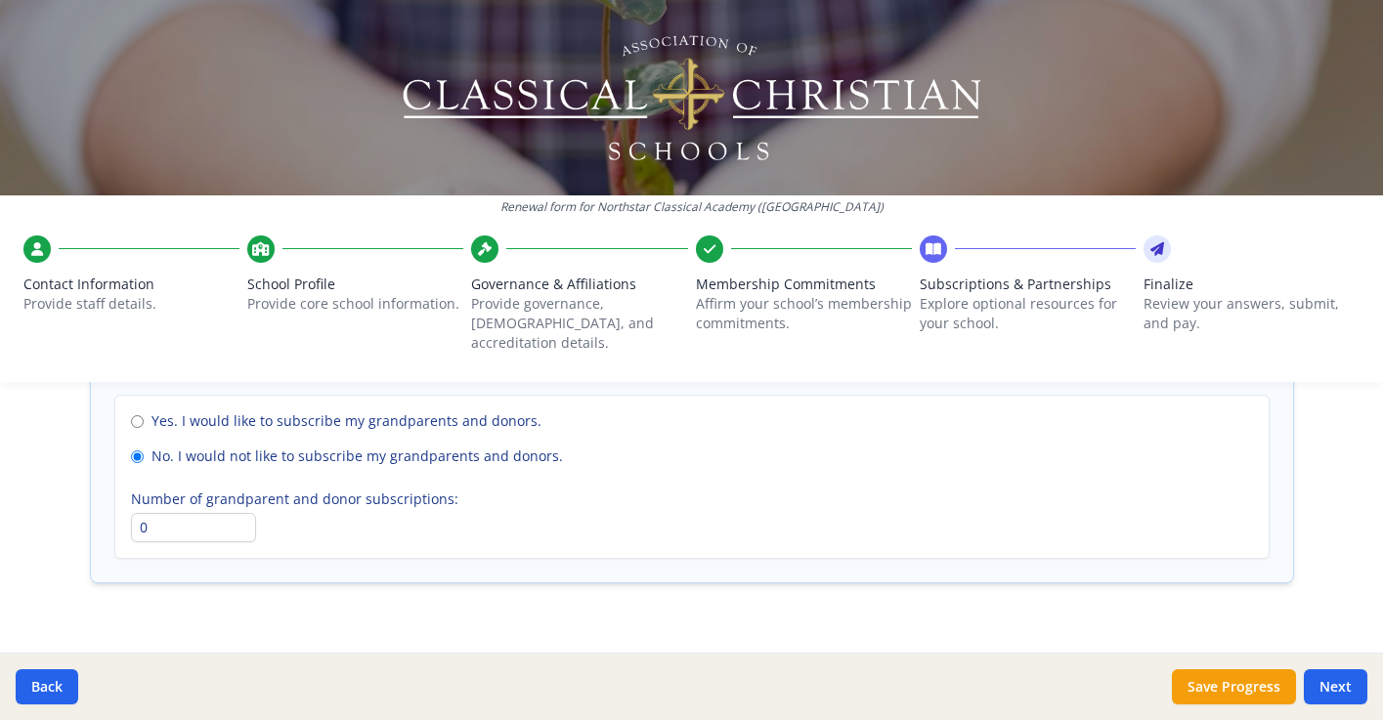
scroll to position [1513, 0]
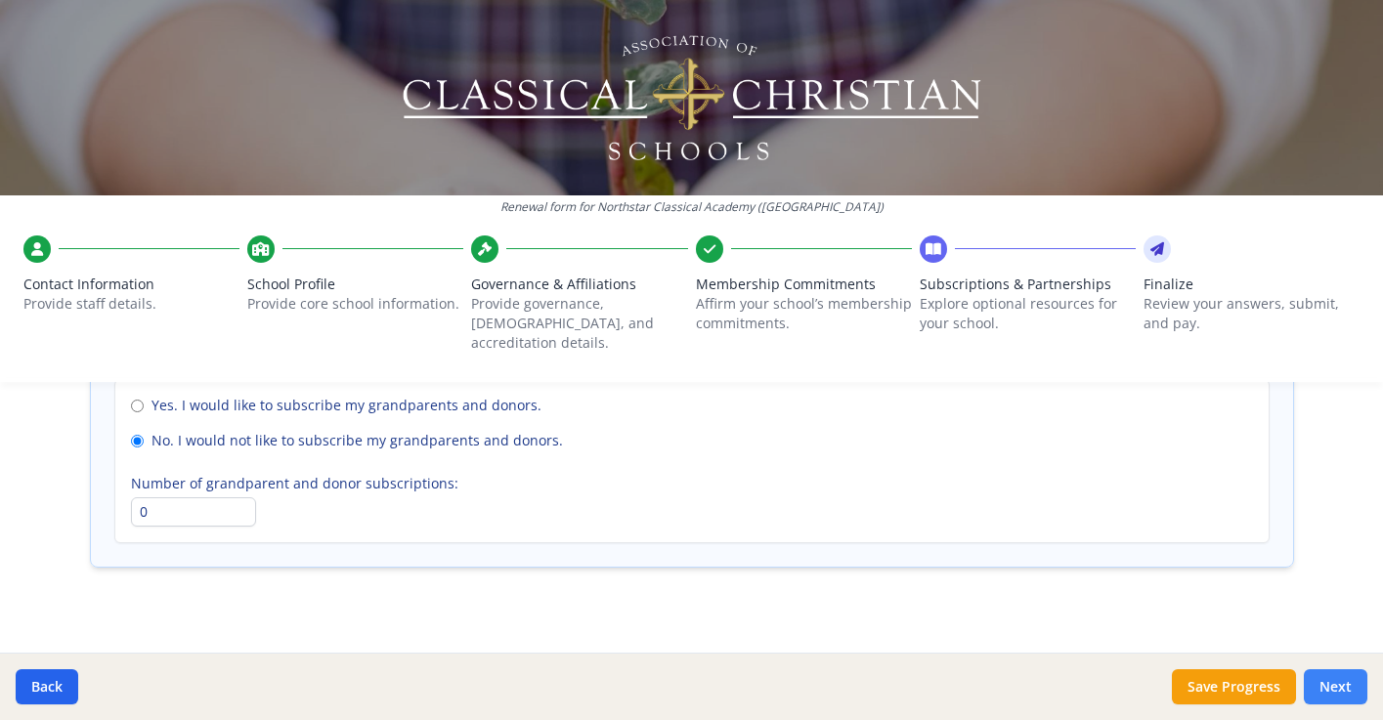
click at [1329, 682] on button "Next" at bounding box center [1336, 687] width 64 height 35
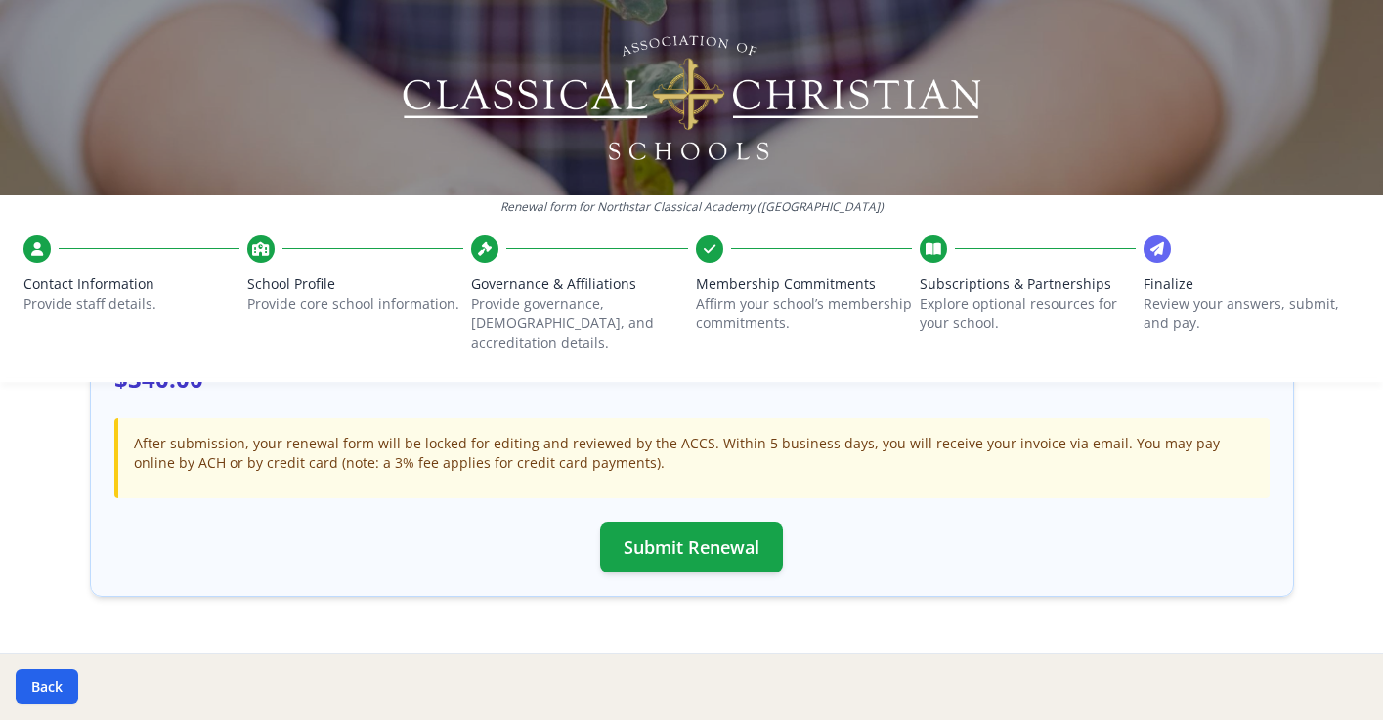
scroll to position [663, 0]
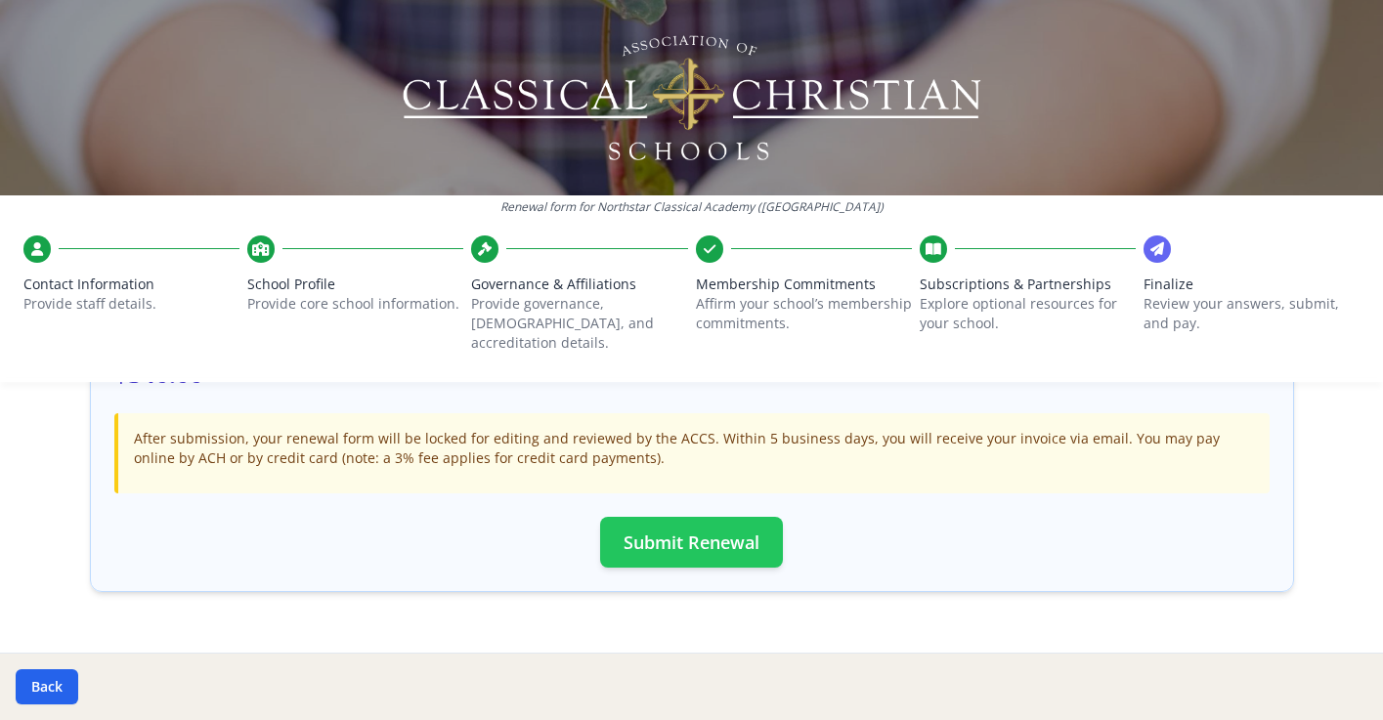
click at [695, 531] on button "Submit Renewal" at bounding box center [691, 542] width 183 height 51
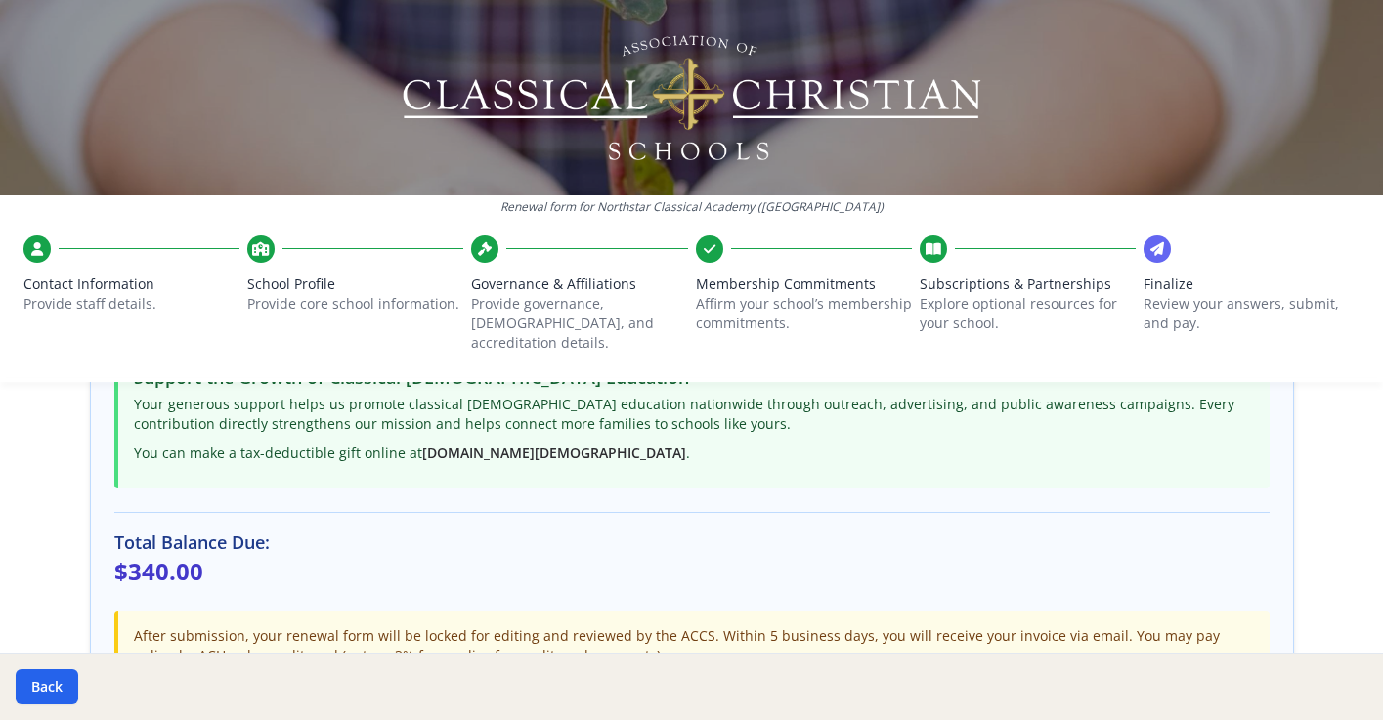
scroll to position [0, 0]
